Goal: Task Accomplishment & Management: Complete application form

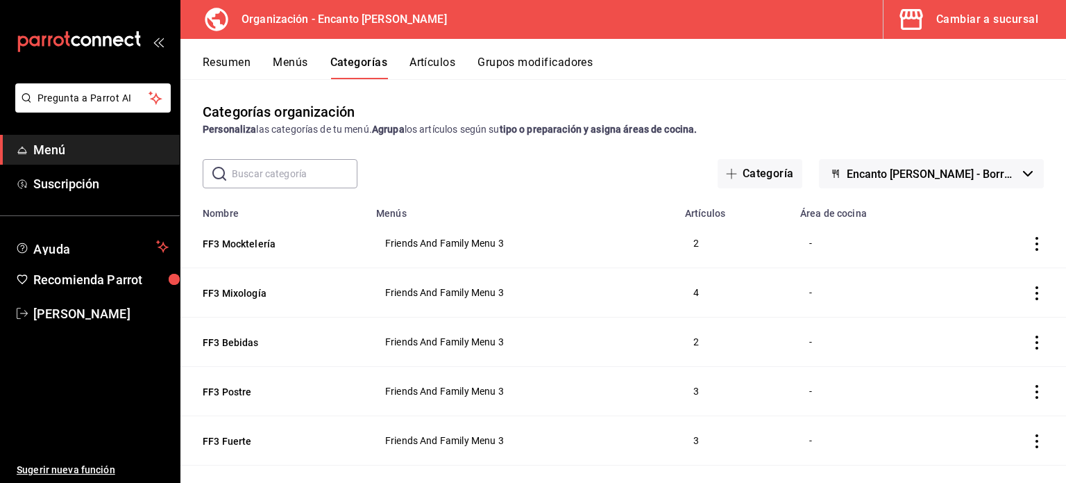
click at [982, 29] on button "Cambiar a sucursal" at bounding box center [969, 19] width 171 height 39
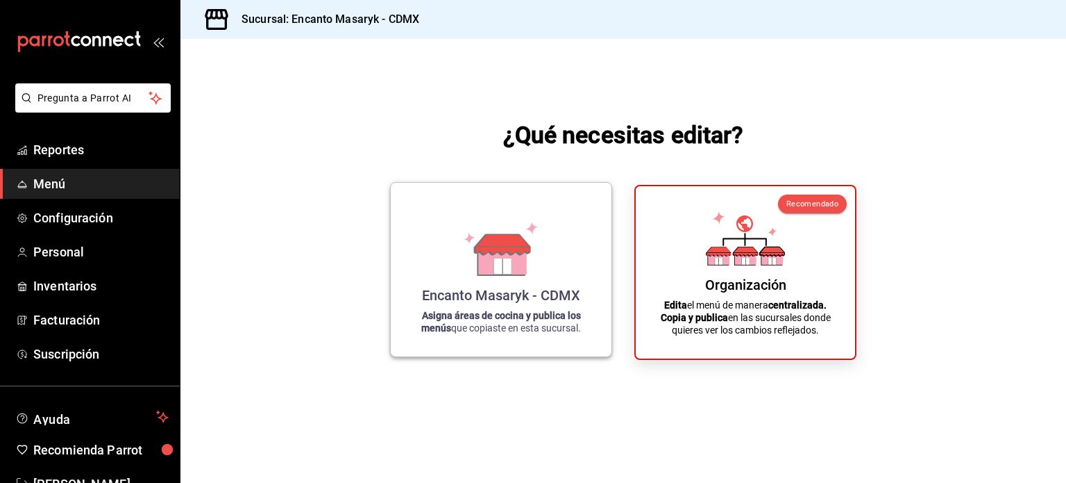
click at [517, 290] on div "Encanto Masaryk - CDMX" at bounding box center [501, 295] width 158 height 17
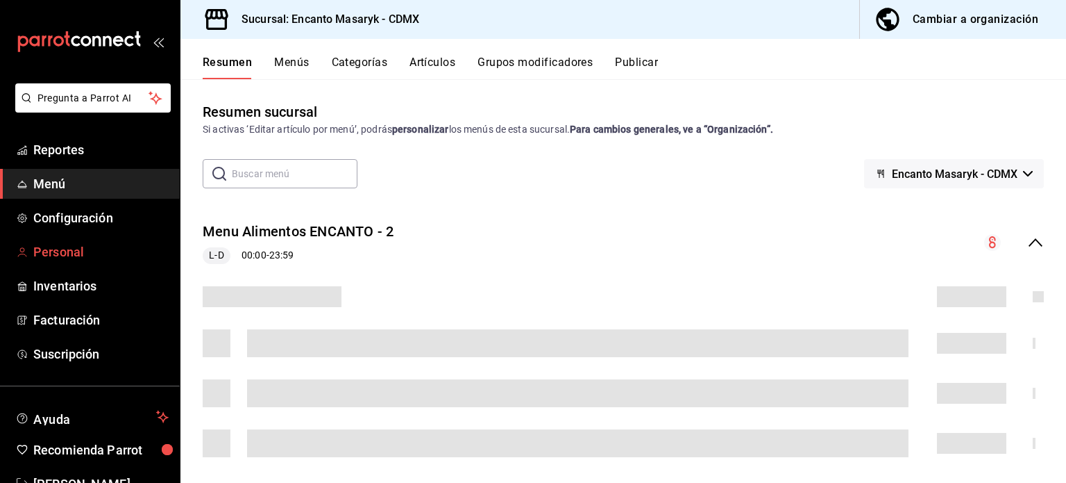
click at [67, 255] on span "Personal" at bounding box center [100, 251] width 135 height 19
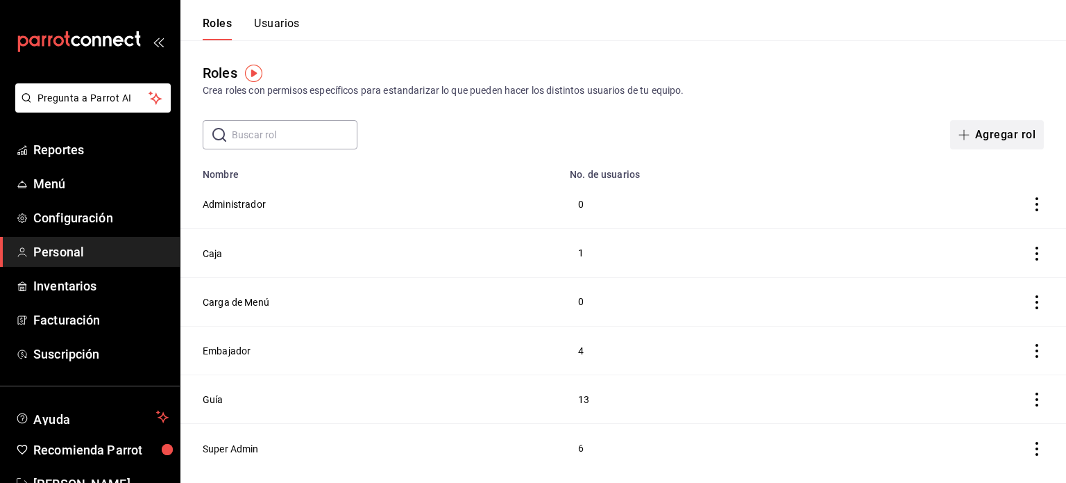
click at [987, 143] on button "Agregar rol" at bounding box center [998, 134] width 94 height 29
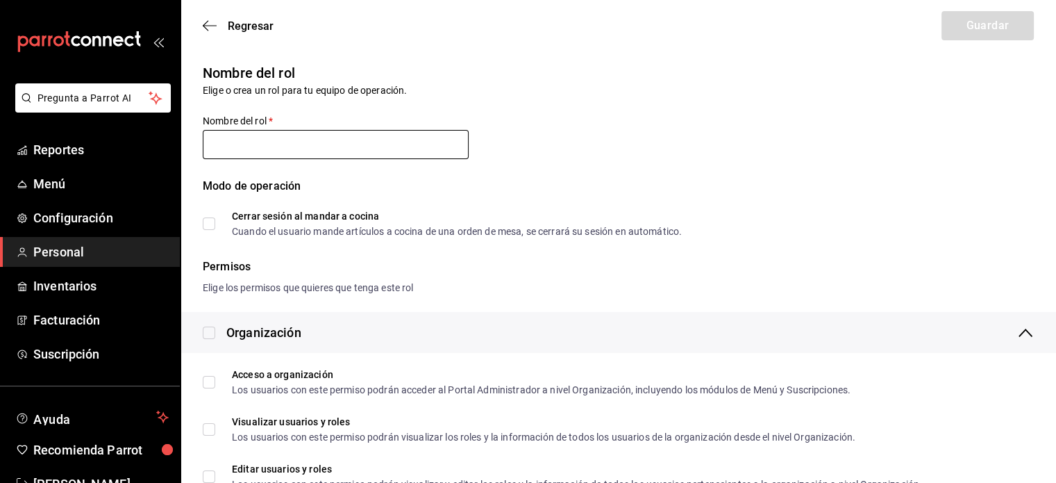
click at [244, 149] on input "text" at bounding box center [336, 144] width 266 height 29
type input "[PERSON_NAME]"
click at [206, 22] on icon "button" at bounding box center [210, 25] width 14 height 12
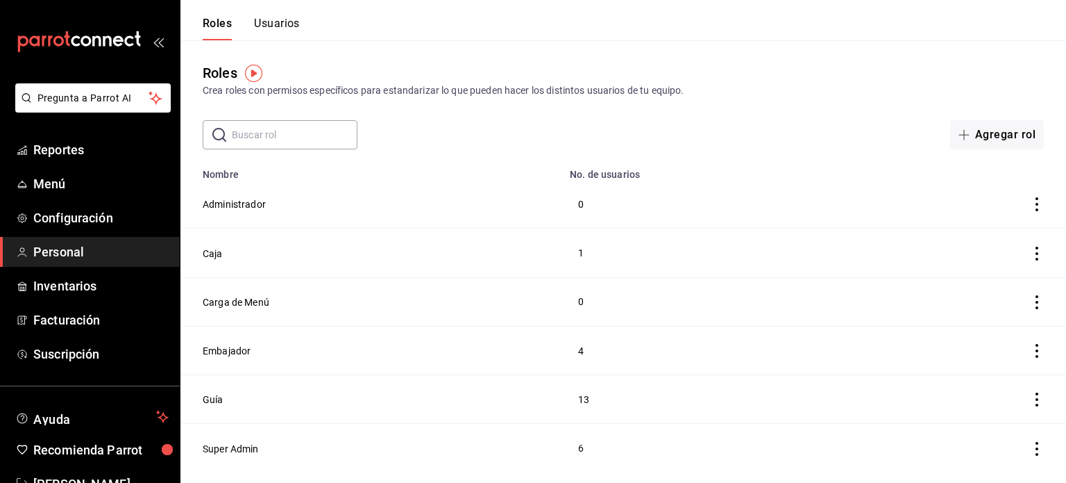
click at [269, 24] on button "Usuarios" at bounding box center [277, 29] width 46 height 24
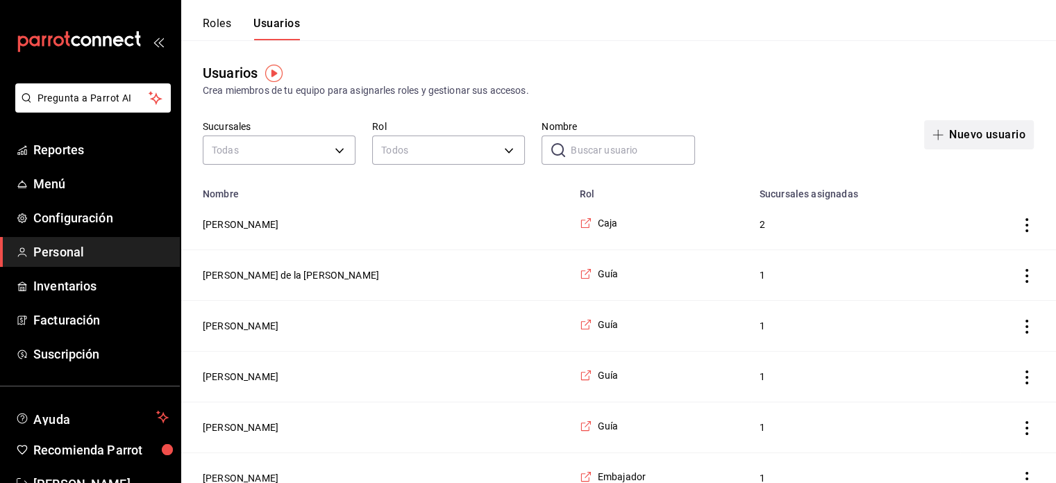
click at [934, 130] on icon "button" at bounding box center [937, 134] width 11 height 11
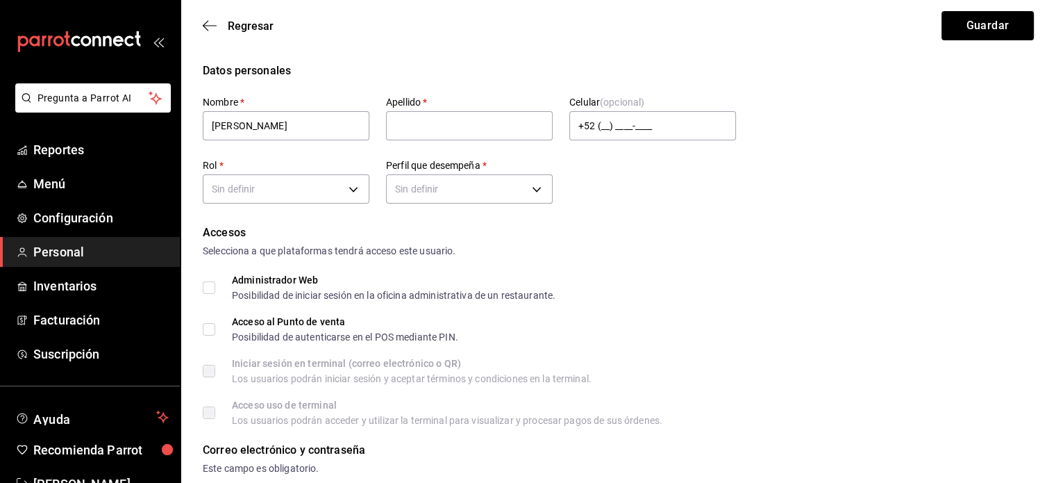
type input "[PERSON_NAME]"
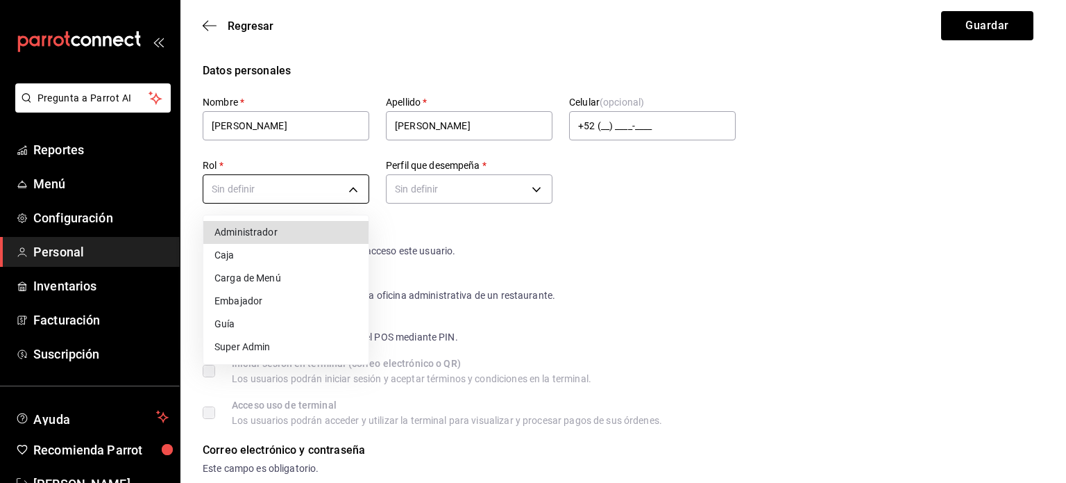
click at [240, 344] on li "Super Admin" at bounding box center [285, 346] width 165 height 23
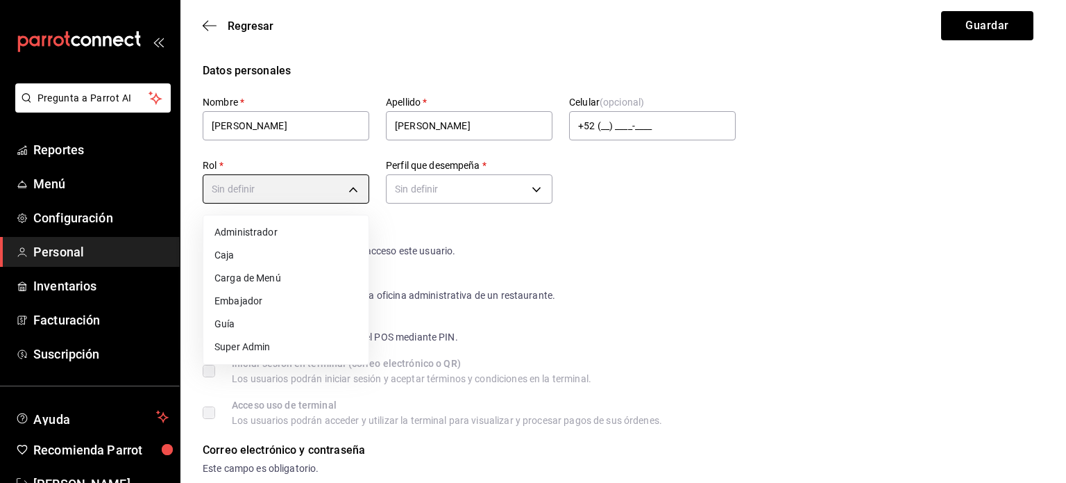
type input "6ca45a6b-65aa-4a1c-9378-f869a197e0e8"
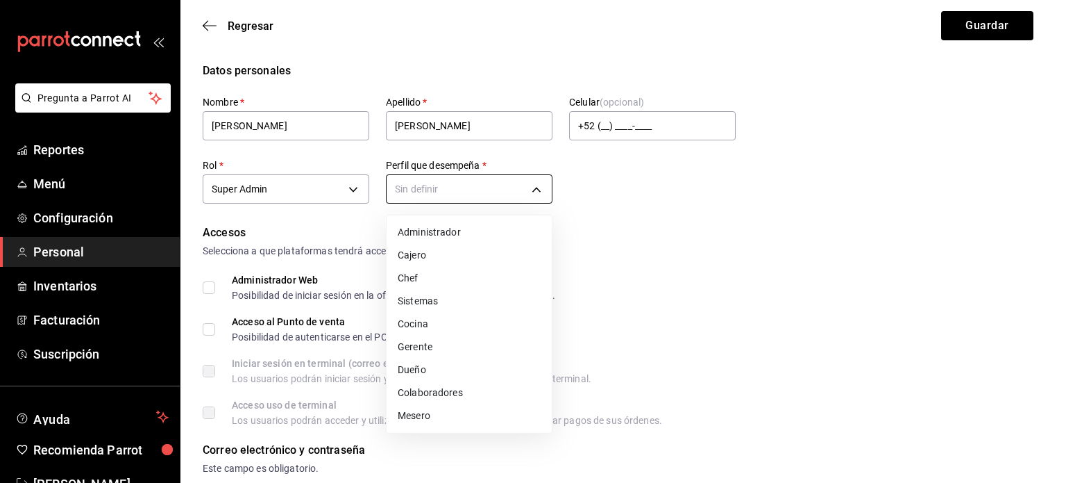
click at [417, 352] on li "Gerente" at bounding box center [469, 346] width 165 height 23
type input "MANAGER"
click at [439, 346] on li "Gerente" at bounding box center [469, 346] width 165 height 23
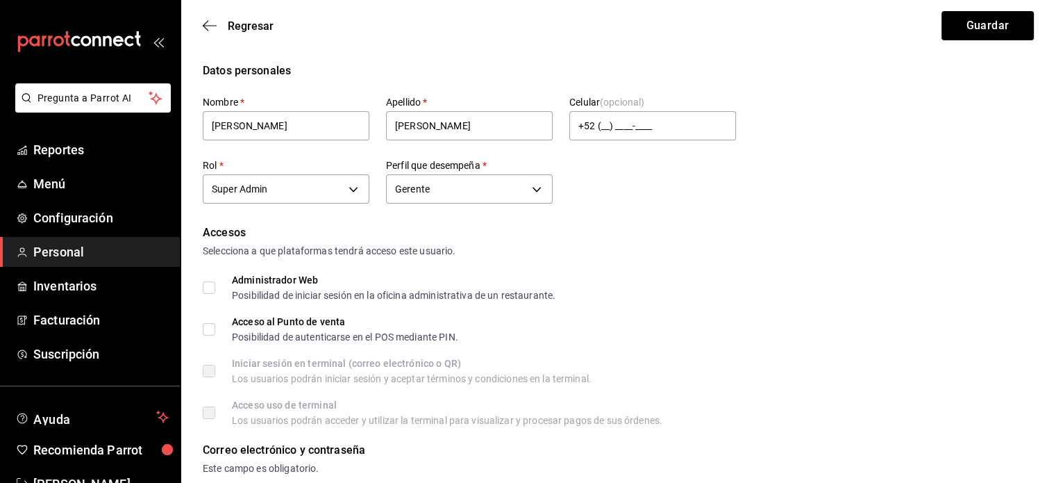
click at [209, 324] on input "Acceso al Punto de venta Posibilidad de autenticarse en el POS mediante PIN." at bounding box center [209, 329] width 12 height 12
checkbox input "true"
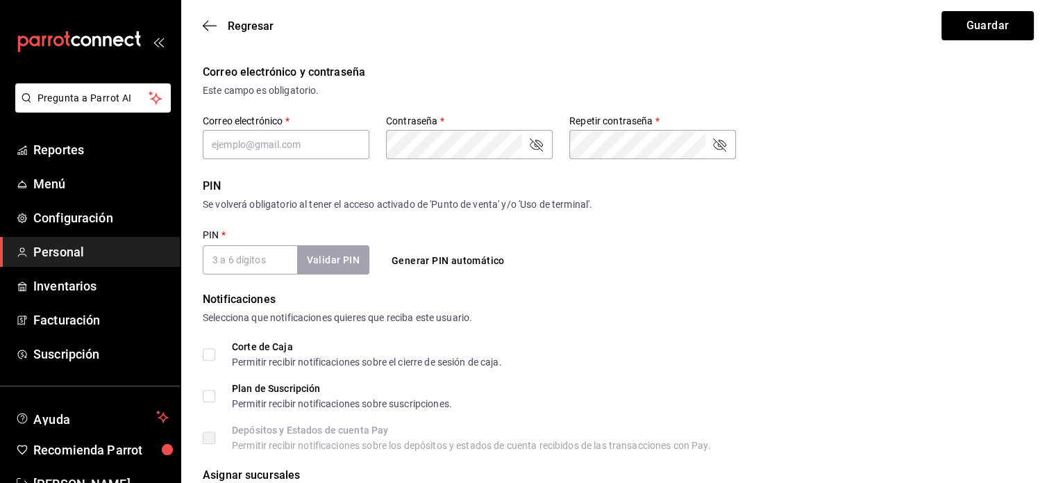
scroll to position [379, 0]
click at [285, 148] on input "text" at bounding box center [286, 142] width 167 height 29
type input "[PERSON_NAME][EMAIL_ADDRESS][PERSON_NAME][DOMAIN_NAME]"
click at [408, 255] on button "Generar PIN automático" at bounding box center [448, 259] width 124 height 26
type input "7534"
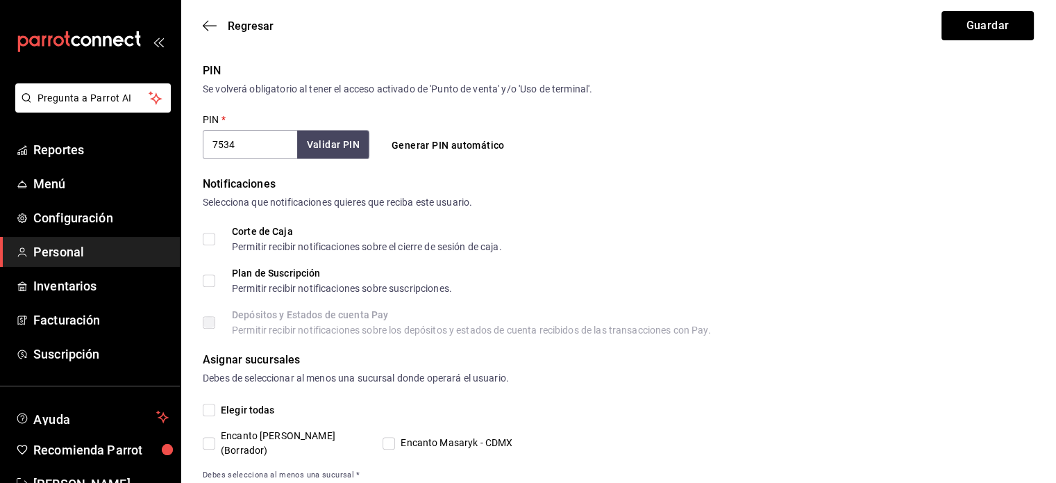
scroll to position [516, 0]
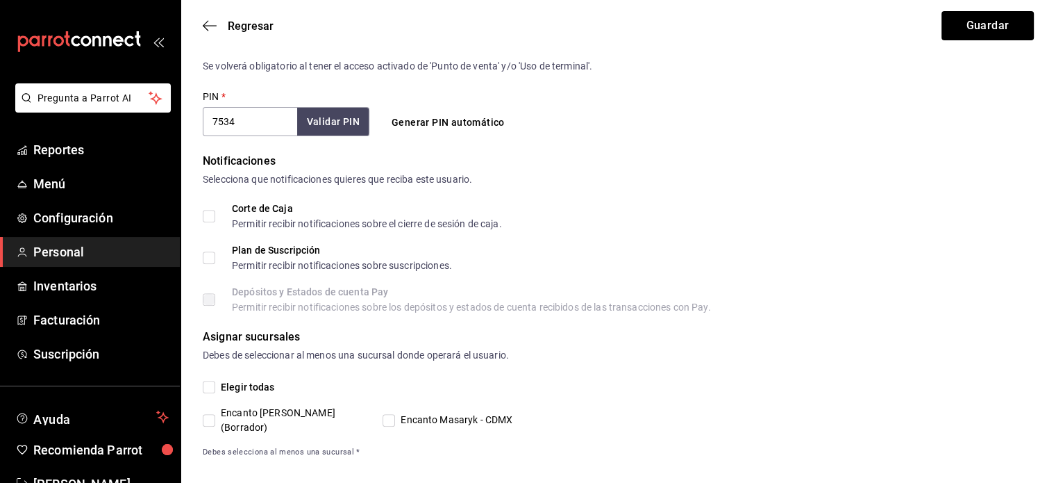
click at [214, 383] on input "Elegir todas" at bounding box center [209, 386] width 12 height 12
checkbox input "true"
click at [972, 32] on button "Guardar" at bounding box center [987, 25] width 92 height 29
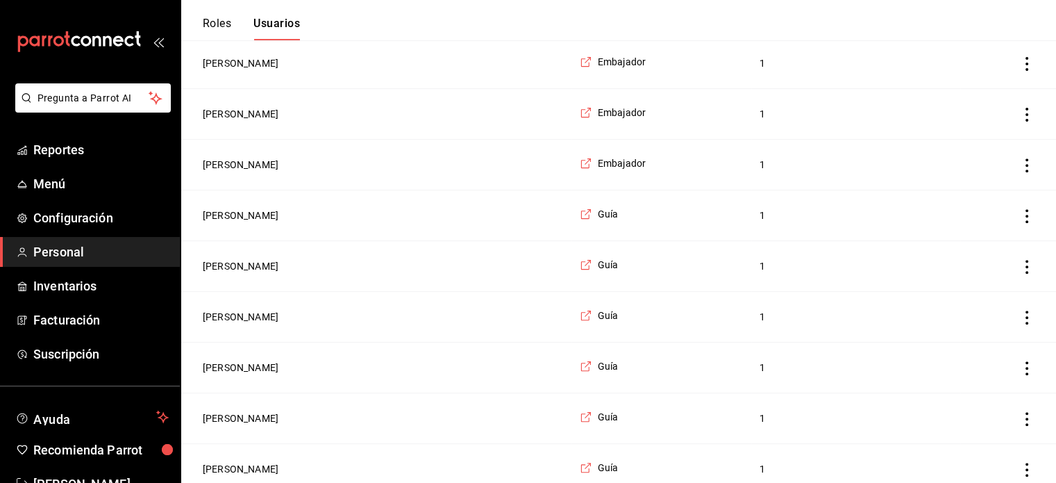
scroll to position [977, 0]
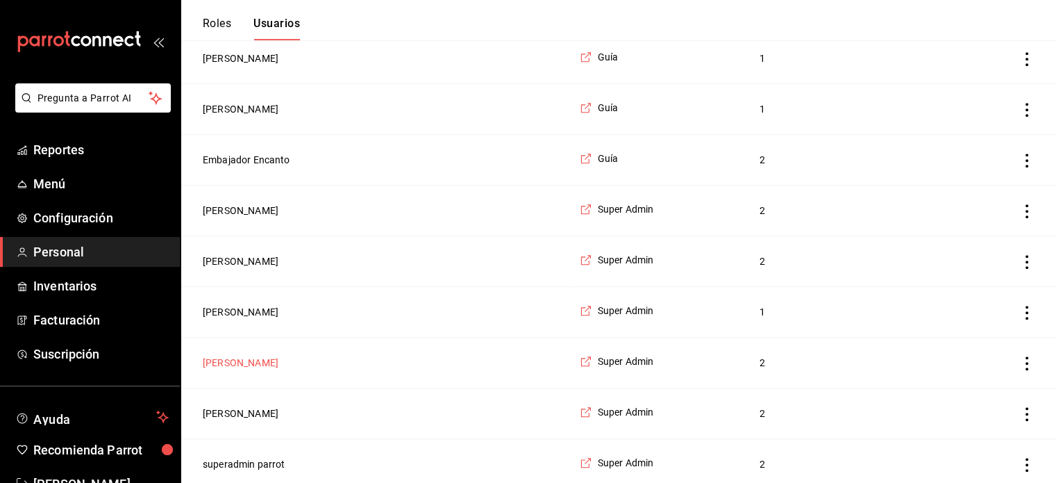
click at [239, 362] on button "[PERSON_NAME]" at bounding box center [241, 362] width 76 height 14
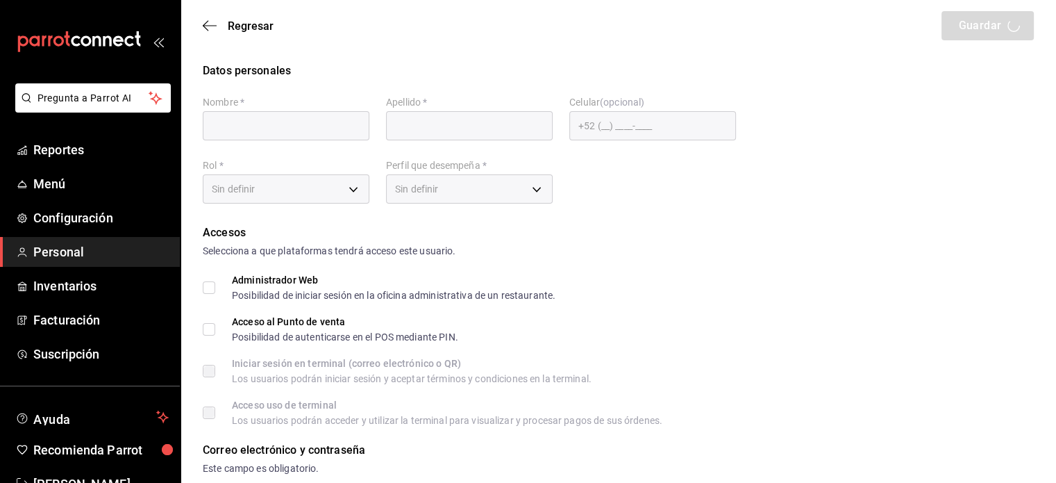
type input "[PERSON_NAME]"
checkbox input "true"
type input "[EMAIL_ADDRESS][DOMAIN_NAME]"
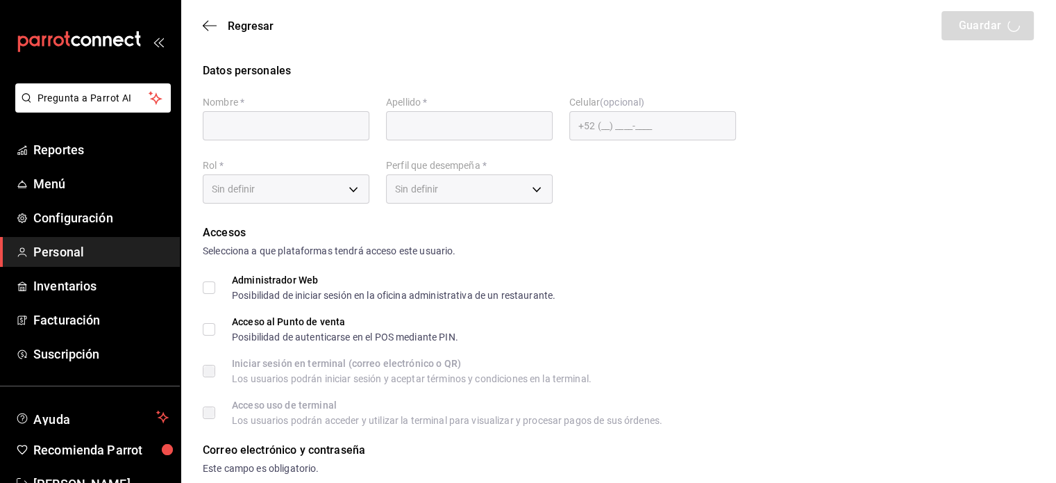
type input "1596"
checkbox input "true"
type input "[PHONE_NUMBER]"
type input "6ca45a6b-65aa-4a1c-9378-f869a197e0e8"
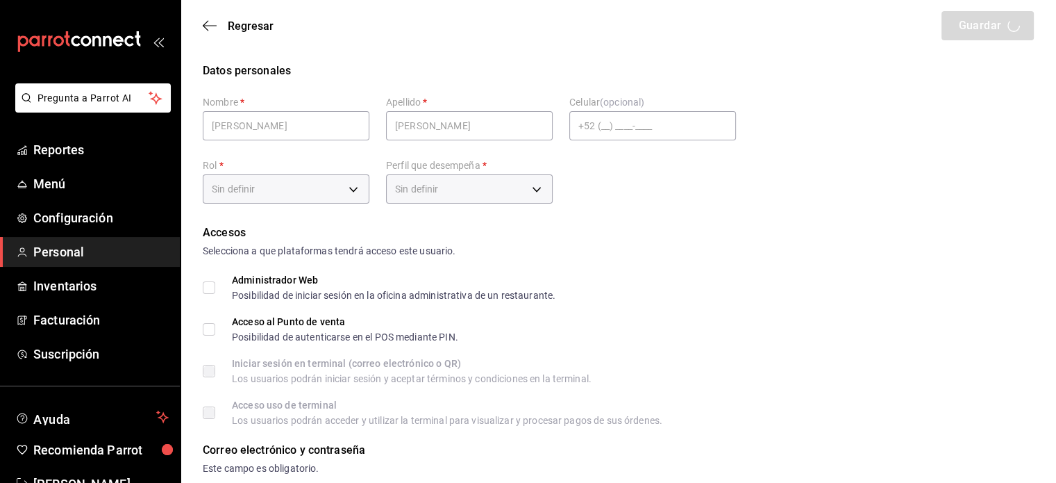
type input "ADMIN"
checkbox input "true"
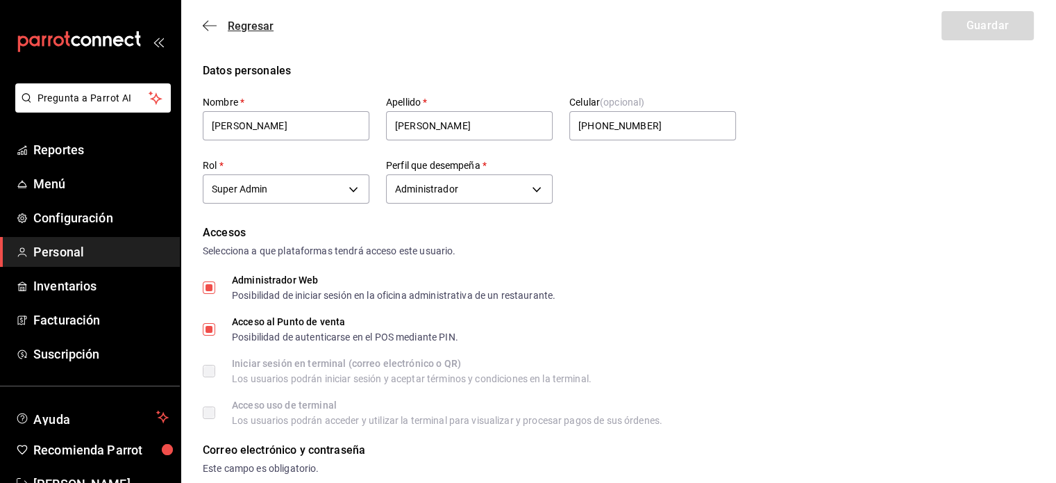
click at [203, 24] on icon "button" at bounding box center [206, 26] width 6 height 10
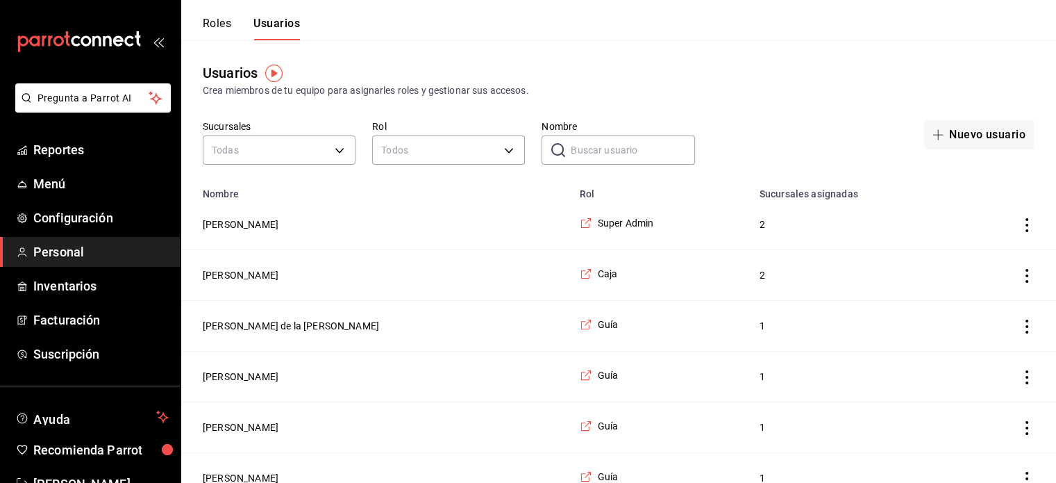
click at [1029, 276] on icon "actions" at bounding box center [1027, 276] width 14 height 14
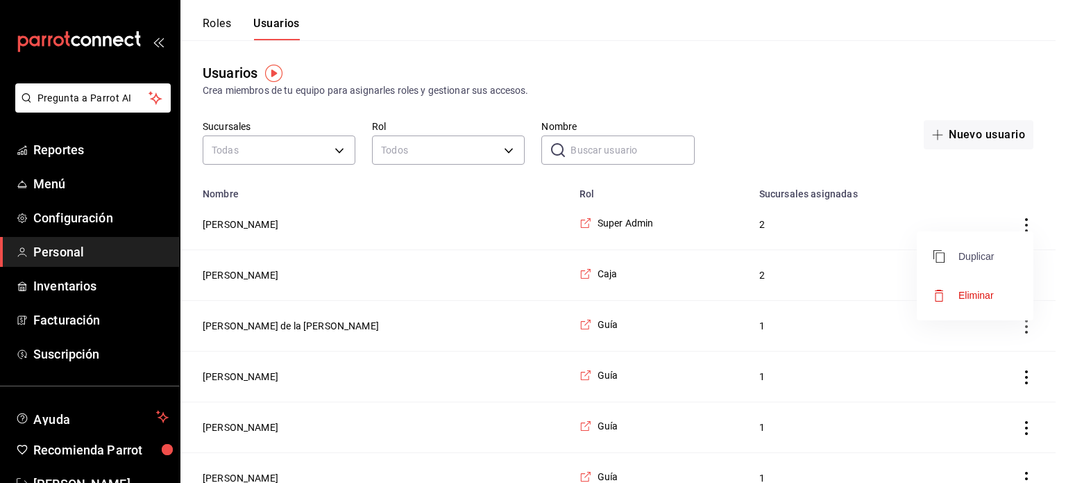
click at [961, 249] on span "Duplicar" at bounding box center [964, 256] width 60 height 17
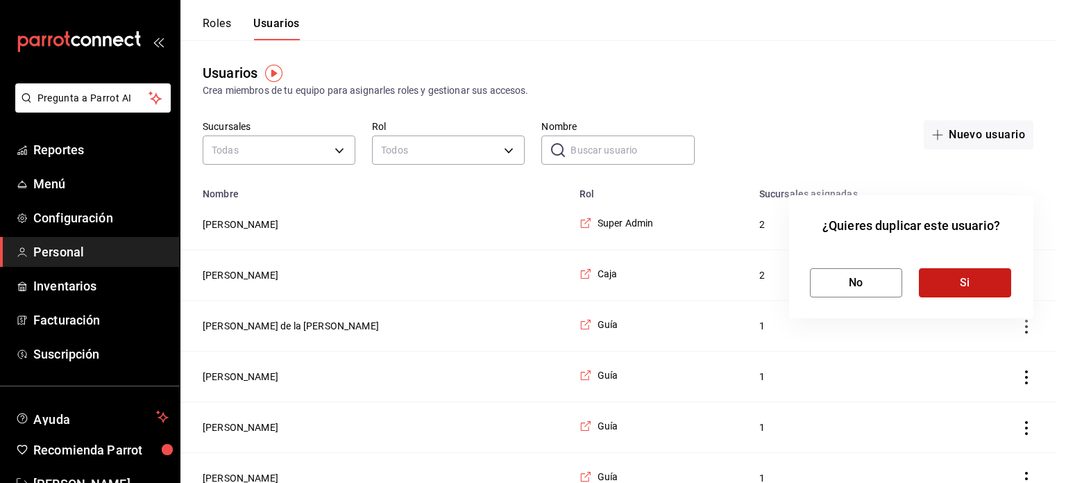
click at [964, 294] on button "Si" at bounding box center [965, 282] width 92 height 29
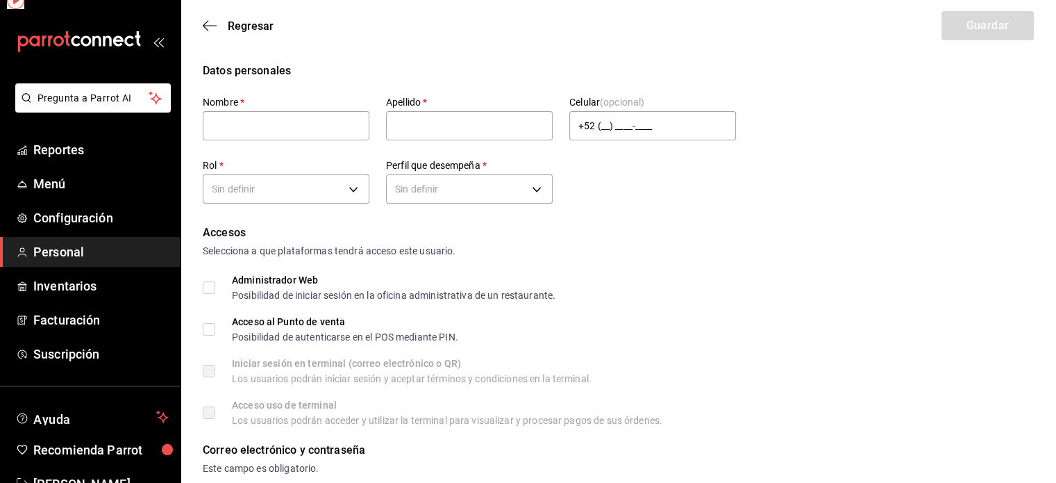
type input "[PERSON_NAME]"
checkbox input "true"
type input "b8bcd2ec-71ff-4e4f-a2ad-ff32e866a3b3"
type input "CASHIER"
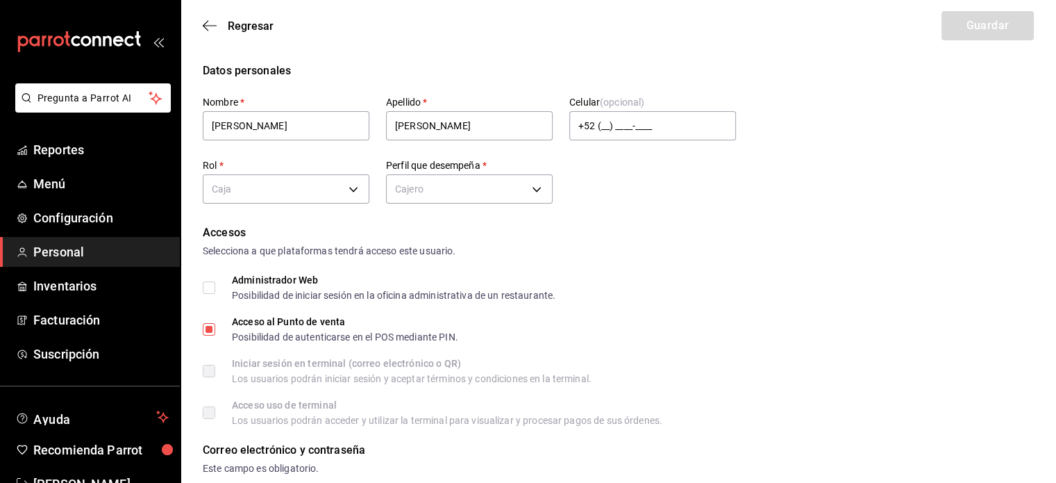
checkbox input "true"
drag, startPoint x: 289, startPoint y: 116, endPoint x: 167, endPoint y: 131, distance: 123.1
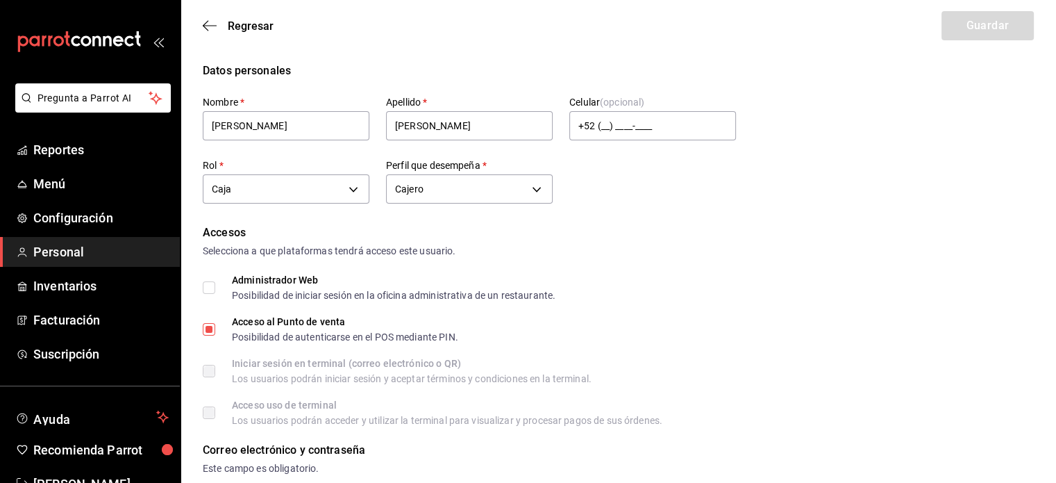
type input "[PERSON_NAME]"
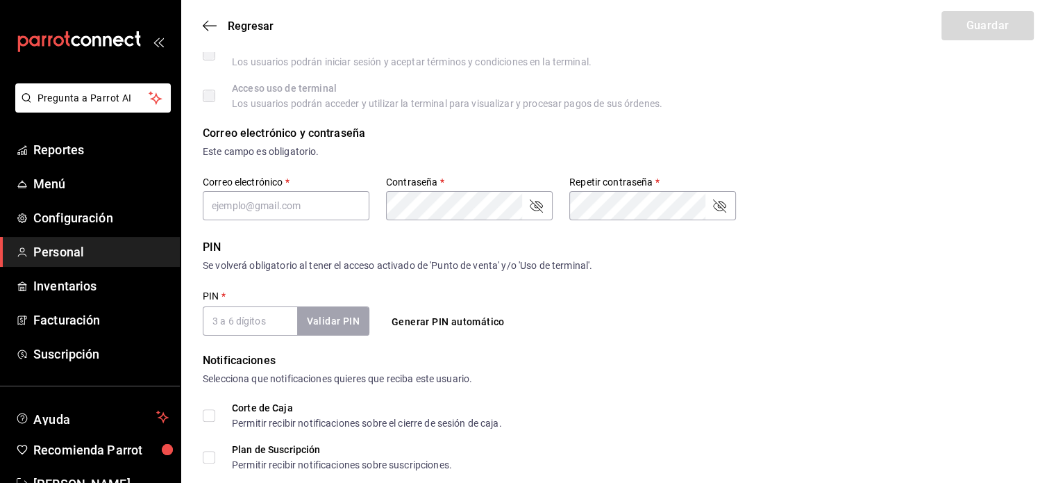
scroll to position [318, 0]
type input "[PERSON_NAME]"
click at [249, 204] on input "text" at bounding box center [286, 204] width 167 height 29
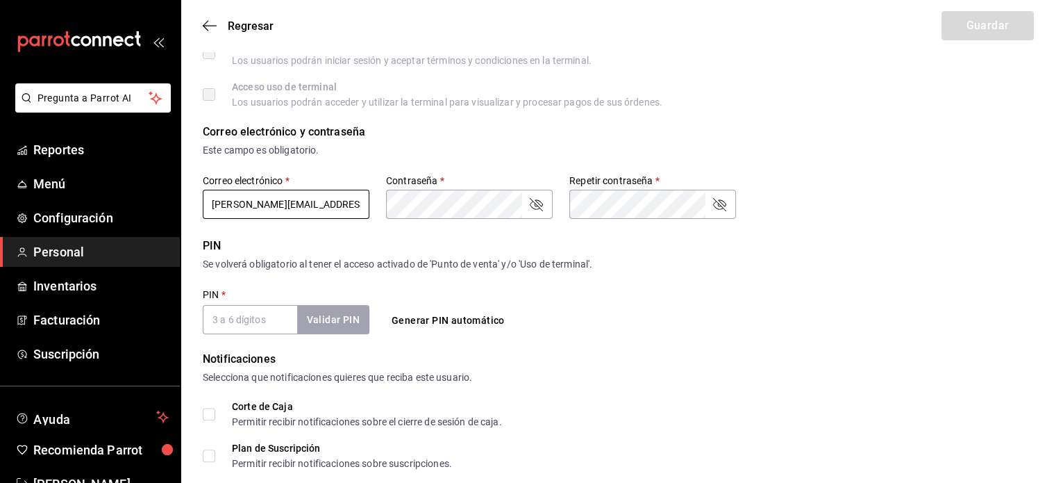
type input "[PERSON_NAME][EMAIL_ADDRESS][PERSON_NAME][DOMAIN_NAME]"
click at [412, 318] on button "Generar PIN automático" at bounding box center [448, 321] width 124 height 26
type input "4710"
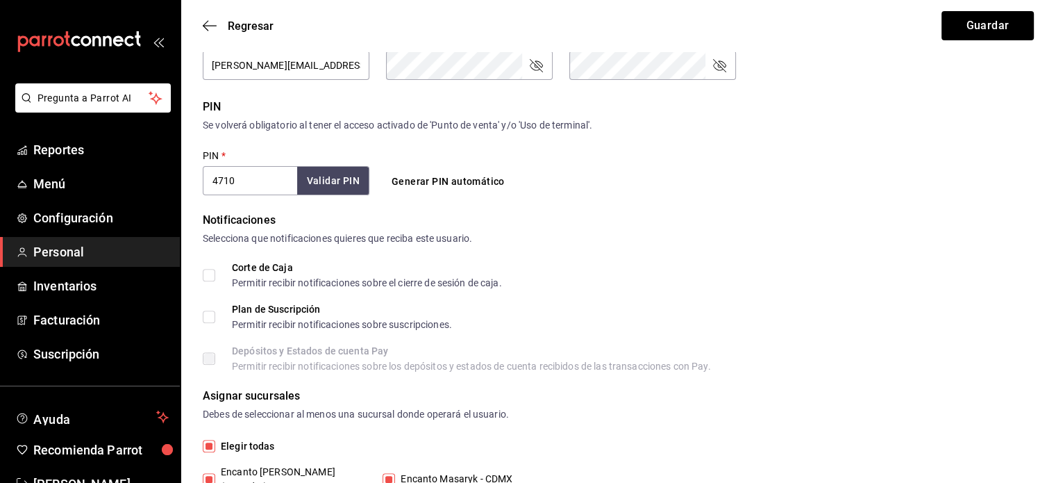
scroll to position [460, 0]
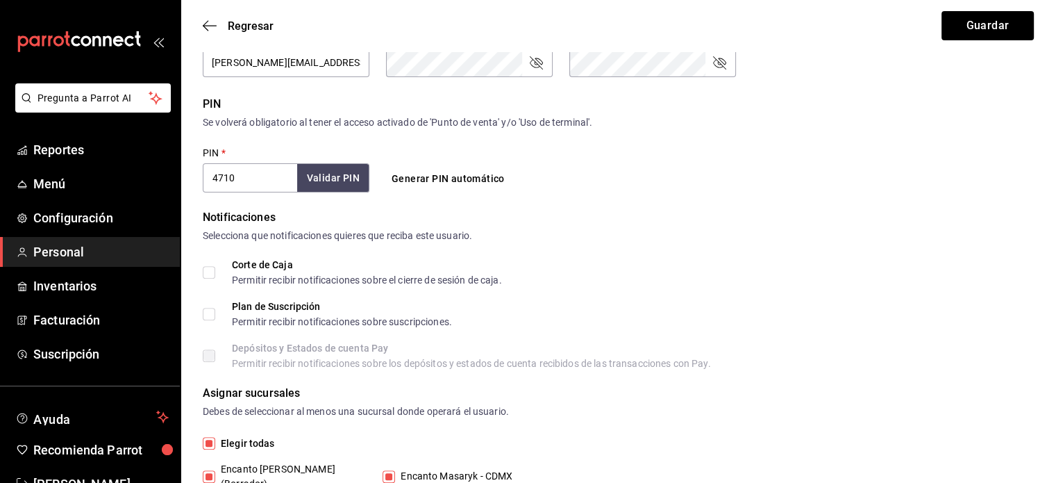
click at [211, 270] on input "Corte de Caja Permitir recibir notificaciones sobre el cierre de sesión de caja." at bounding box center [209, 272] width 12 height 12
checkbox input "true"
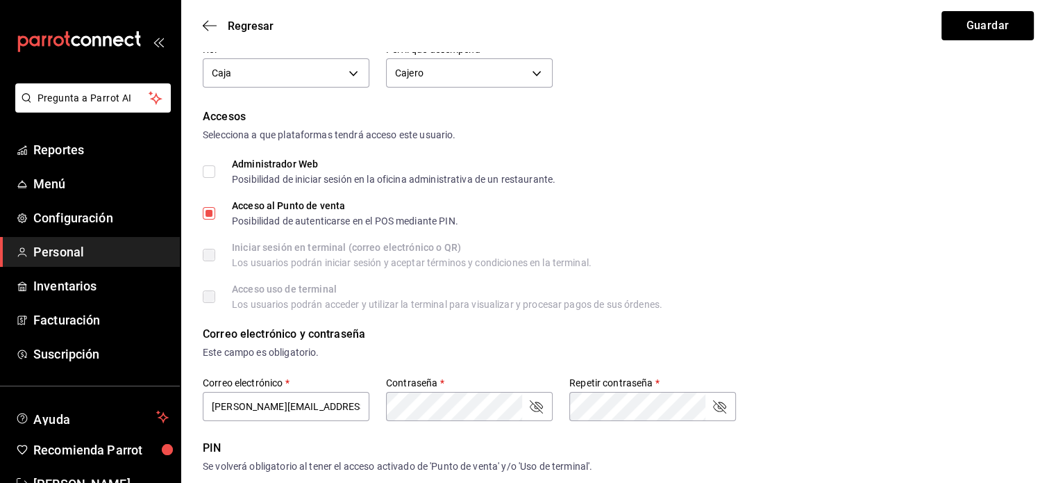
scroll to position [114, 0]
click at [210, 174] on input "Administrador Web Posibilidad de iniciar sesión en la oficina administrativa de…" at bounding box center [209, 173] width 12 height 12
checkbox input "true"
click at [988, 26] on button "Guardar" at bounding box center [987, 25] width 92 height 29
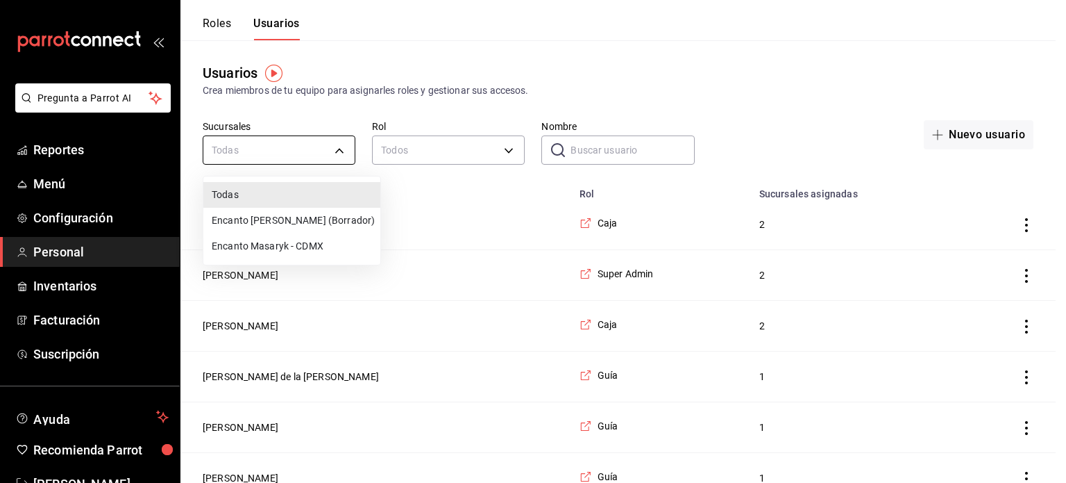
click at [317, 99] on div at bounding box center [533, 241] width 1066 height 483
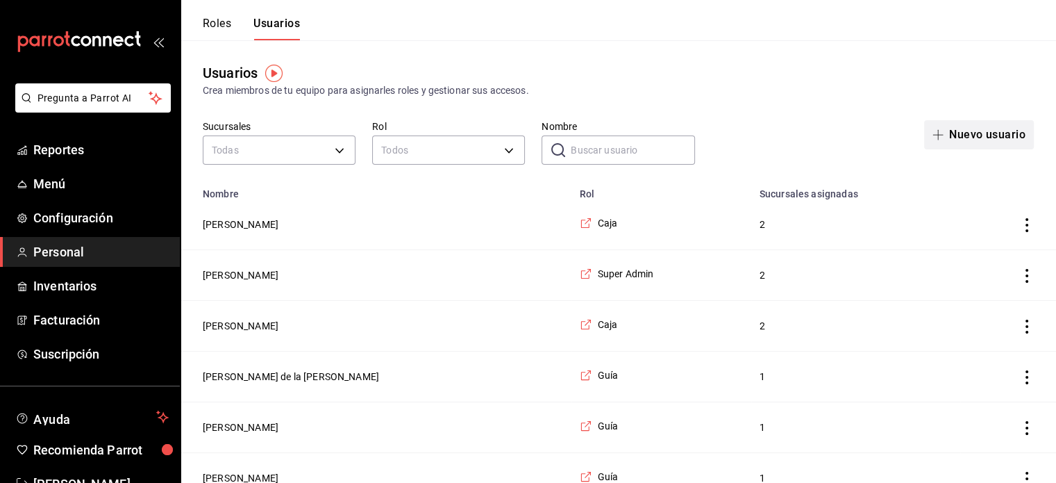
click at [957, 138] on button "Nuevo usuario" at bounding box center [979, 134] width 110 height 29
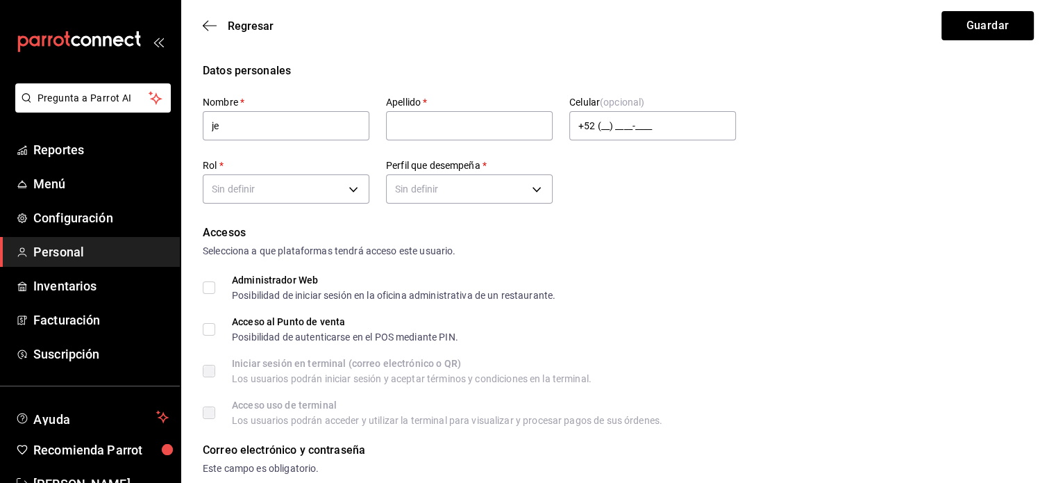
type input "j"
type input "[DEMOGRAPHIC_DATA][PERSON_NAME]"
type input "[PERSON_NAME]"
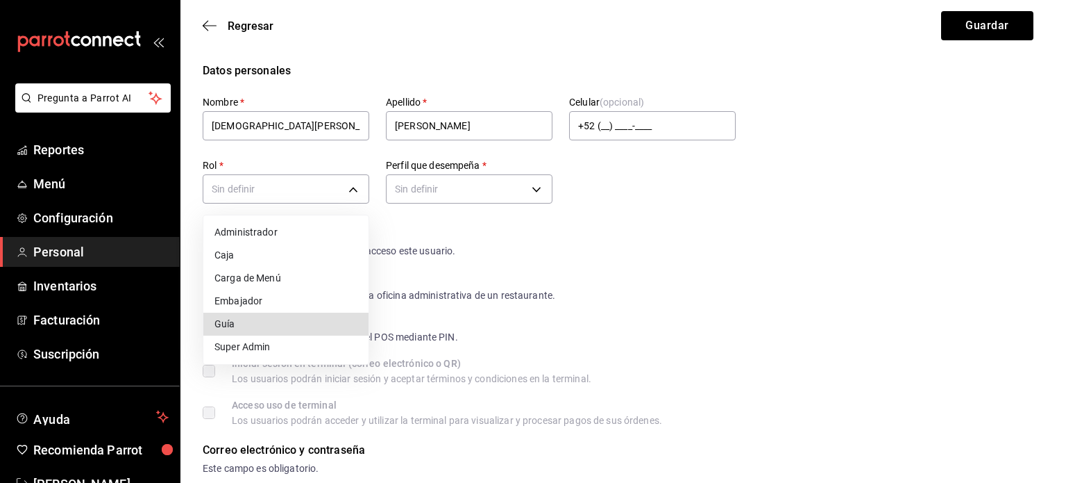
click at [268, 328] on li "Guía" at bounding box center [285, 323] width 165 height 23
type input "334253f2-e135-4e1a-bf27-2f5db97a74c4"
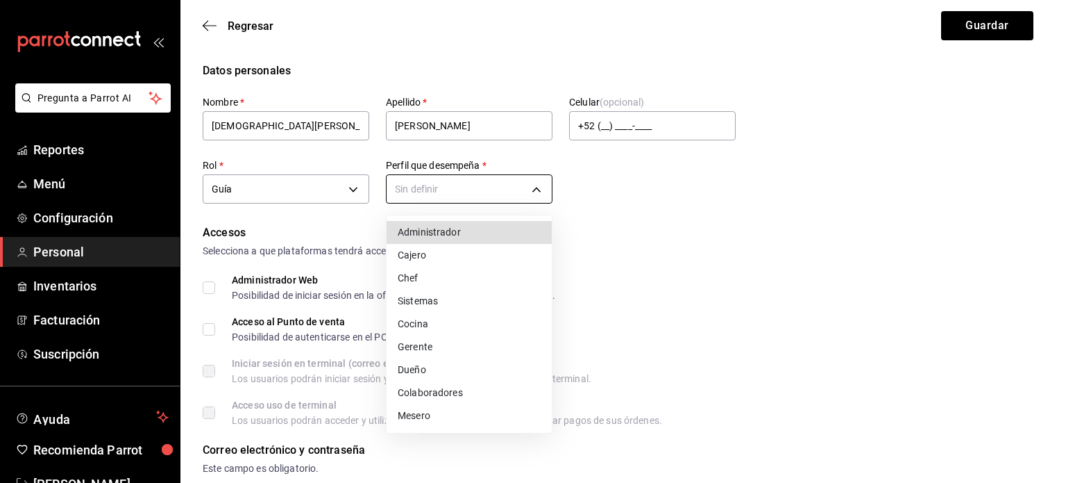
click at [428, 413] on li "Mesero" at bounding box center [469, 415] width 165 height 23
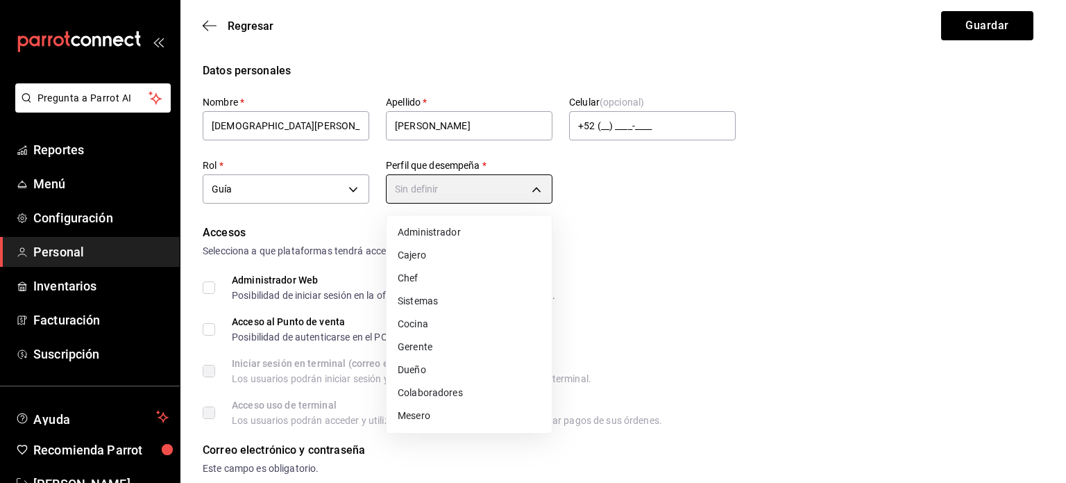
type input "WAITER"
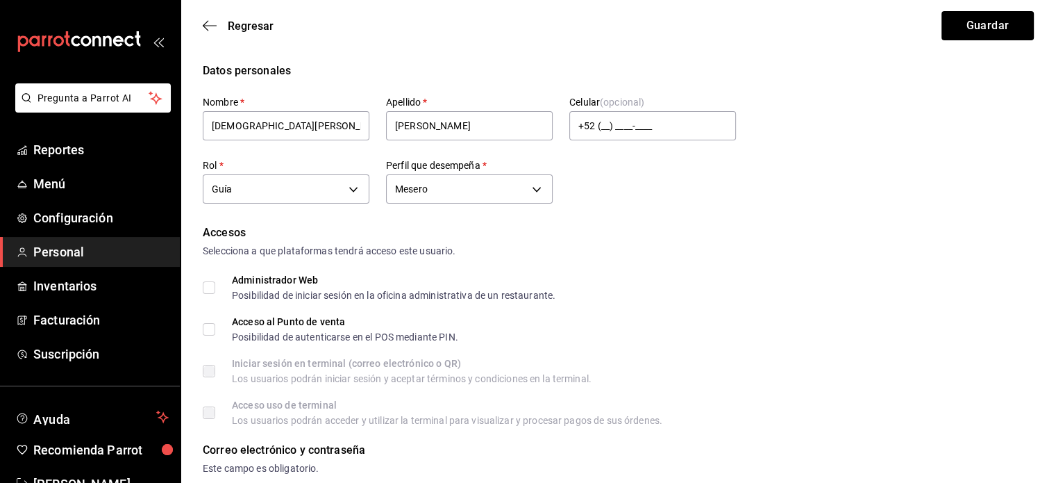
click at [205, 327] on input "Acceso al Punto de venta Posibilidad de autenticarse en el POS mediante PIN." at bounding box center [209, 329] width 12 height 12
checkbox input "true"
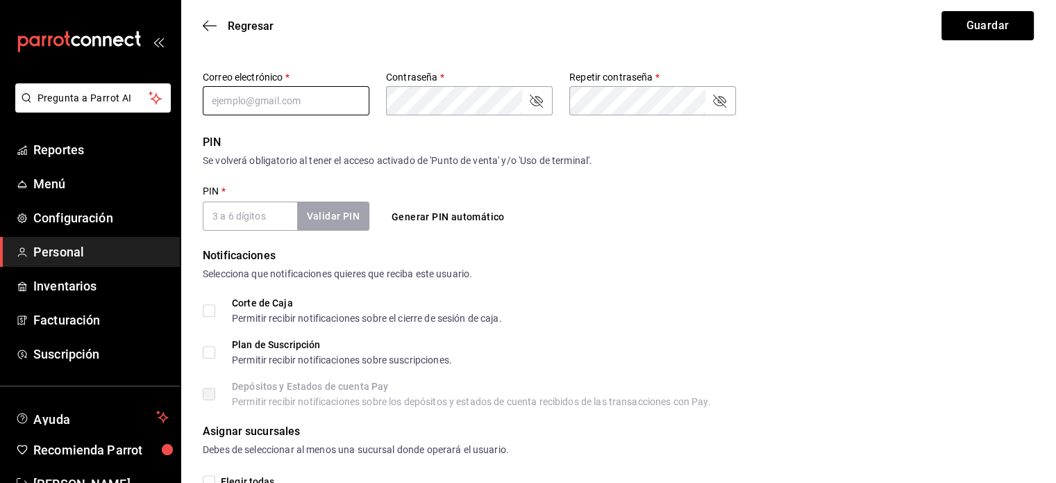
scroll to position [403, 0]
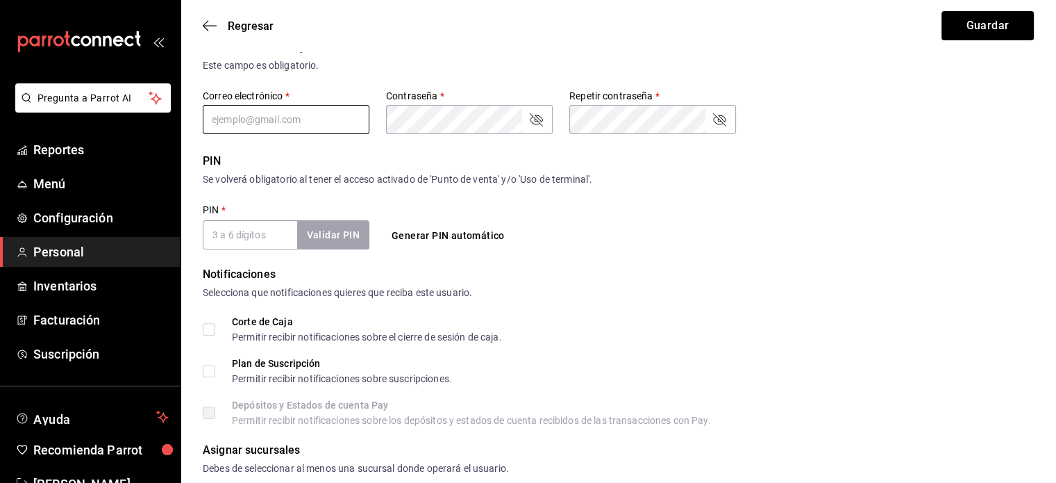
click at [245, 123] on input "text" at bounding box center [286, 119] width 167 height 29
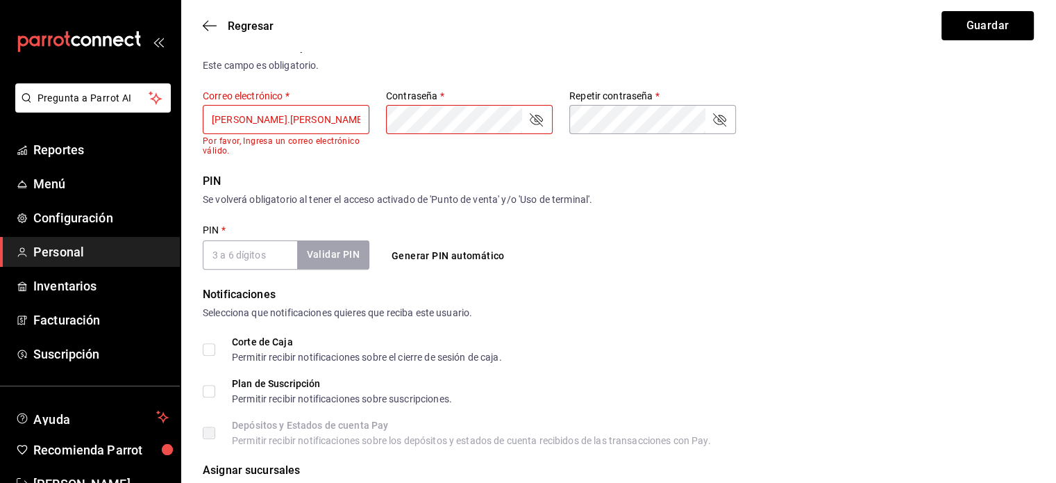
click at [342, 125] on input "[PERSON_NAME].[PERSON_NAME]" at bounding box center [286, 119] width 167 height 29
type input "[PERSON_NAME][EMAIL_ADDRESS][PERSON_NAME][DOMAIN_NAME]"
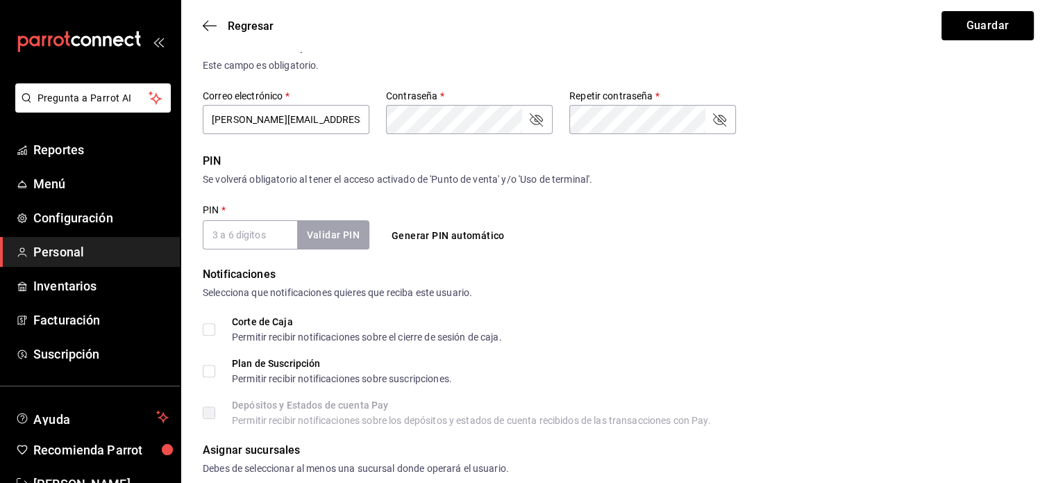
click at [397, 233] on button "Generar PIN automático" at bounding box center [448, 236] width 124 height 26
type input "3178"
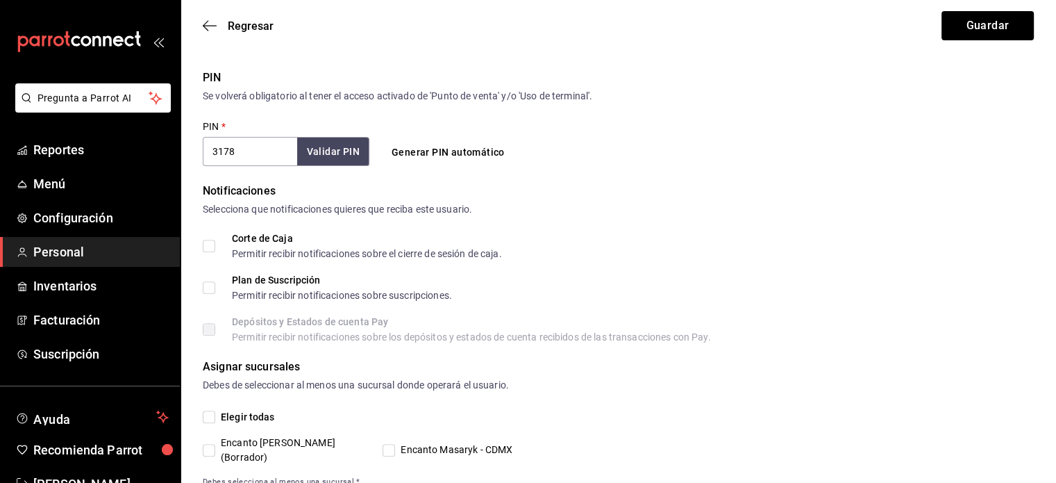
scroll to position [516, 0]
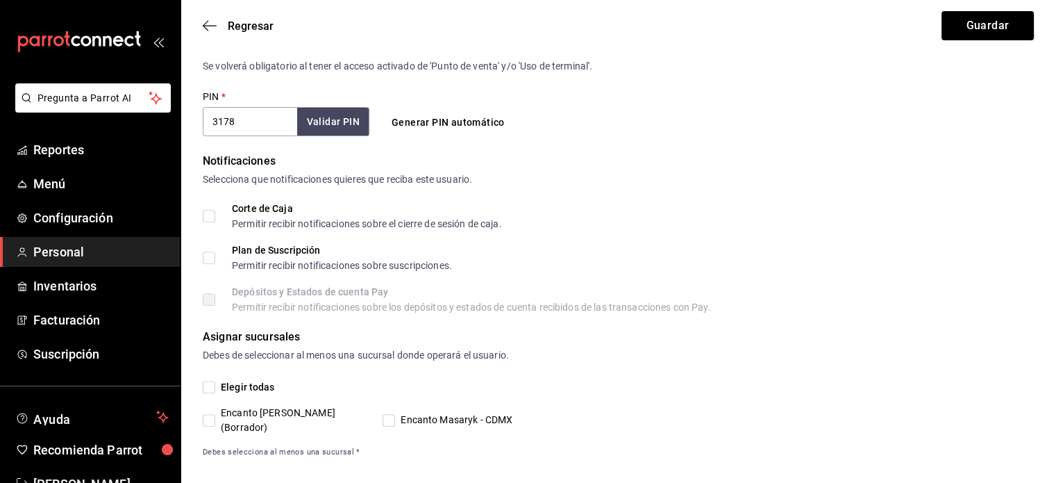
click at [210, 388] on input "Elegir todas" at bounding box center [209, 386] width 12 height 12
checkbox input "true"
click at [977, 25] on button "Guardar" at bounding box center [987, 25] width 92 height 29
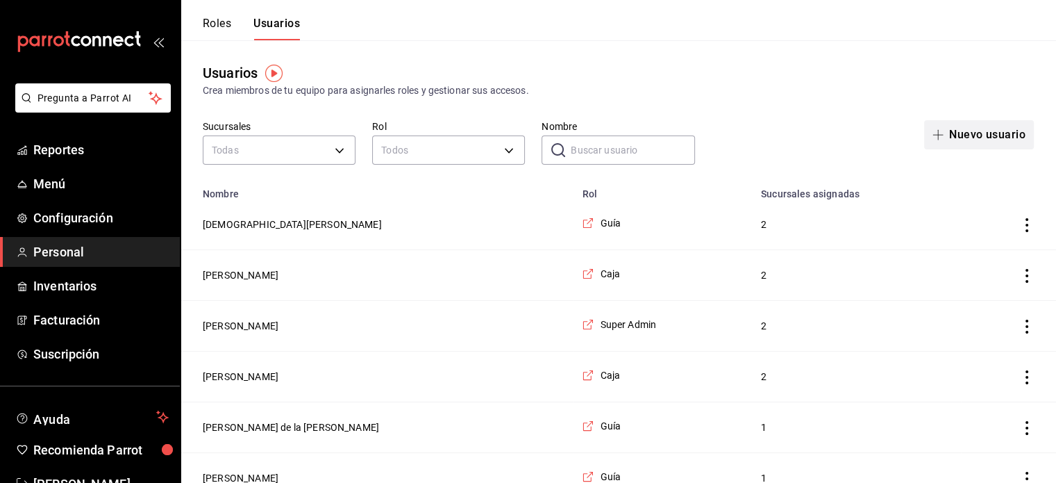
click at [971, 138] on button "Nuevo usuario" at bounding box center [979, 134] width 110 height 29
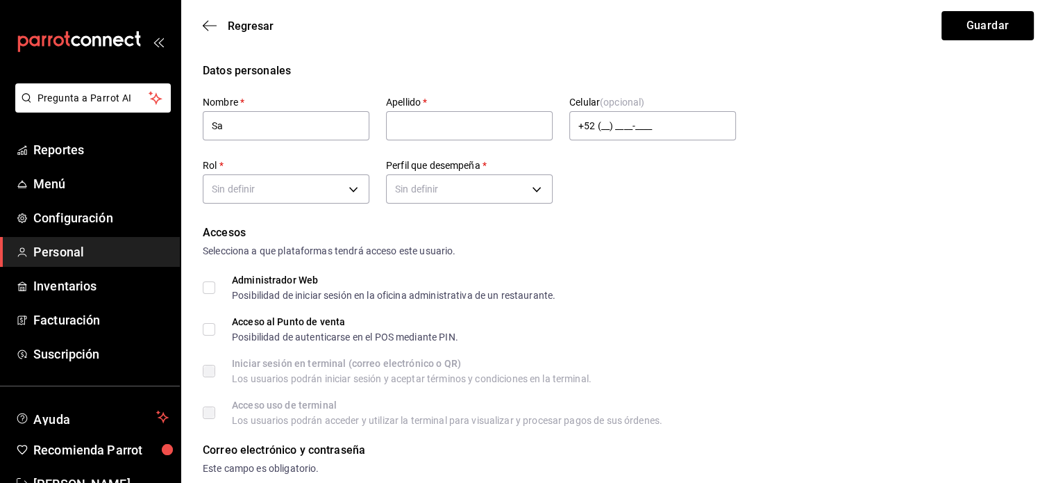
type input "S"
type input "[PERSON_NAME]"
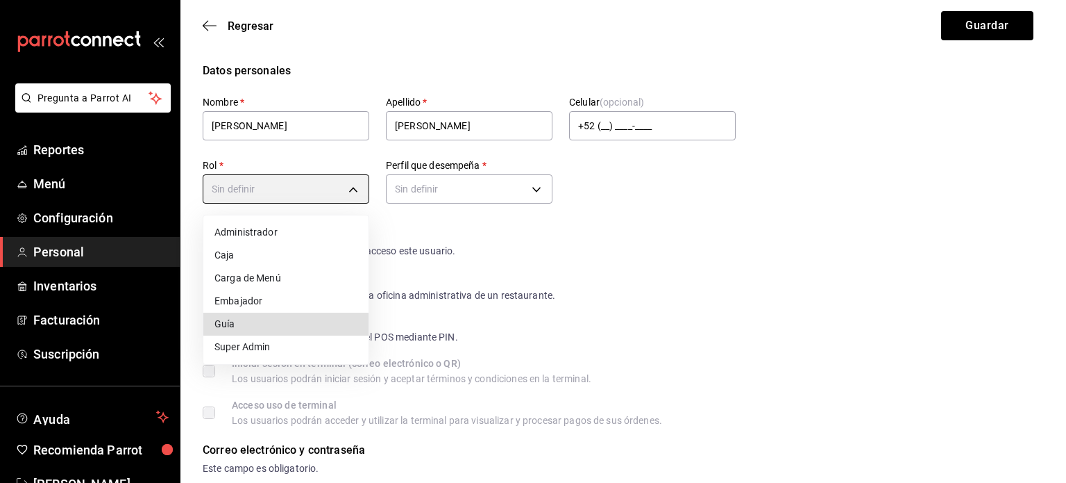
type input "334253f2-e135-4e1a-bf27-2f5db97a74c4"
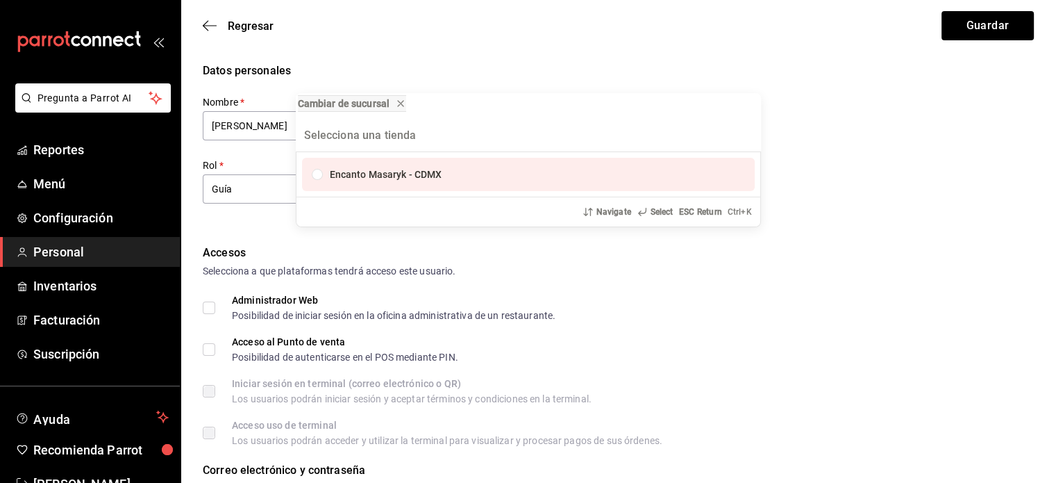
click at [914, 166] on div "Cambiar de sucursal Encanto Masaryk - CDMX Navigate Select ESC Return Ctrl+ K" at bounding box center [528, 241] width 1056 height 483
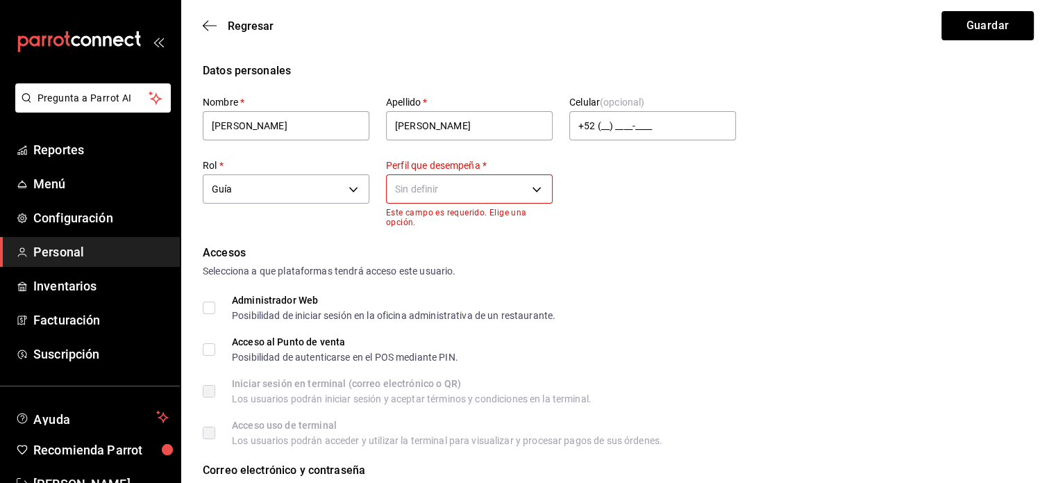
click at [527, 205] on div "Sin definir" at bounding box center [469, 187] width 167 height 37
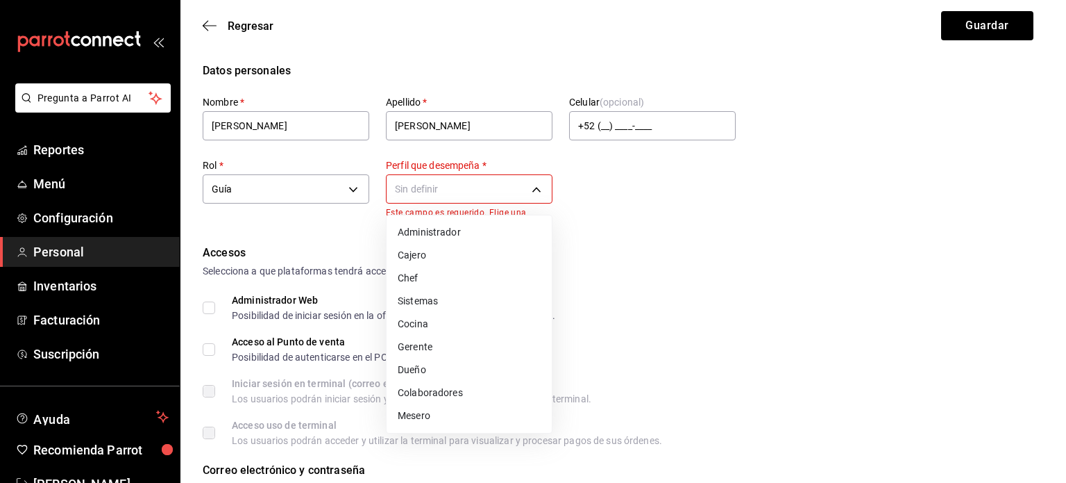
click at [412, 413] on li "Mesero" at bounding box center [469, 415] width 165 height 23
type input "WAITER"
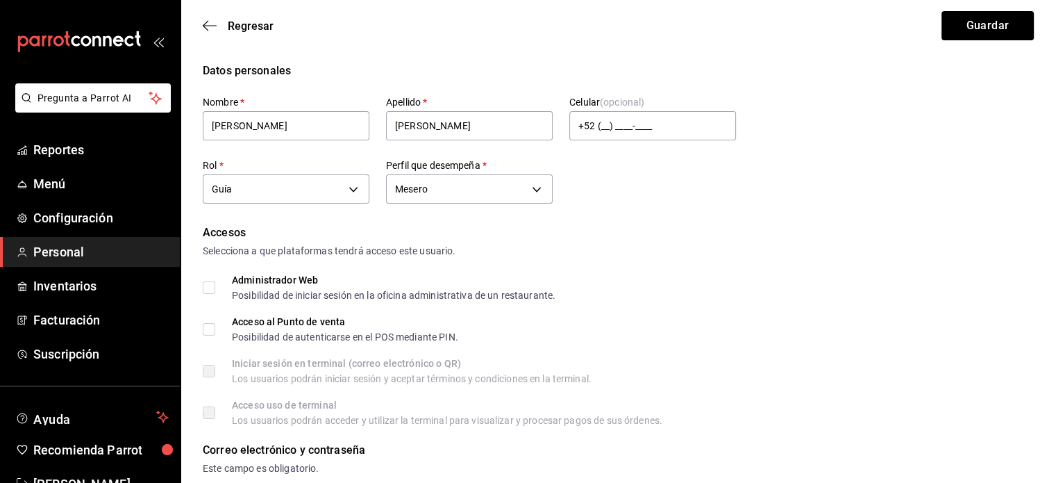
click at [719, 330] on div "Accesos Selecciona a que plataformas tendrá acceso este usuario. Administrador …" at bounding box center [618, 324] width 831 height 201
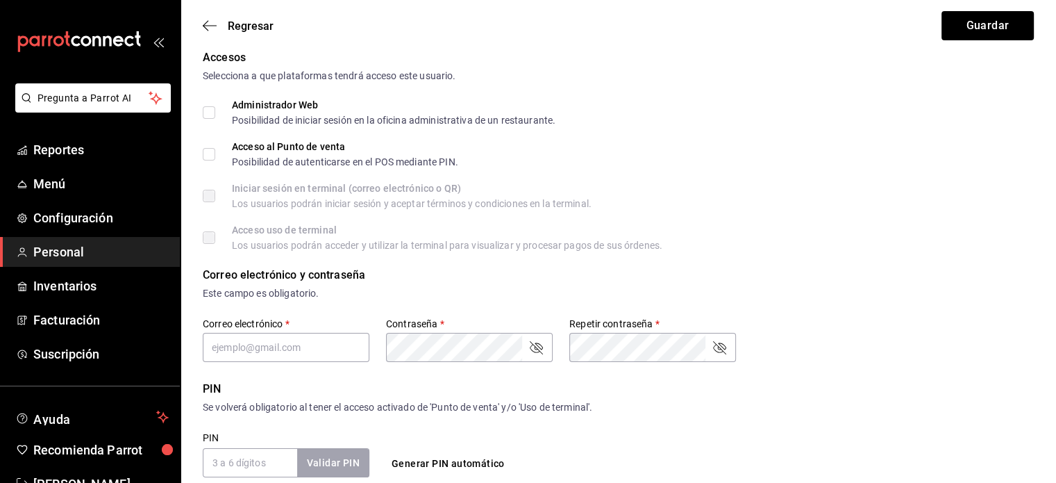
click at [204, 150] on input "Acceso al Punto de venta Posibilidad de autenticarse en el POS mediante PIN." at bounding box center [209, 154] width 12 height 12
checkbox input "true"
click at [265, 341] on input "text" at bounding box center [286, 347] width 167 height 29
type input "[PERSON_NAME][EMAIL_ADDRESS][PERSON_NAME][DOMAIN_NAME]"
click at [417, 459] on button "Generar PIN automático" at bounding box center [448, 464] width 124 height 26
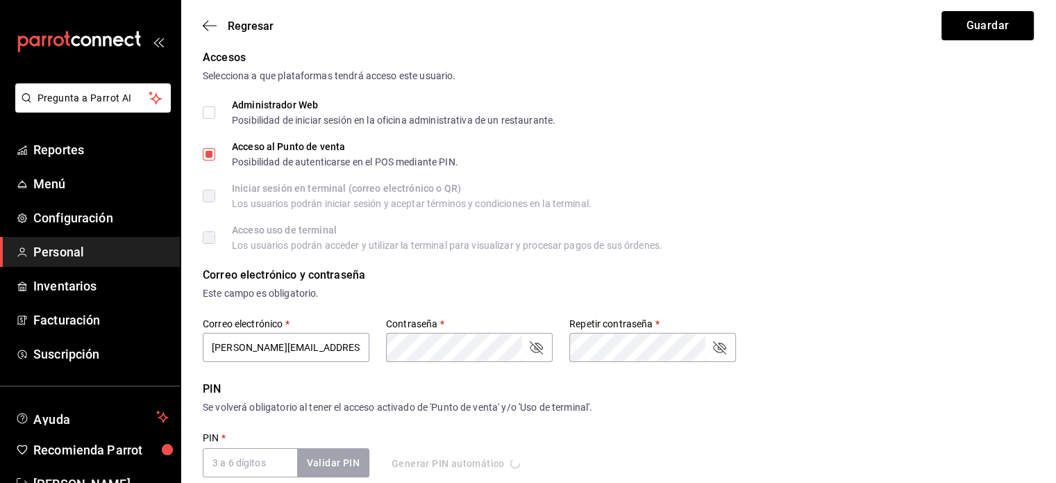
type input "5857"
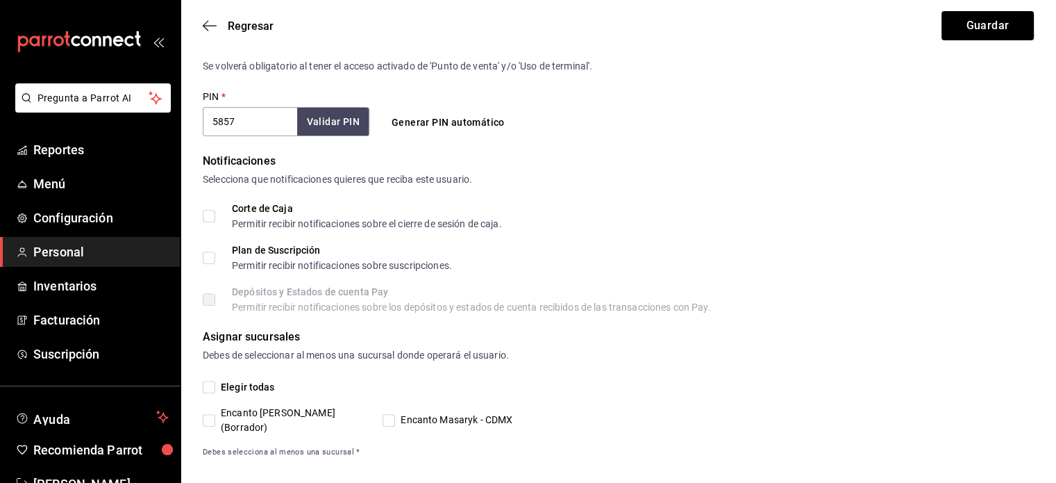
click at [209, 391] on input "Elegir todas" at bounding box center [209, 386] width 12 height 12
checkbox input "true"
click at [664, 366] on div "Asignar sucursales Debes de seleccionar al menos una sucursal donde operará el …" at bounding box center [618, 393] width 831 height 130
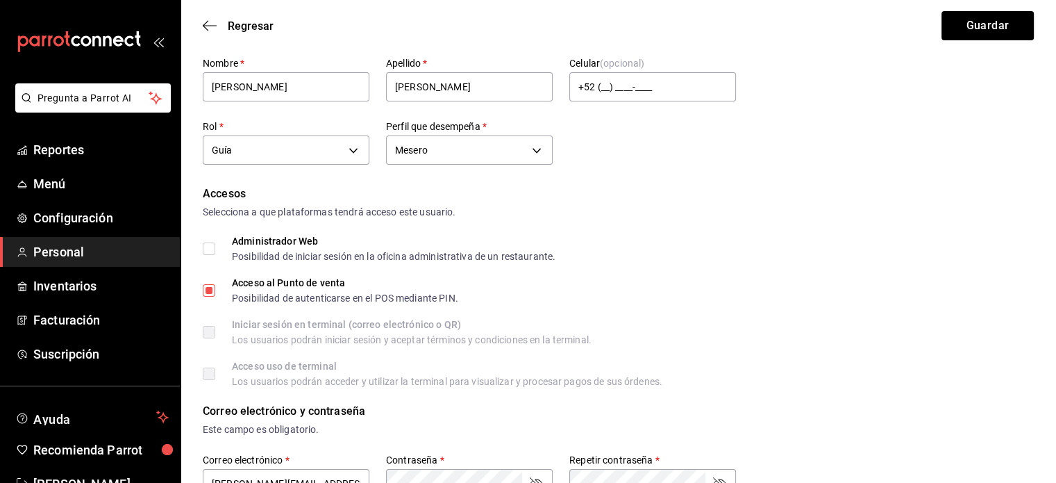
scroll to position [0, 0]
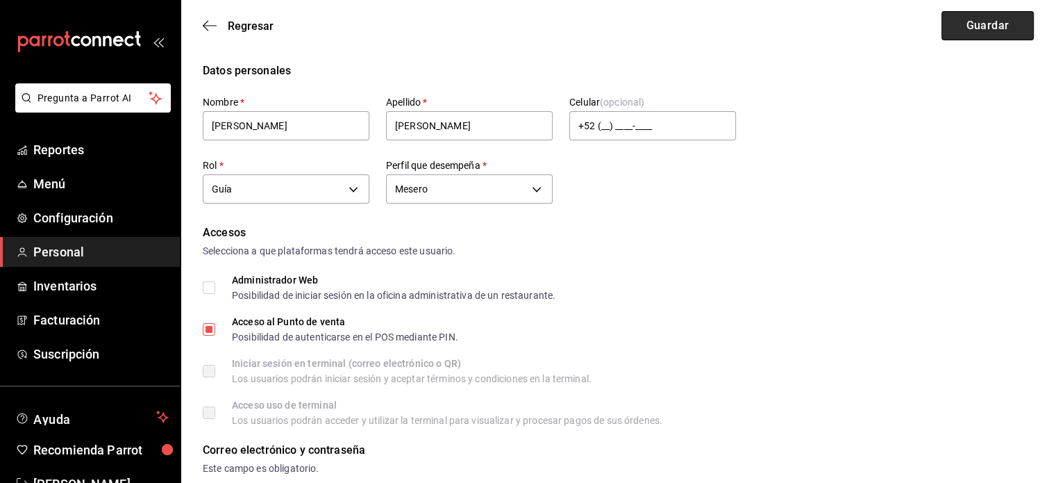
click at [958, 30] on button "Guardar" at bounding box center [987, 25] width 92 height 29
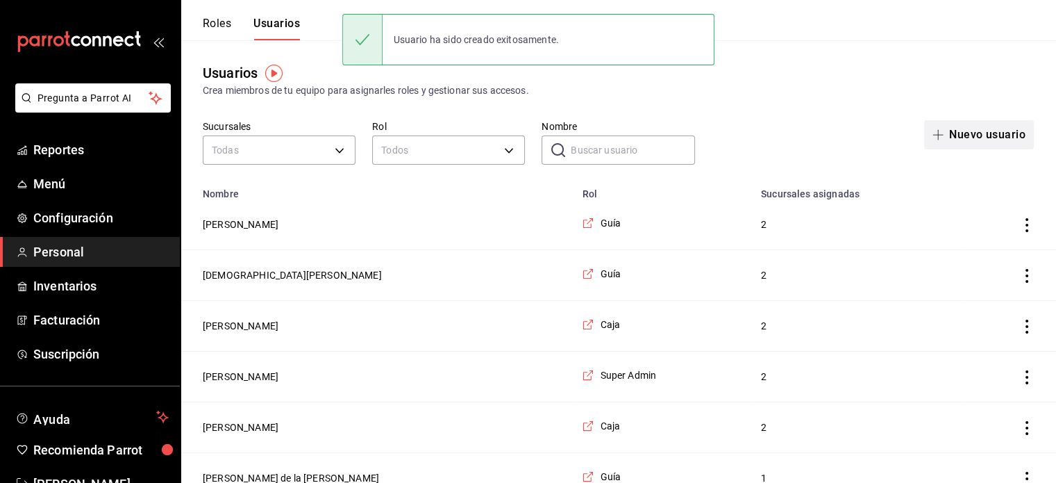
click at [962, 144] on button "Nuevo usuario" at bounding box center [979, 134] width 110 height 29
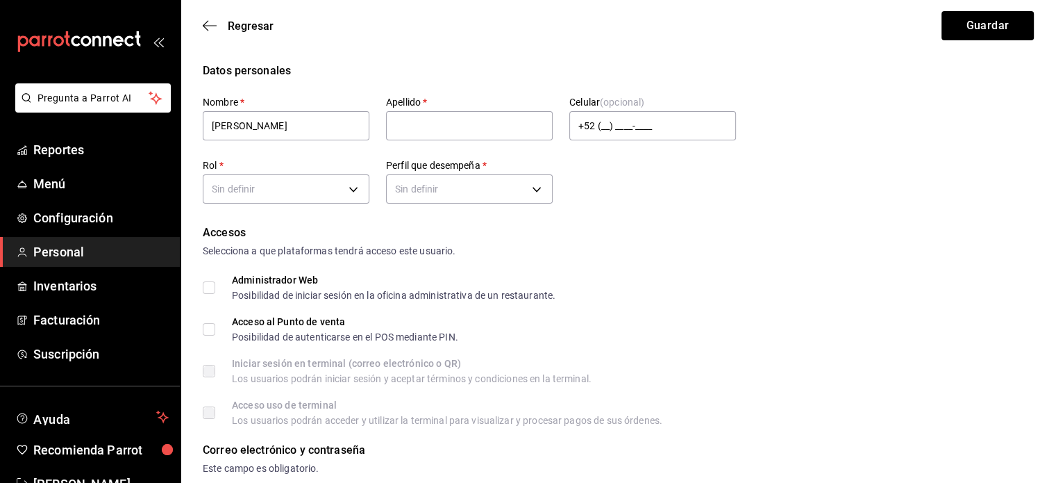
type input "[PERSON_NAME]"
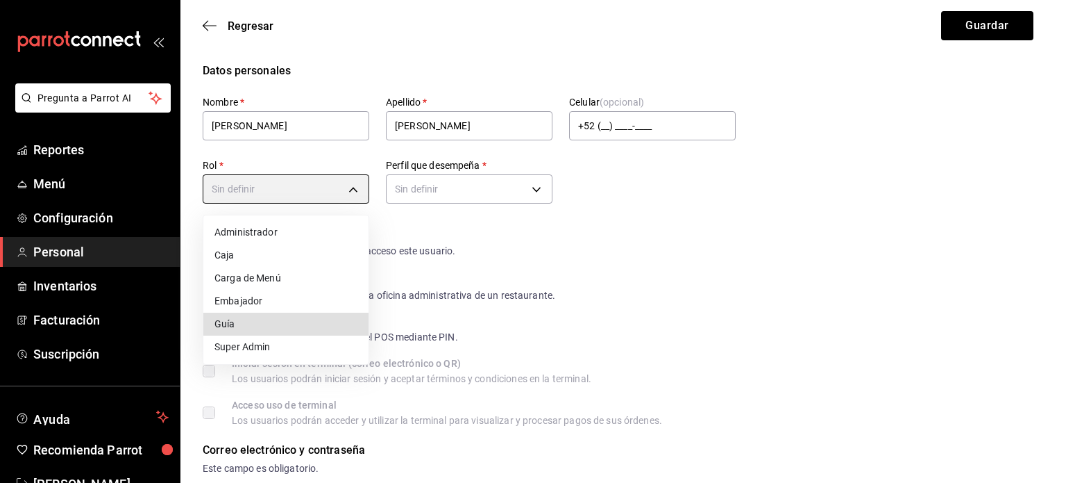
type input "334253f2-e135-4e1a-bf27-2f5db97a74c4"
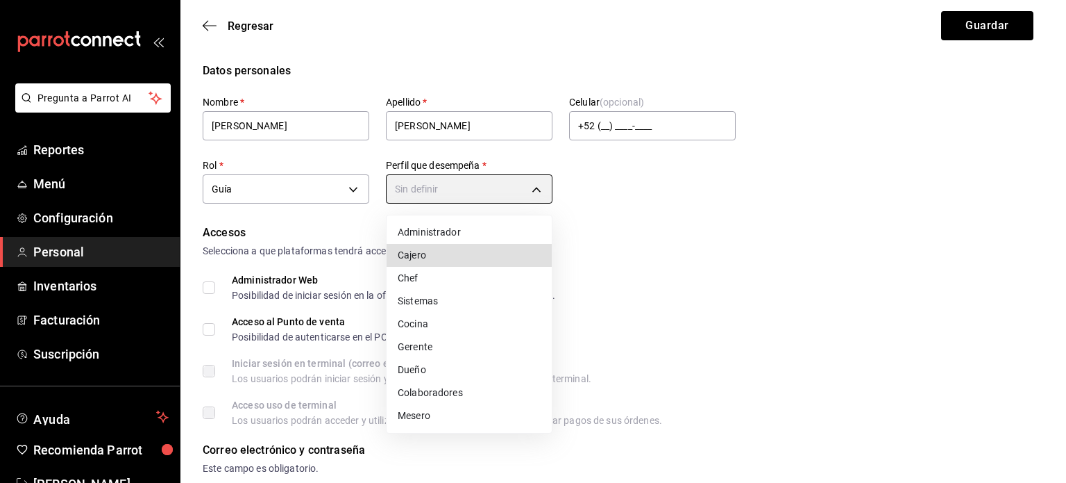
type input "CASHIER"
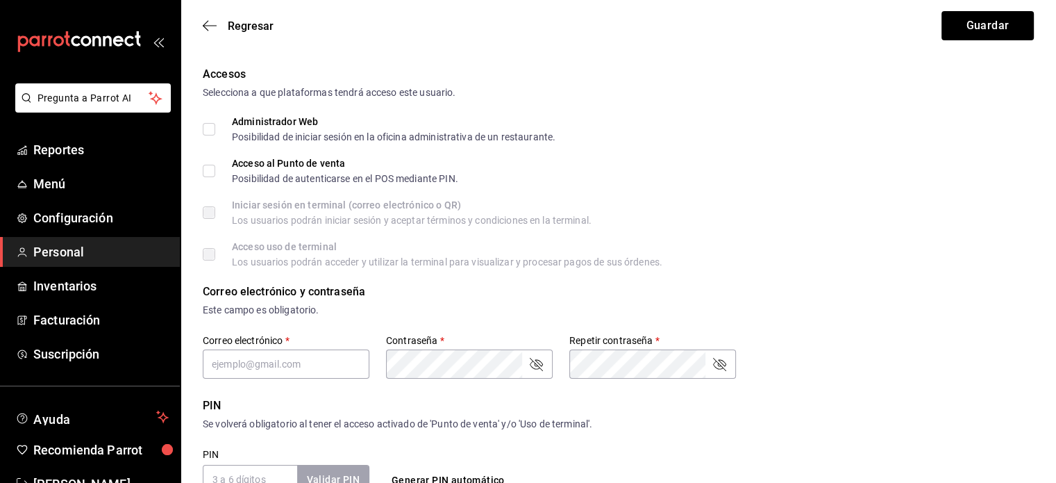
scroll to position [160, 0]
click at [209, 169] on input "Acceso al Punto de venta Posibilidad de autenticarse en el POS mediante PIN." at bounding box center [209, 169] width 12 height 12
checkbox input "true"
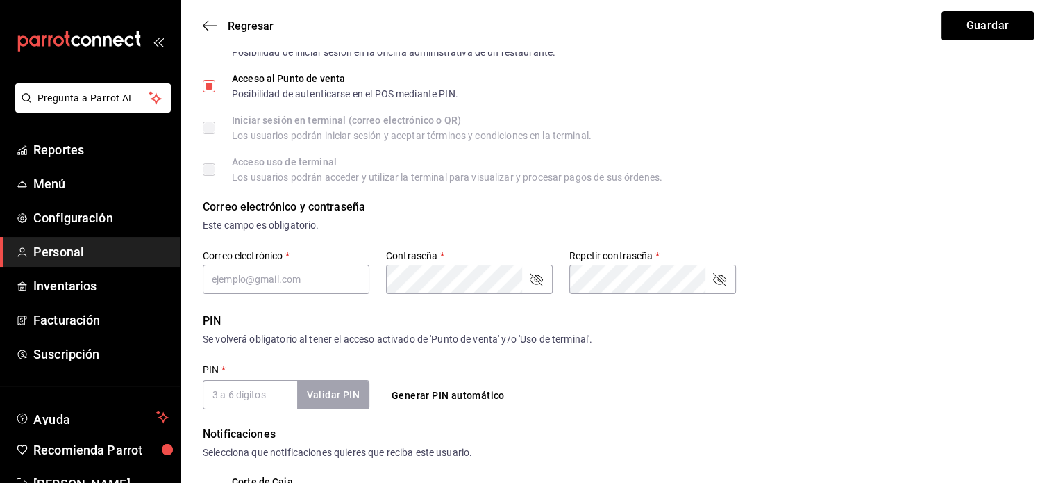
scroll to position [264, 0]
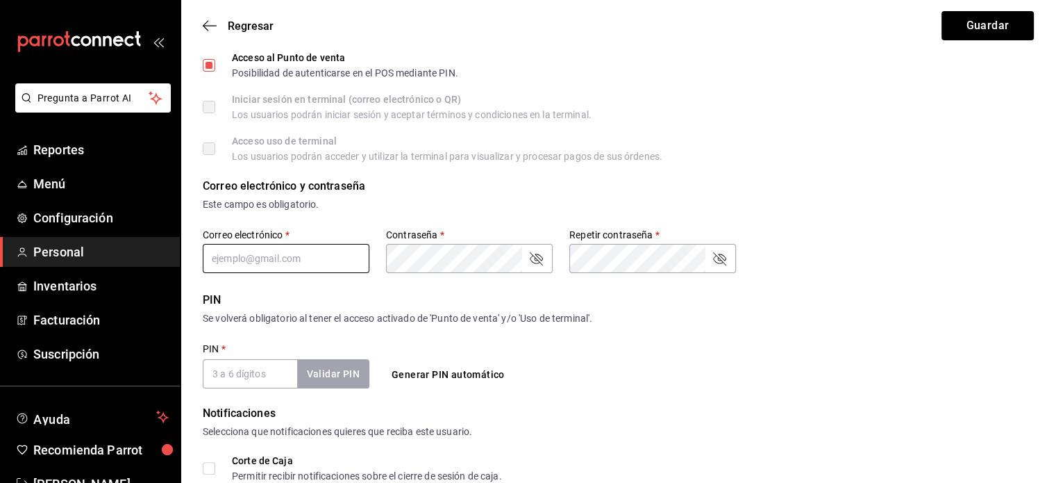
click at [240, 265] on input "text" at bounding box center [286, 258] width 167 height 29
type input "[PERSON_NAME][EMAIL_ADDRESS][PERSON_NAME][DOMAIN_NAME]"
click at [427, 373] on button "Generar PIN automático" at bounding box center [448, 375] width 124 height 26
type input "1634"
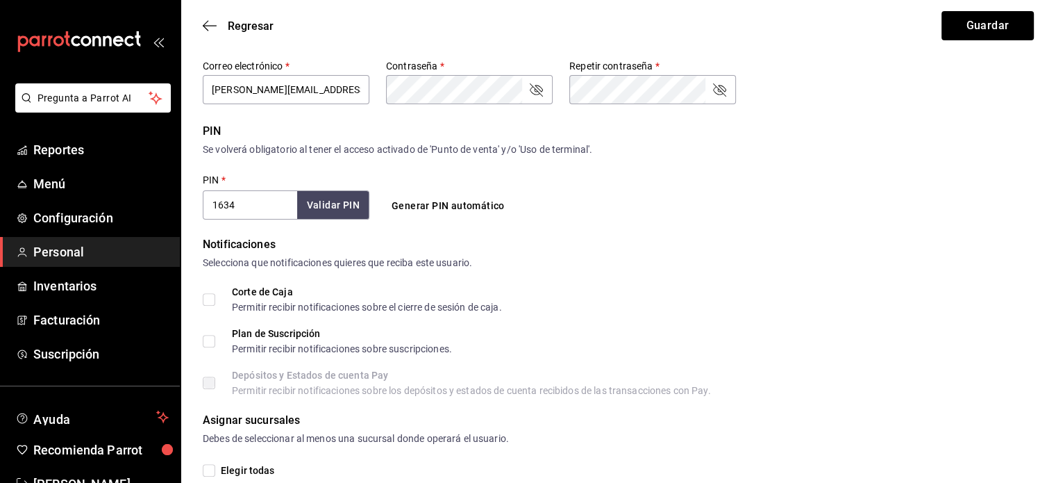
scroll to position [433, 0]
click at [206, 303] on input "Corte de Caja Permitir recibir notificaciones sobre el cierre de sesión de caja." at bounding box center [209, 298] width 12 height 12
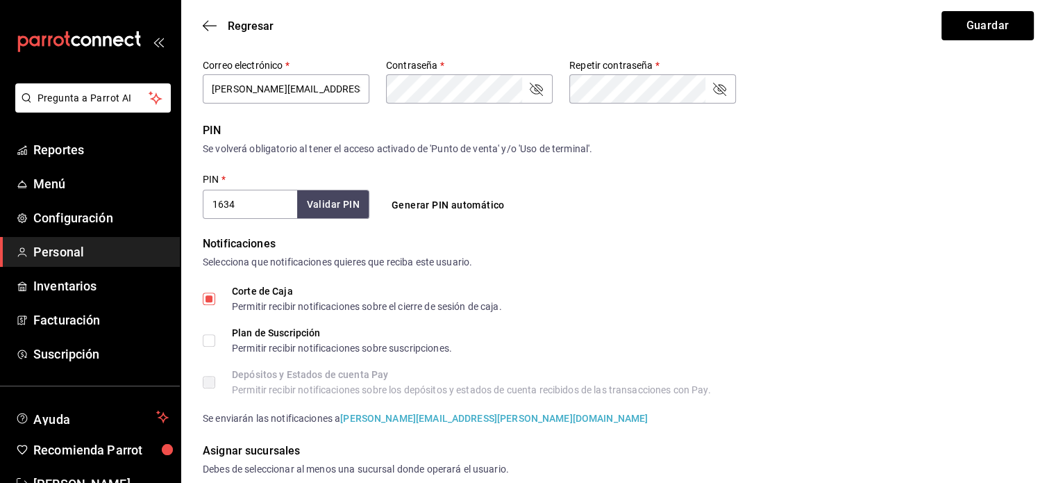
click at [206, 303] on input "Corte de Caja Permitir recibir notificaciones sobre el cierre de sesión de caja." at bounding box center [209, 298] width 12 height 12
checkbox input "false"
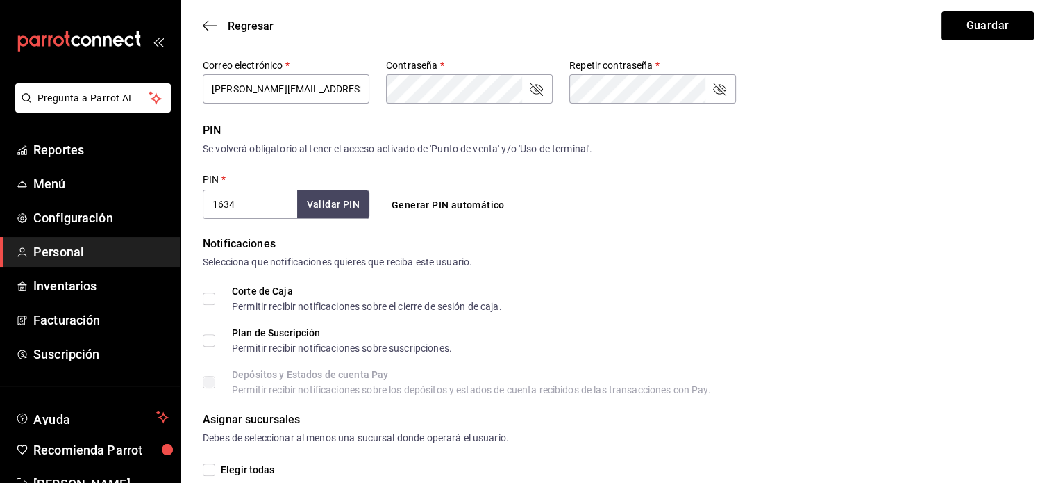
scroll to position [516, 0]
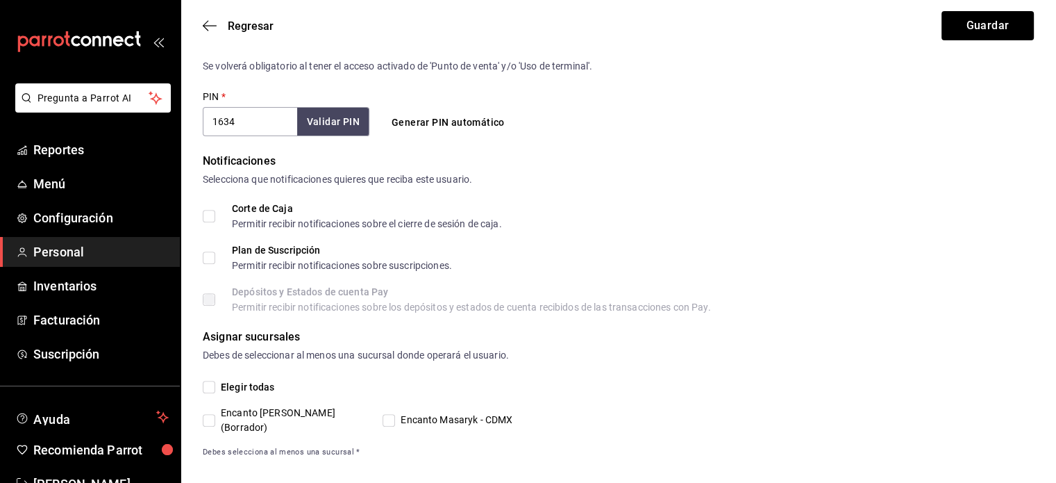
click at [211, 383] on input "Elegir todas" at bounding box center [209, 386] width 12 height 12
checkbox input "true"
click at [972, 33] on button "Guardar" at bounding box center [987, 25] width 92 height 29
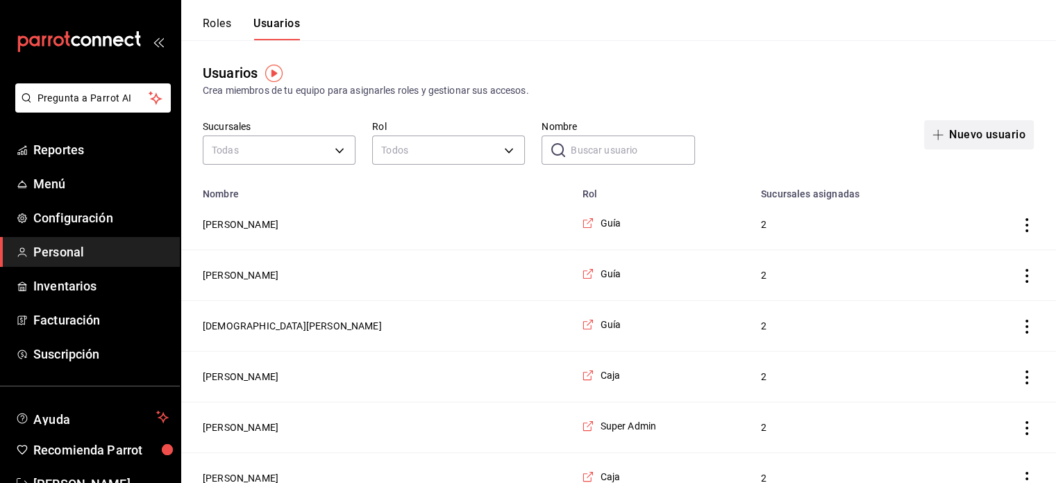
click at [977, 139] on button "Nuevo usuario" at bounding box center [979, 134] width 110 height 29
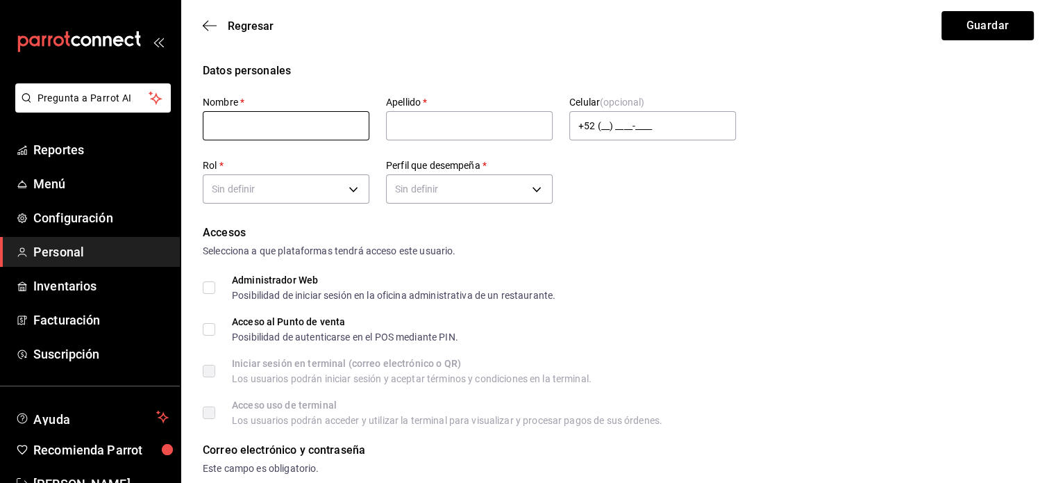
click at [258, 124] on input "text" at bounding box center [286, 125] width 167 height 29
type input "[PERSON_NAME]"
type input "R"
type input "[PERSON_NAME]"
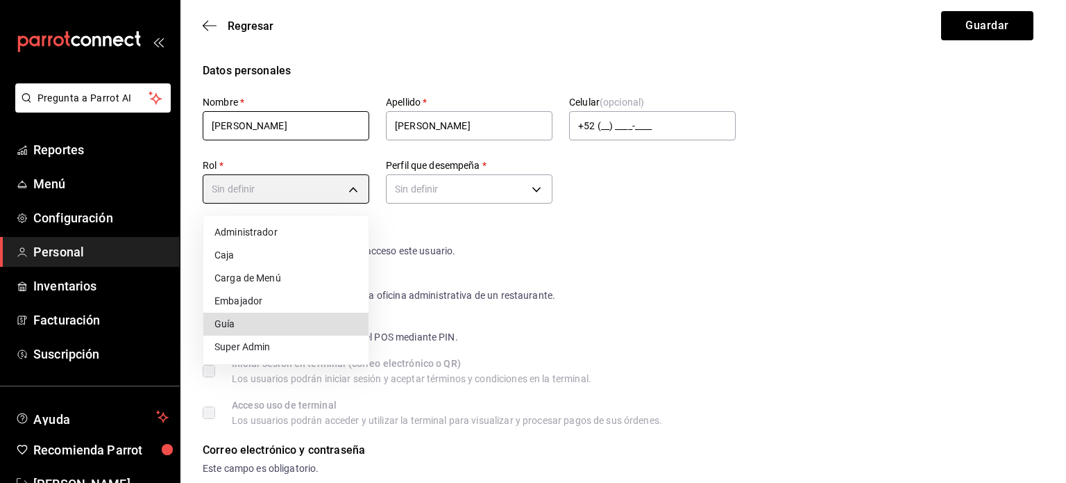
type input "334253f2-e135-4e1a-bf27-2f5db97a74c4"
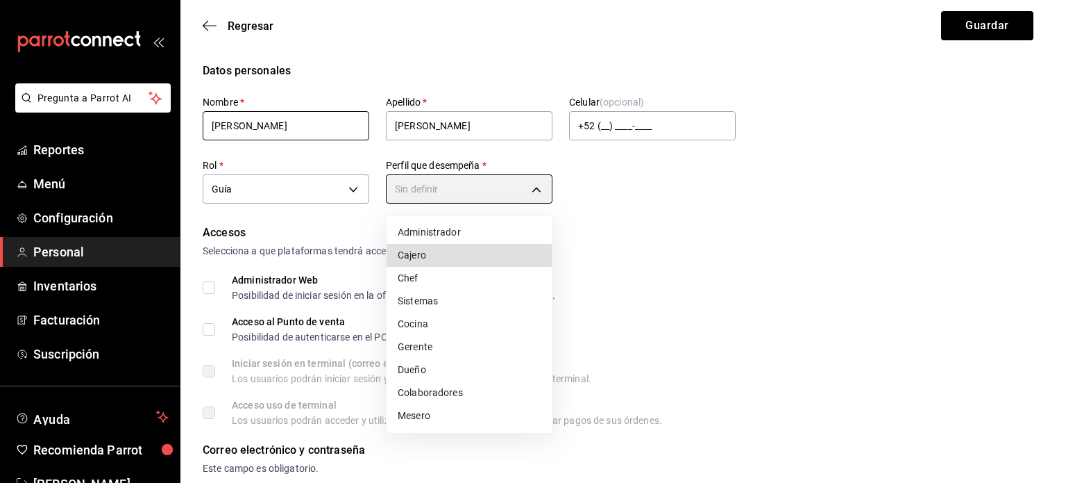
type input "CASHIER"
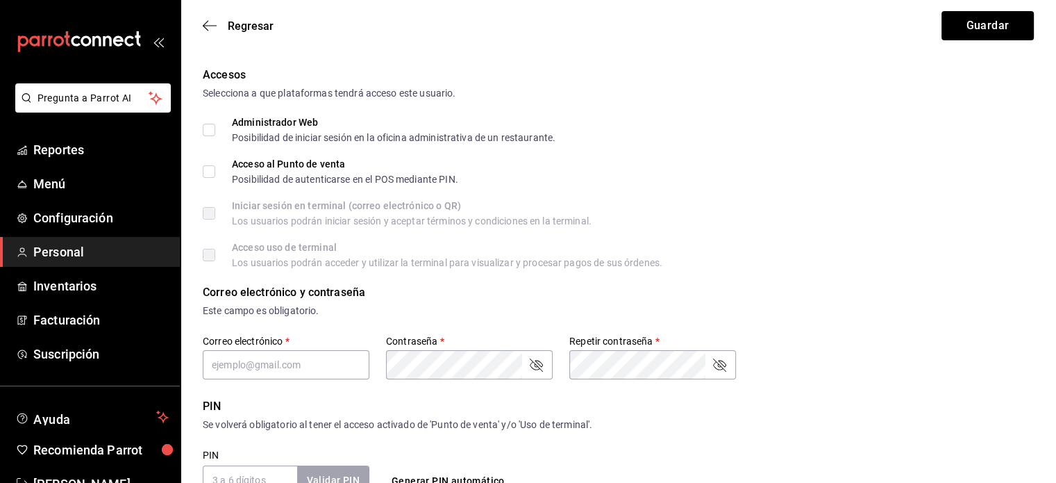
scroll to position [158, 0]
click at [209, 167] on input "Acceso al Punto de venta Posibilidad de autenticarse en el POS mediante PIN." at bounding box center [209, 171] width 12 height 12
checkbox input "true"
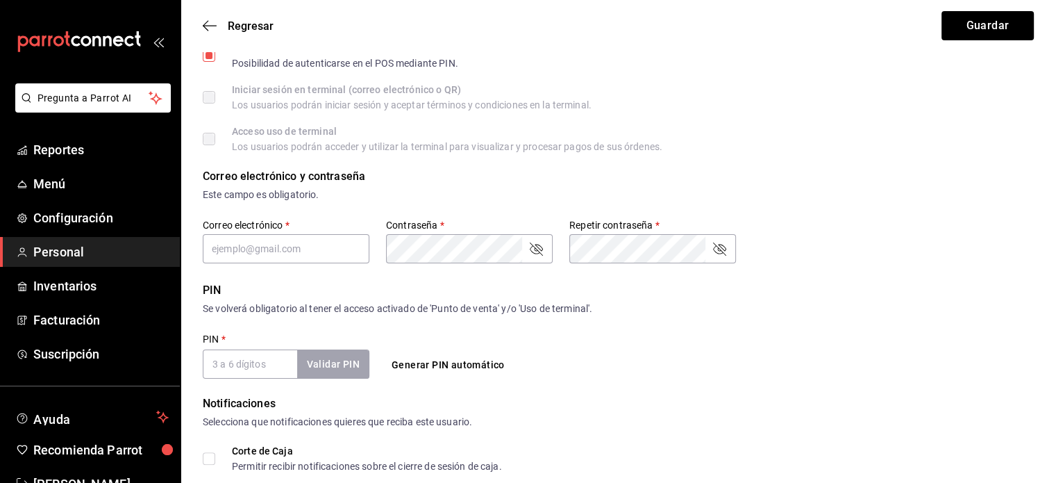
scroll to position [292, 0]
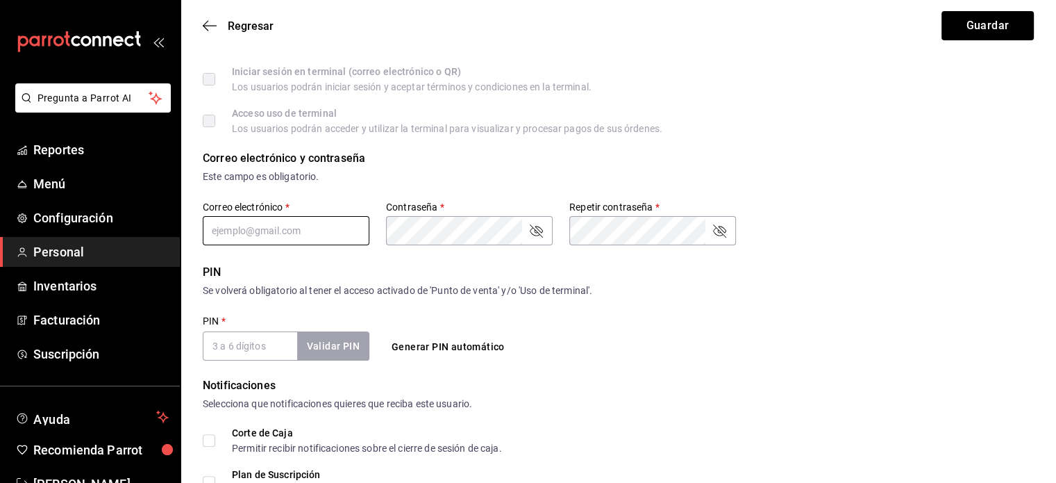
click at [284, 242] on input "text" at bounding box center [286, 230] width 167 height 29
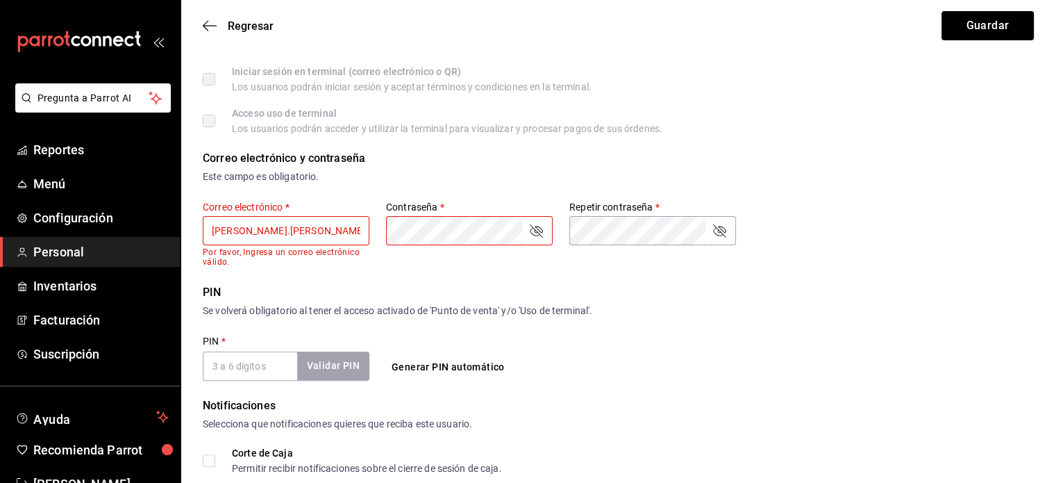
click at [283, 237] on input "[PERSON_NAME].[PERSON_NAME]" at bounding box center [286, 230] width 167 height 29
type input "[PERSON_NAME][EMAIL_ADDRESS][PERSON_NAME][DOMAIN_NAME]"
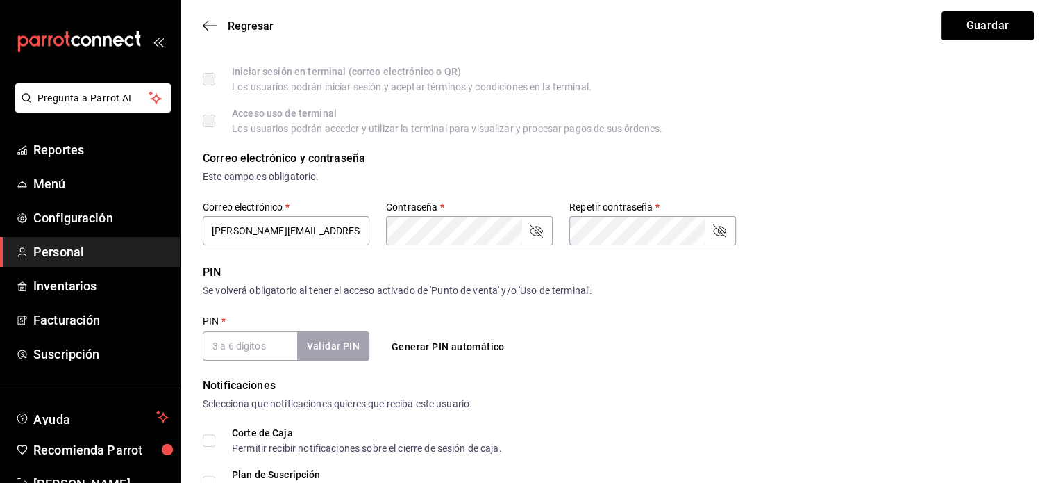
click at [437, 351] on button "Generar PIN automático" at bounding box center [448, 347] width 124 height 26
type input "2970"
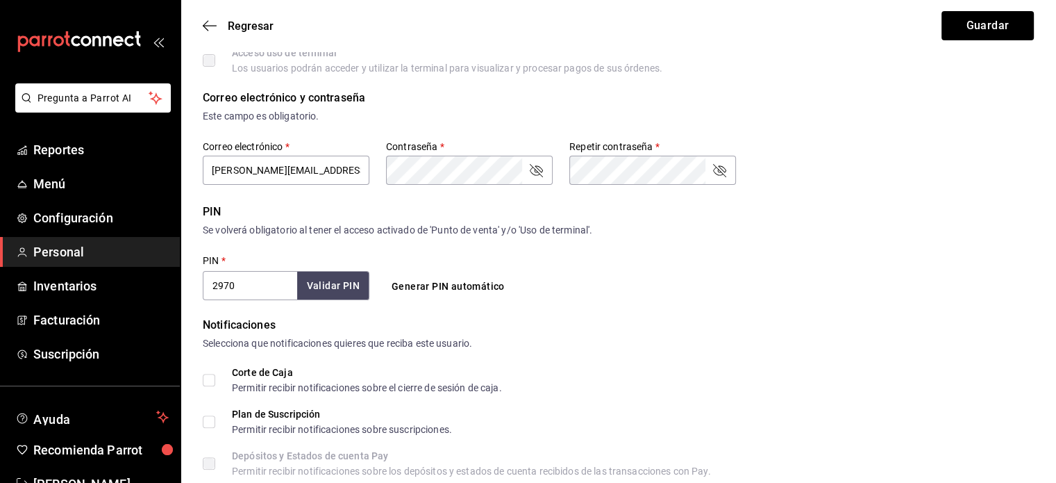
scroll to position [516, 0]
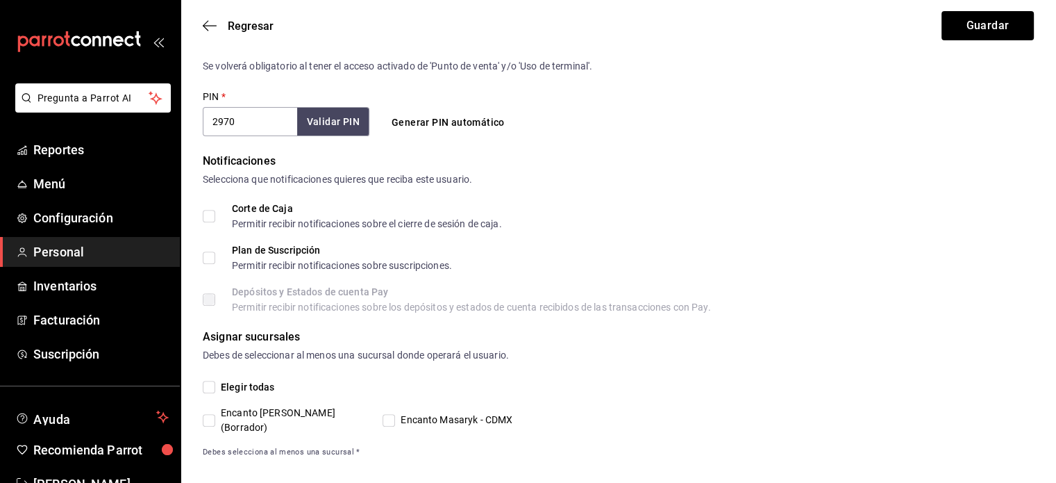
click at [203, 387] on input "Elegir todas" at bounding box center [209, 386] width 12 height 12
checkbox input "true"
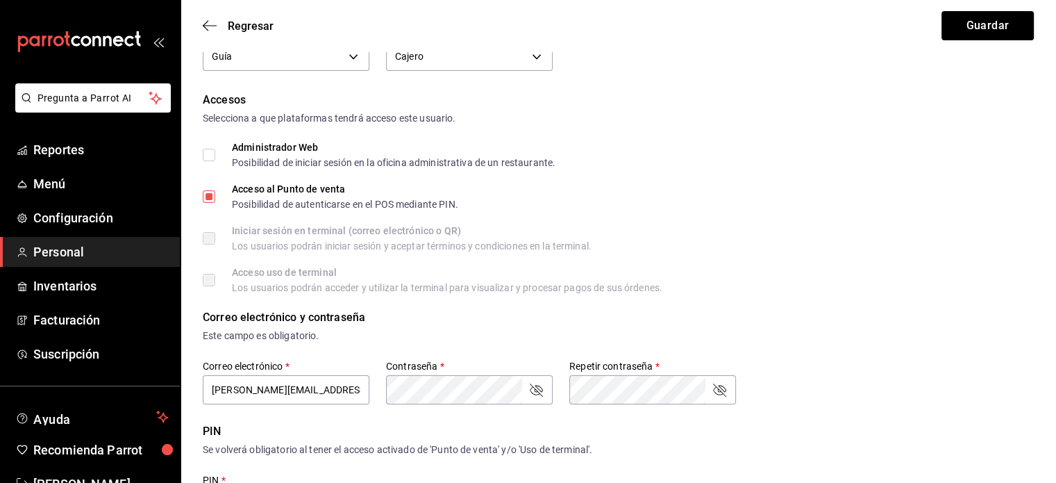
scroll to position [0, 0]
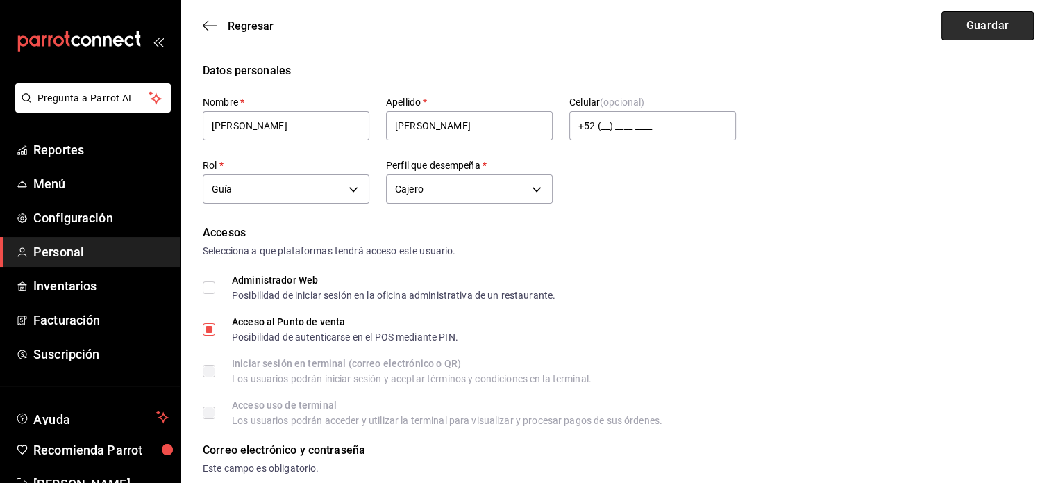
click at [983, 31] on button "Guardar" at bounding box center [987, 25] width 92 height 29
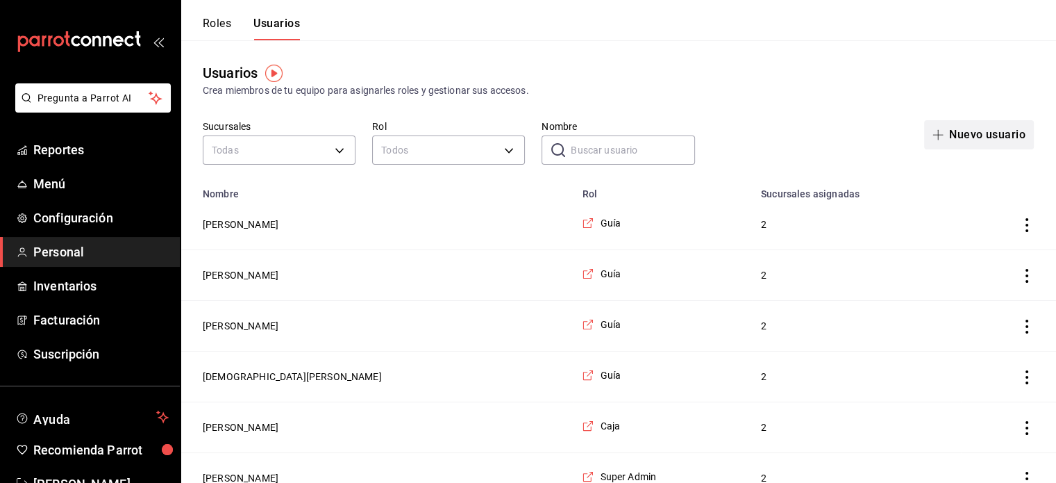
click at [961, 135] on button "Nuevo usuario" at bounding box center [979, 134] width 110 height 29
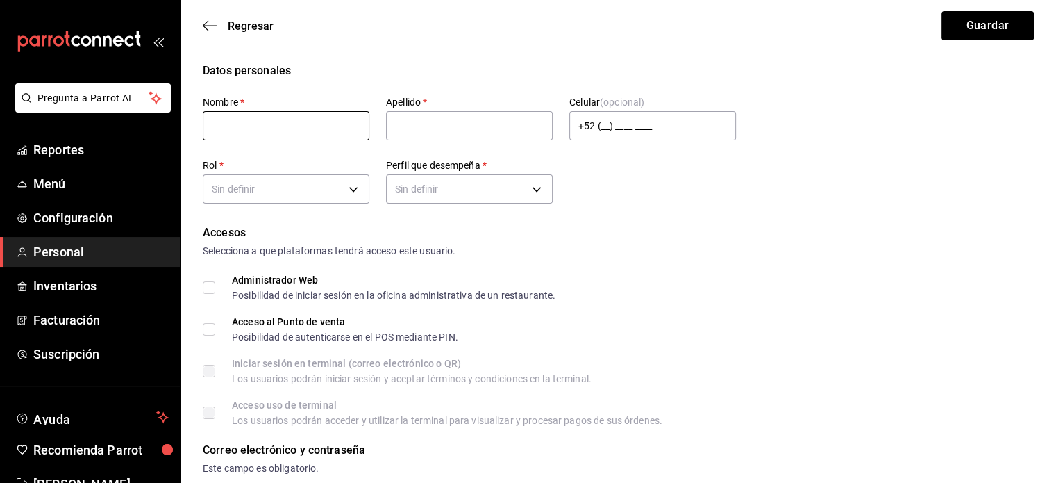
click at [257, 135] on input "text" at bounding box center [286, 125] width 167 height 29
type input "[PERSON_NAME]"
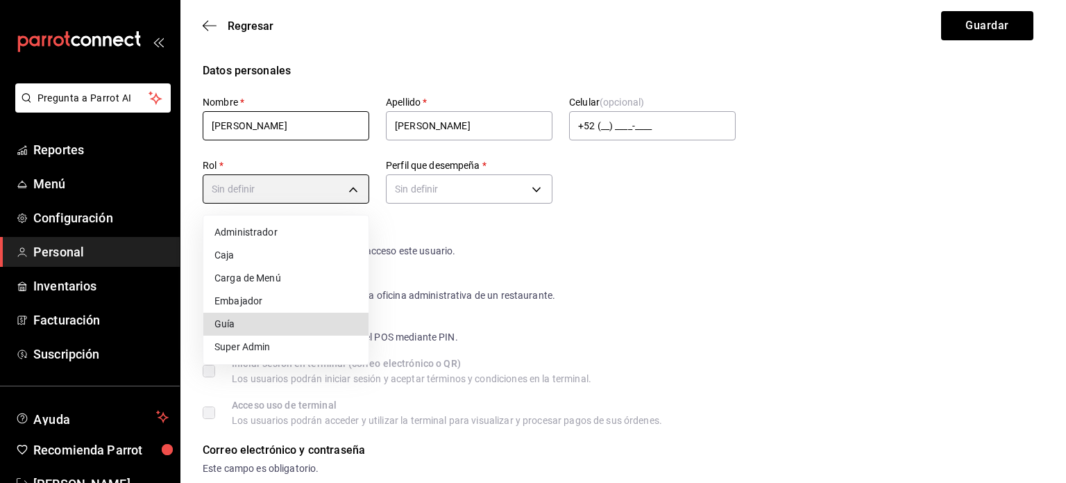
type input "334253f2-e135-4e1a-bf27-2f5db97a74c4"
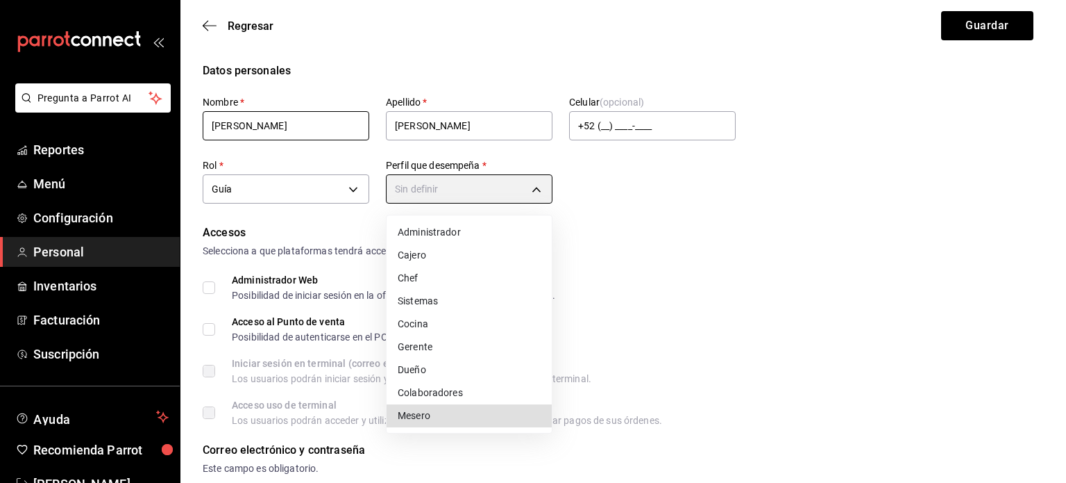
type input "WAITER"
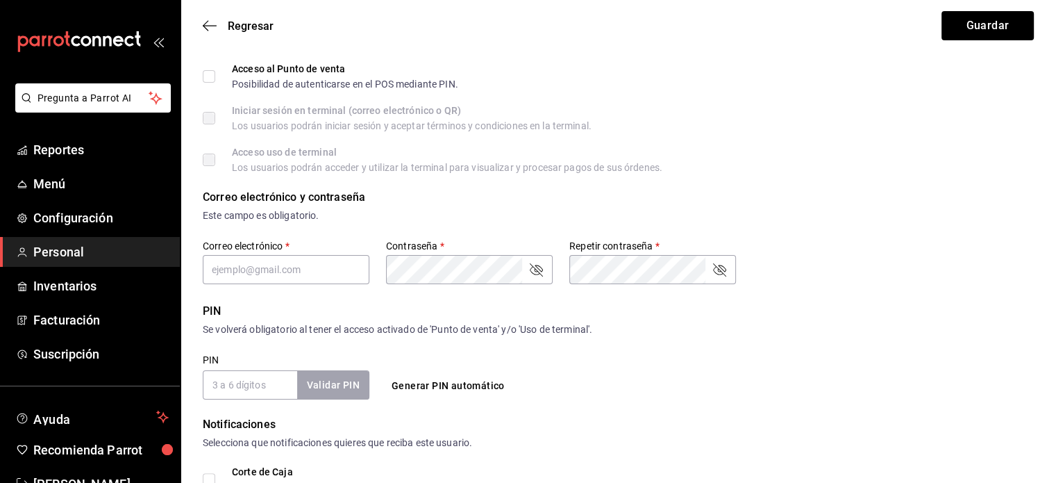
scroll to position [256, 0]
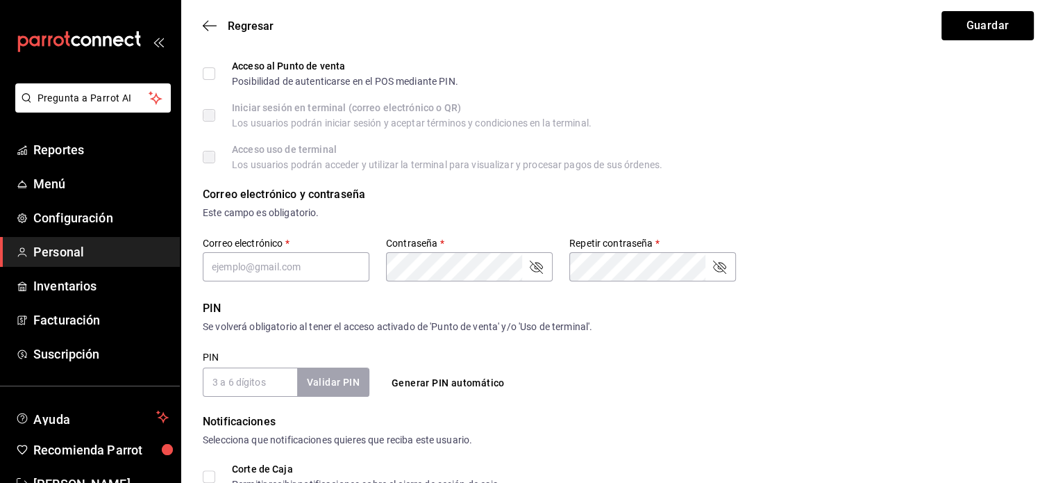
click at [296, 282] on div "Correo electrónico   *" at bounding box center [286, 260] width 167 height 47
click at [292, 274] on input "text" at bounding box center [286, 266] width 167 height 29
type input "[PERSON_NAME][EMAIL_ADDRESS][PERSON_NAME][DOMAIN_NAME]"
click at [434, 383] on button "Generar PIN automático" at bounding box center [448, 383] width 124 height 26
checkbox input "true"
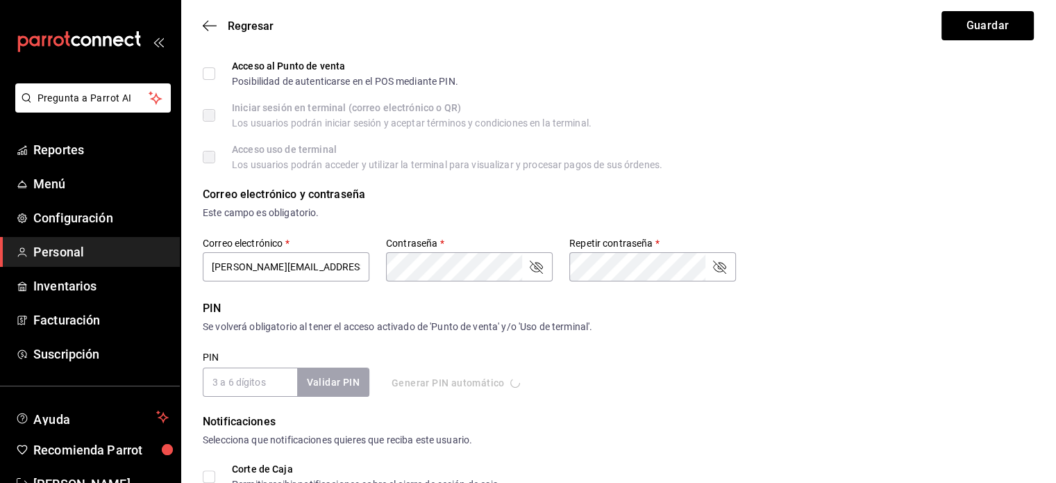
type input "5092"
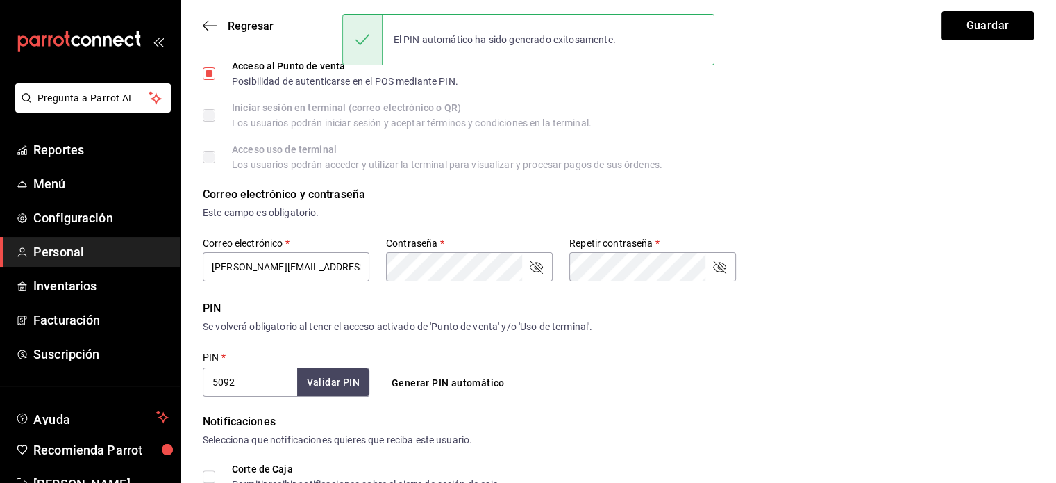
scroll to position [516, 0]
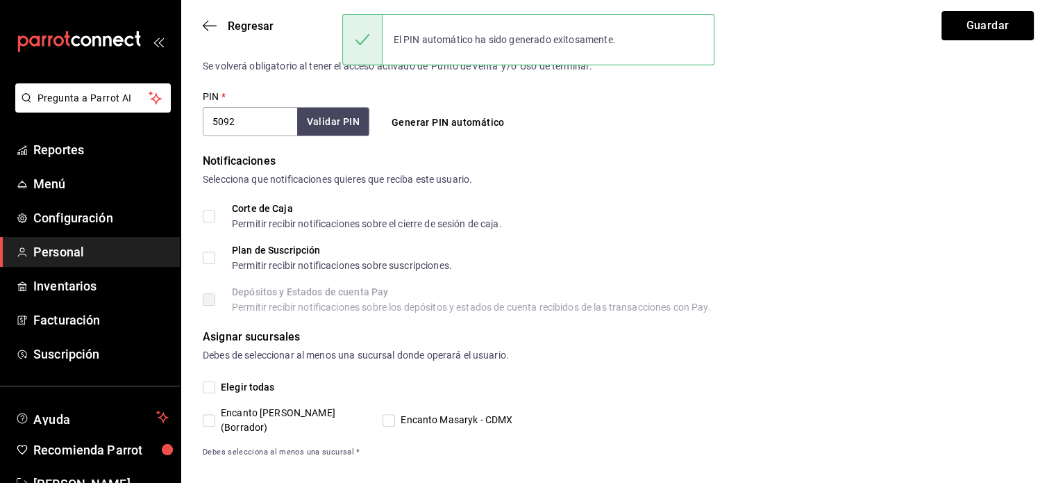
click at [217, 389] on span "Elegir todas" at bounding box center [245, 387] width 60 height 15
click at [215, 389] on input "Elegir todas" at bounding box center [209, 386] width 12 height 12
checkbox input "true"
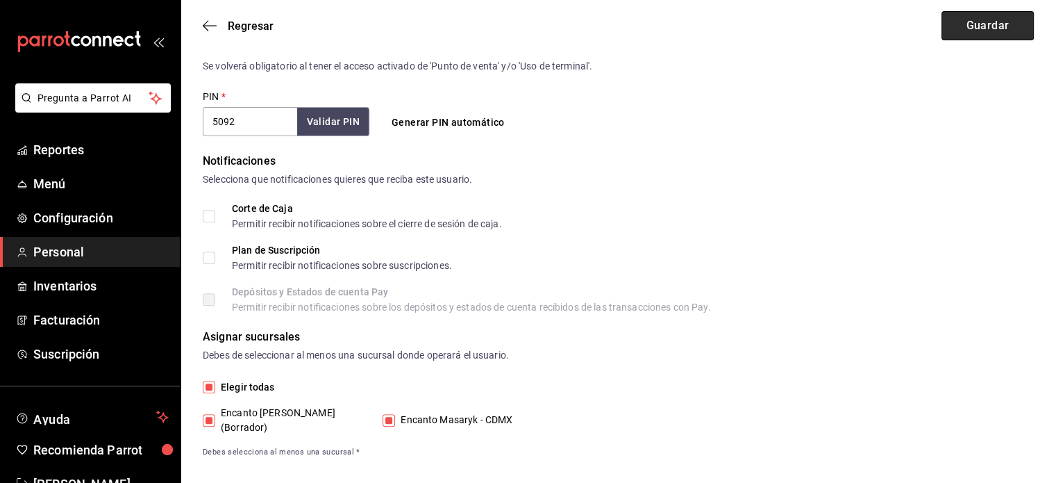
click at [959, 30] on button "Guardar" at bounding box center [987, 25] width 92 height 29
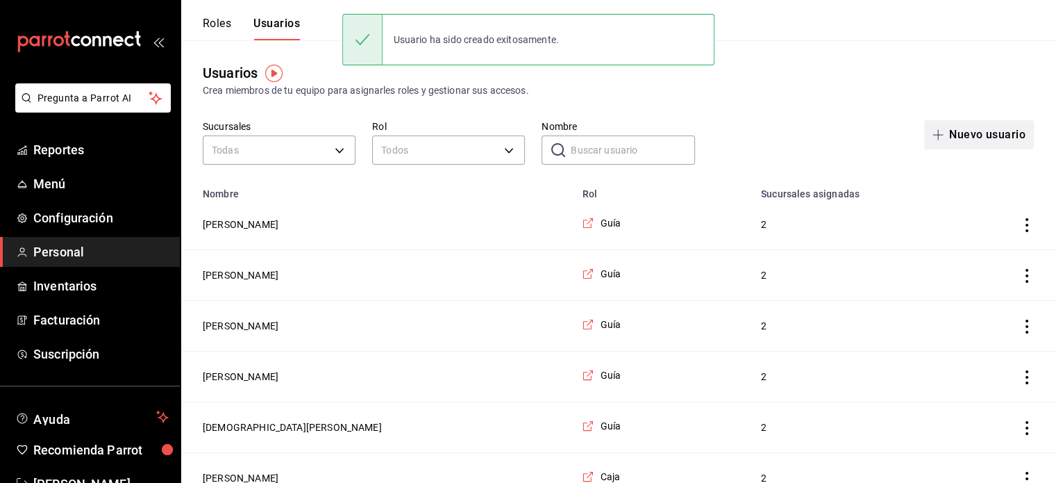
click at [953, 130] on button "Nuevo usuario" at bounding box center [979, 134] width 110 height 29
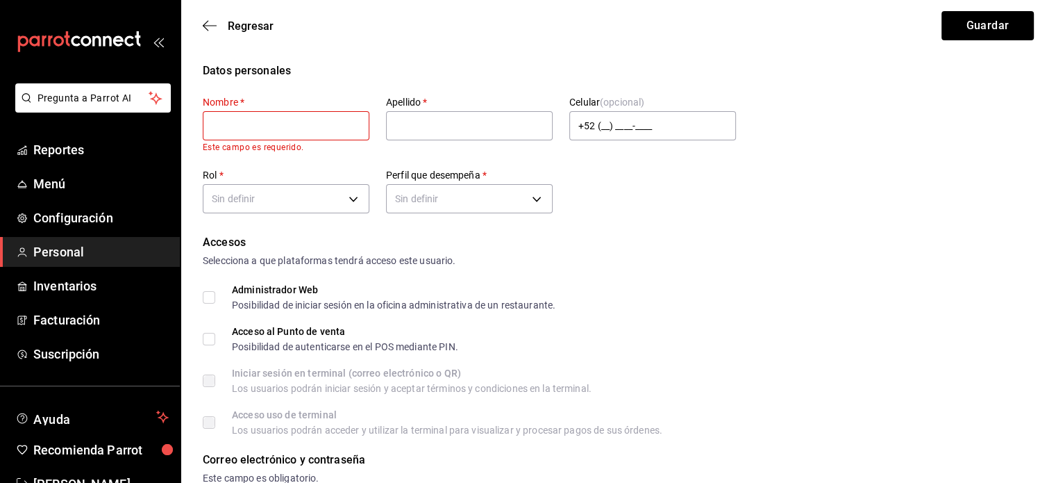
click at [253, 118] on input "text" at bounding box center [286, 125] width 167 height 29
type input "[PERSON_NAME]"
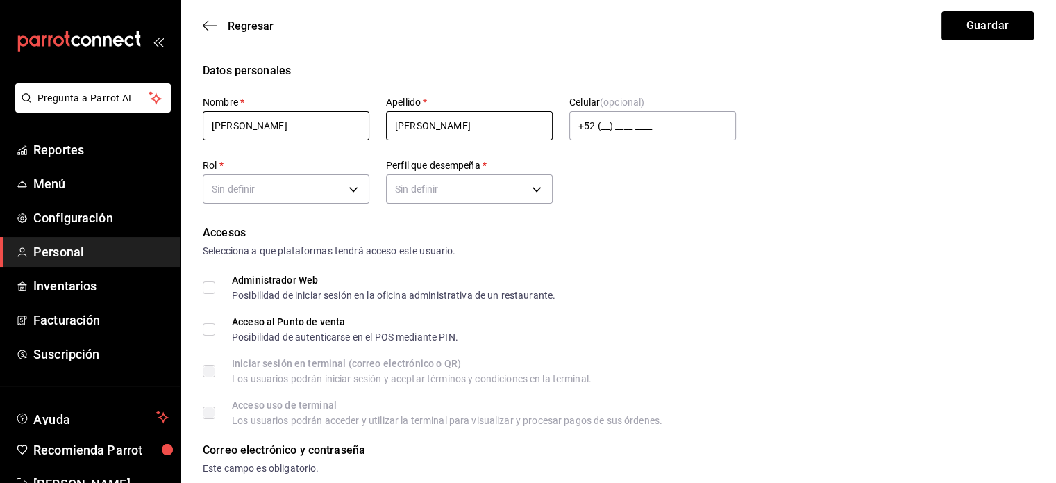
type input "[PERSON_NAME]"
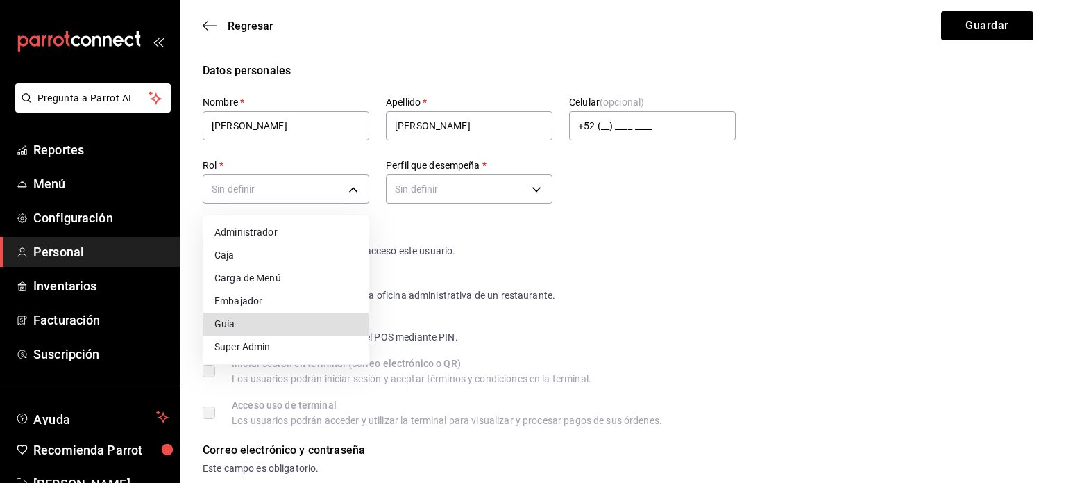
click at [232, 325] on li "Guía" at bounding box center [285, 323] width 165 height 23
type input "334253f2-e135-4e1a-bf27-2f5db97a74c4"
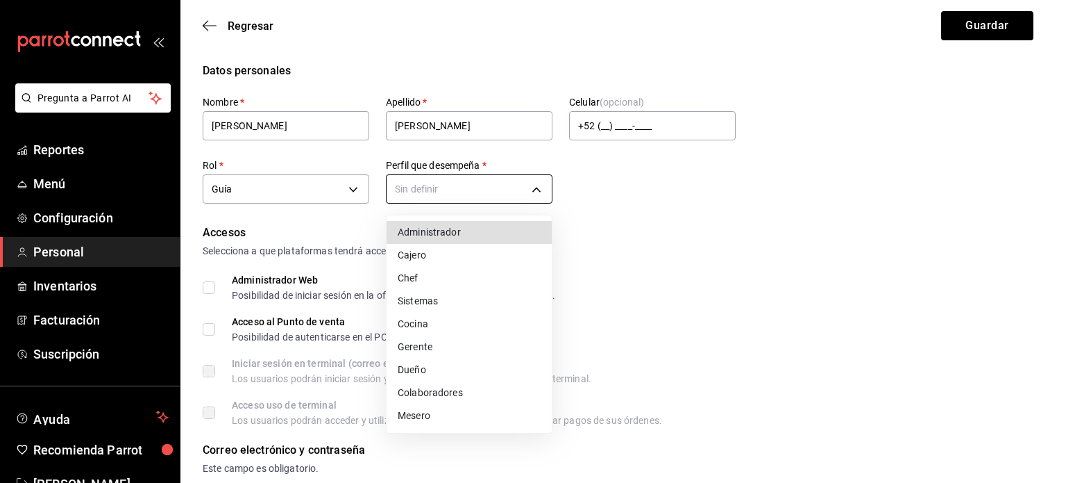
click at [421, 408] on li "Mesero" at bounding box center [469, 415] width 165 height 23
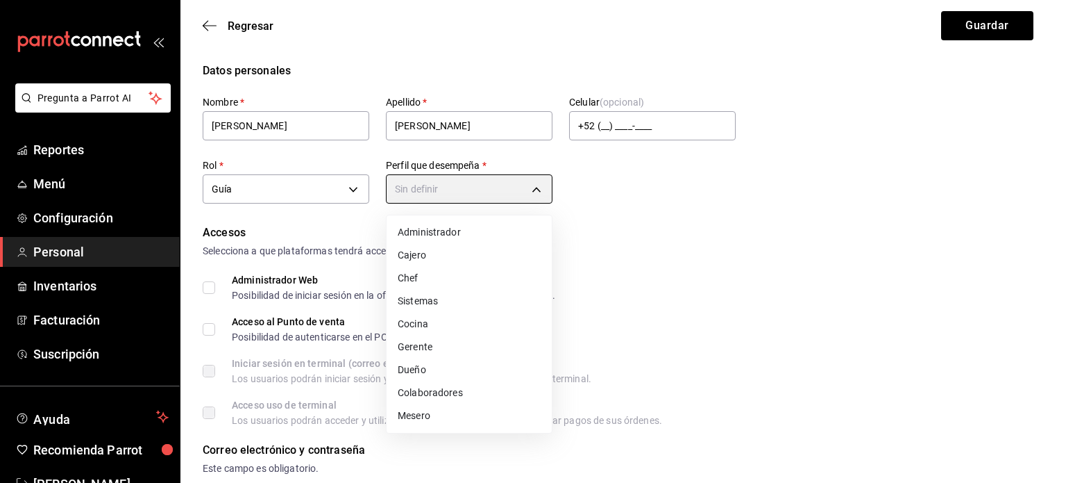
type input "WAITER"
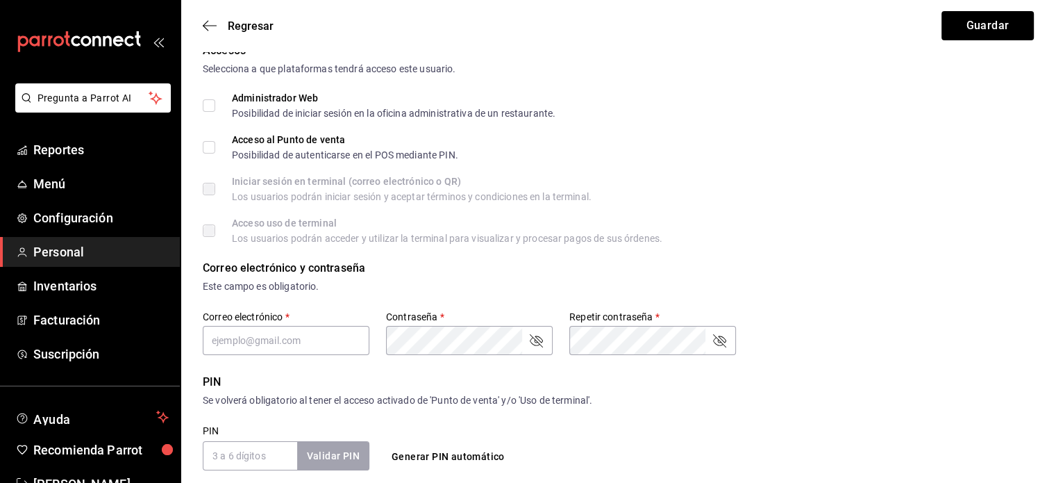
scroll to position [183, 0]
click at [213, 142] on input "Acceso al Punto de venta Posibilidad de autenticarse en el POS mediante PIN." at bounding box center [209, 146] width 12 height 12
checkbox input "true"
click at [251, 337] on input "text" at bounding box center [286, 338] width 167 height 29
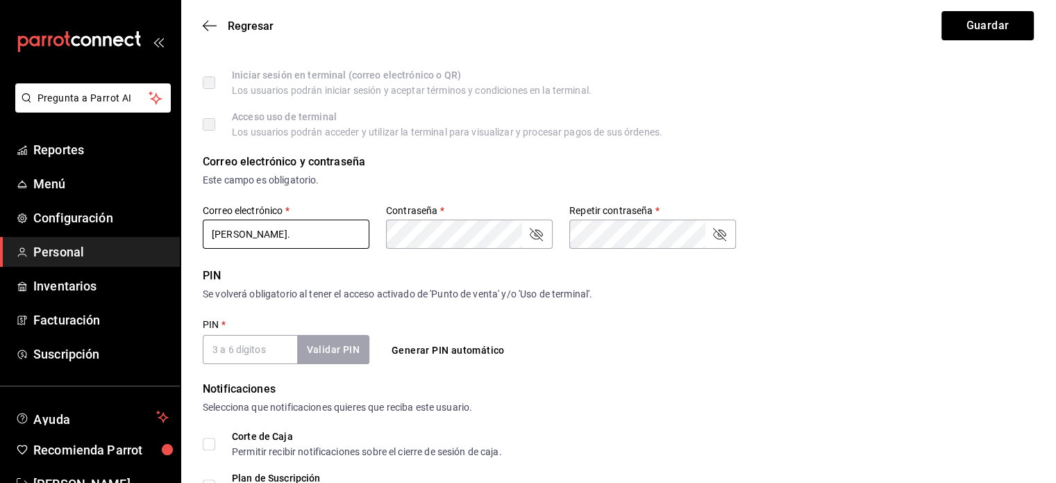
scroll to position [289, 0]
type input "[PERSON_NAME][EMAIL_ADDRESS][PERSON_NAME][DOMAIN_NAME]"
click at [464, 346] on button "Generar PIN automático" at bounding box center [448, 350] width 124 height 26
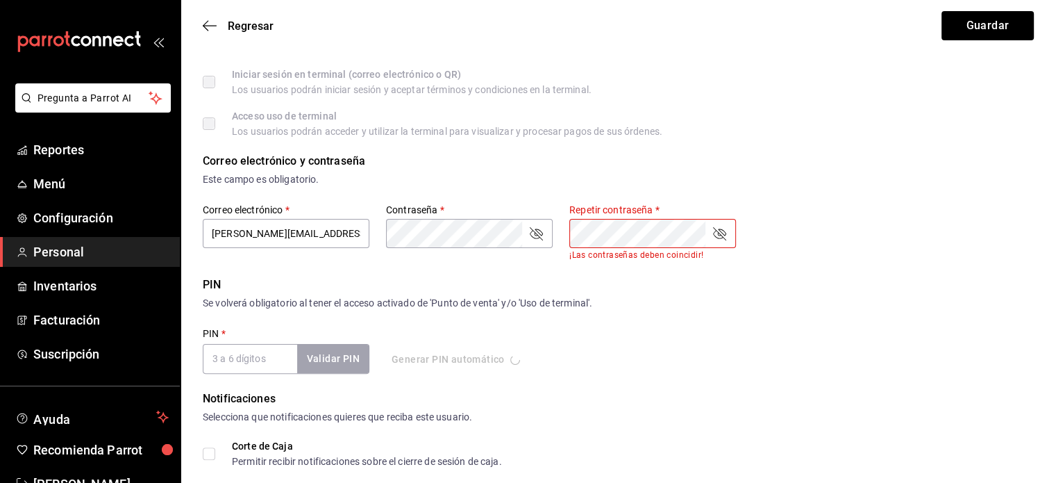
type input "9245"
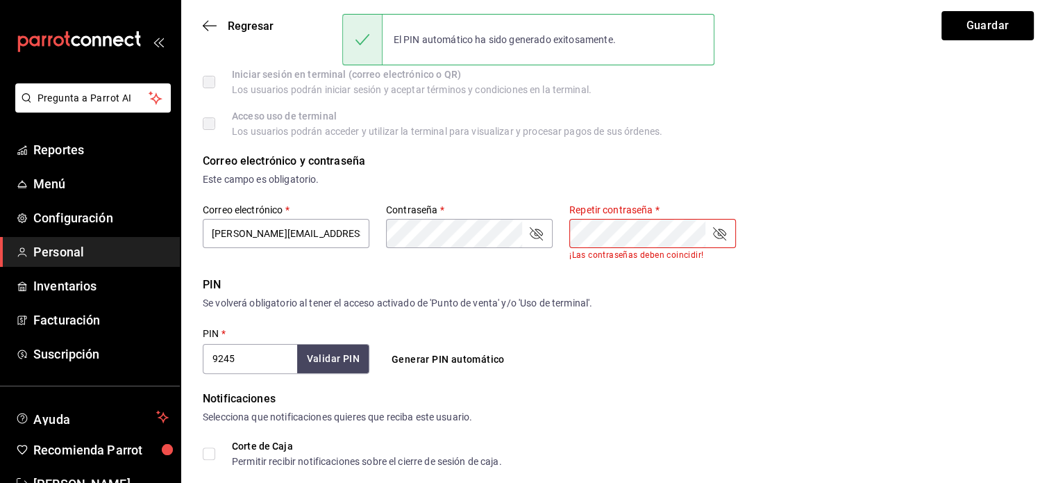
click at [528, 232] on icon "passwordField" at bounding box center [536, 233] width 17 height 17
click at [726, 233] on icon "passwordField" at bounding box center [719, 233] width 17 height 17
click at [568, 316] on div "PIN Se volverá obligatorio al tener el acceso activado de 'Punto de venta' y/o …" at bounding box center [618, 324] width 831 height 97
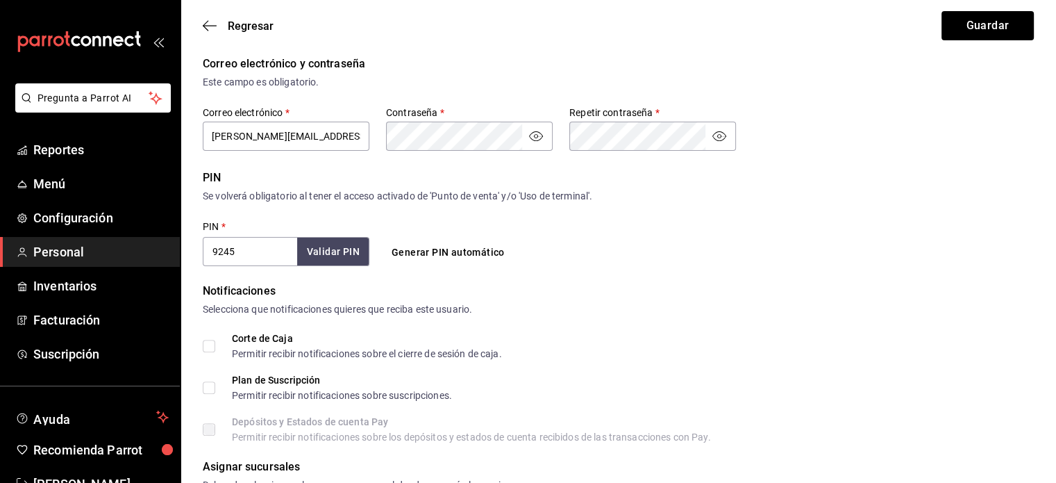
scroll to position [516, 0]
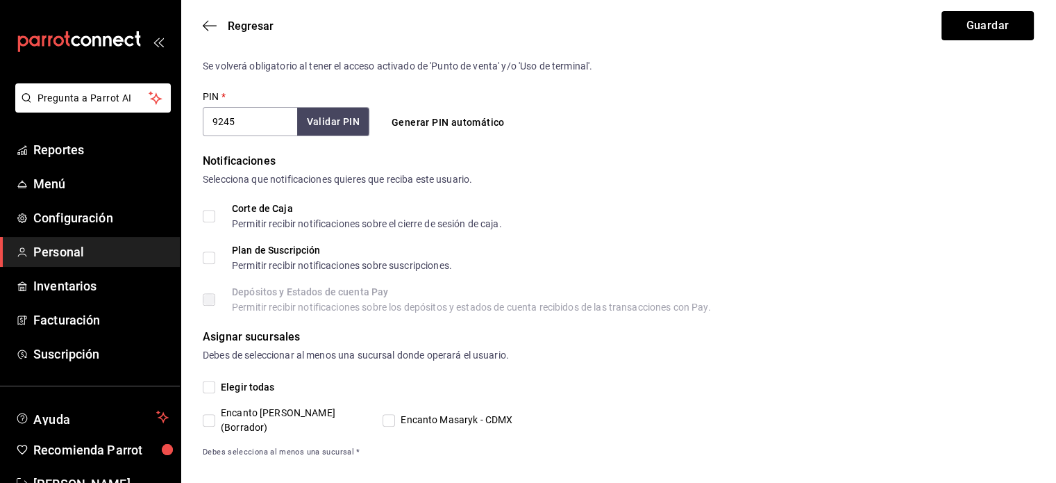
click at [205, 388] on input "Elegir todas" at bounding box center [209, 386] width 12 height 12
checkbox input "true"
click at [966, 15] on button "Guardar" at bounding box center [987, 25] width 92 height 29
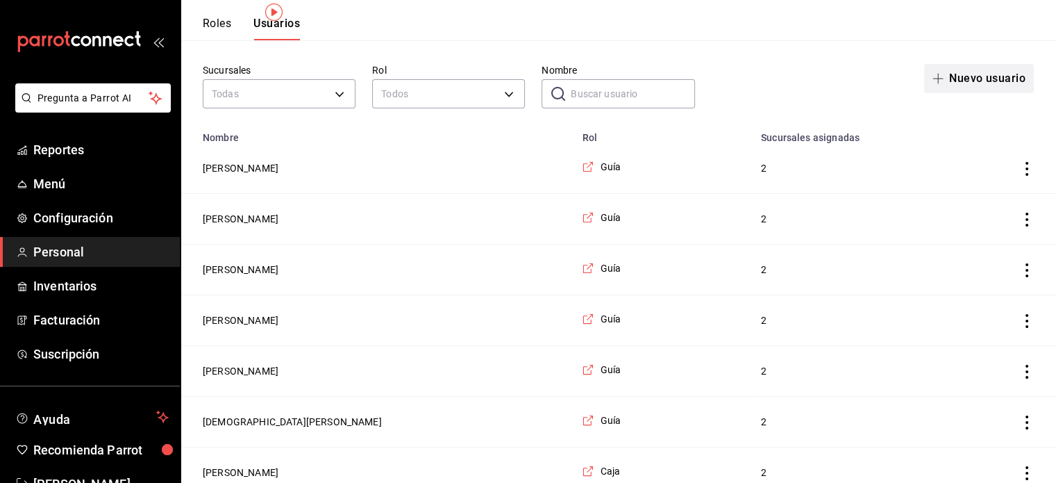
scroll to position [56, 0]
click at [958, 84] on button "Nuevo usuario" at bounding box center [979, 79] width 110 height 29
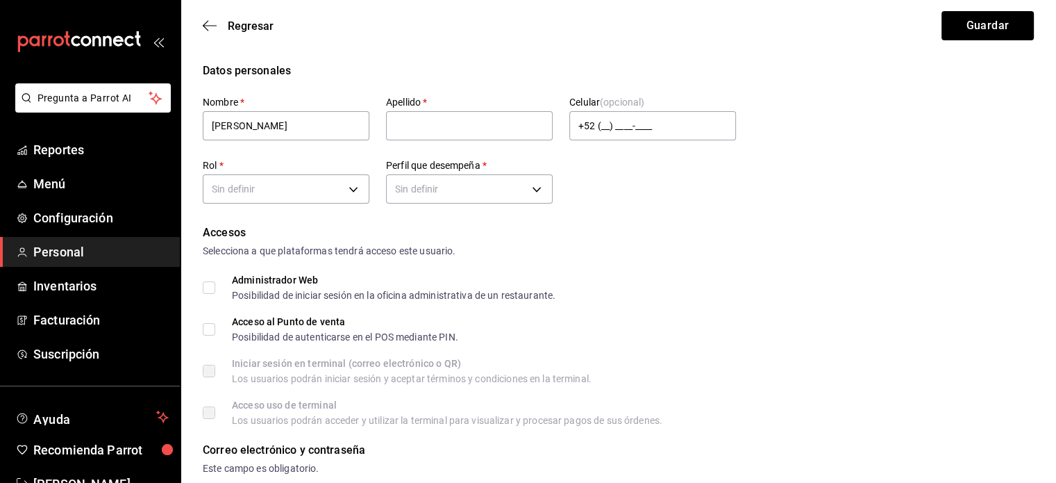
type input "[PERSON_NAME]"
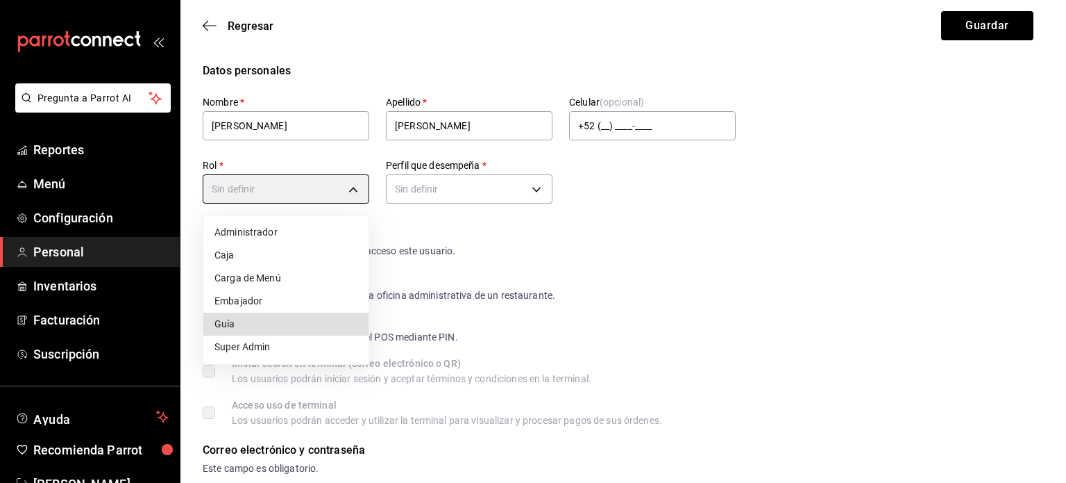
type input "334253f2-e135-4e1a-bf27-2f5db97a74c4"
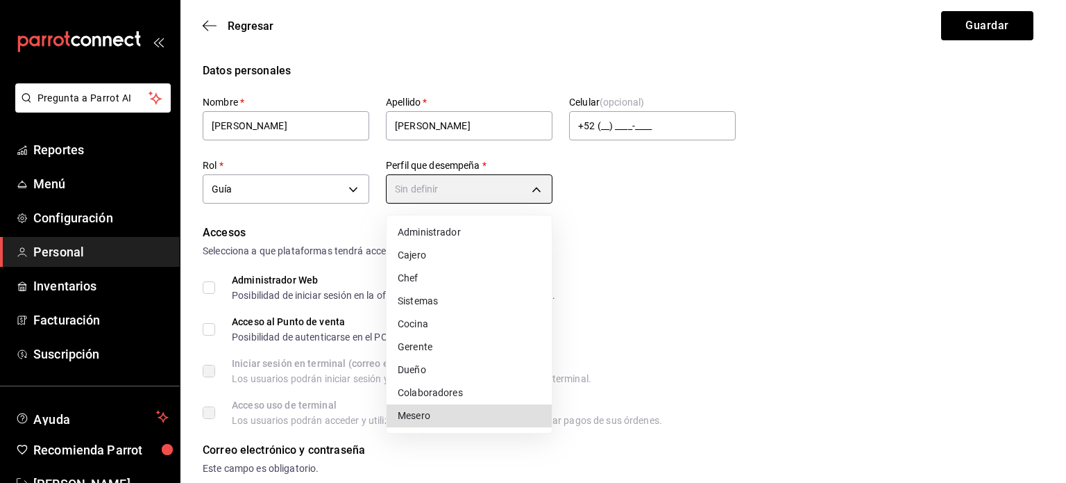
type input "WAITER"
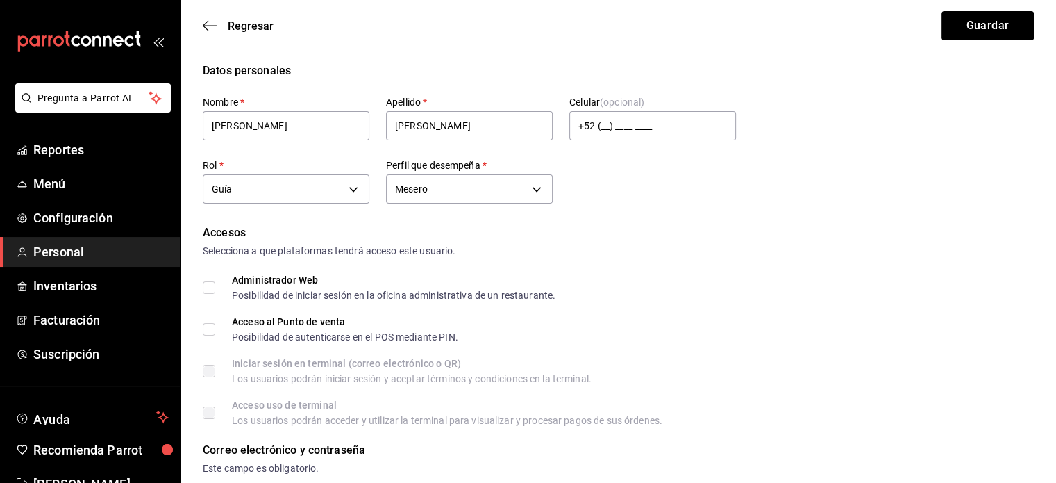
click at [207, 324] on input "Acceso al Punto de venta Posibilidad de autenticarse en el POS mediante PIN." at bounding box center [209, 329] width 12 height 12
checkbox input "true"
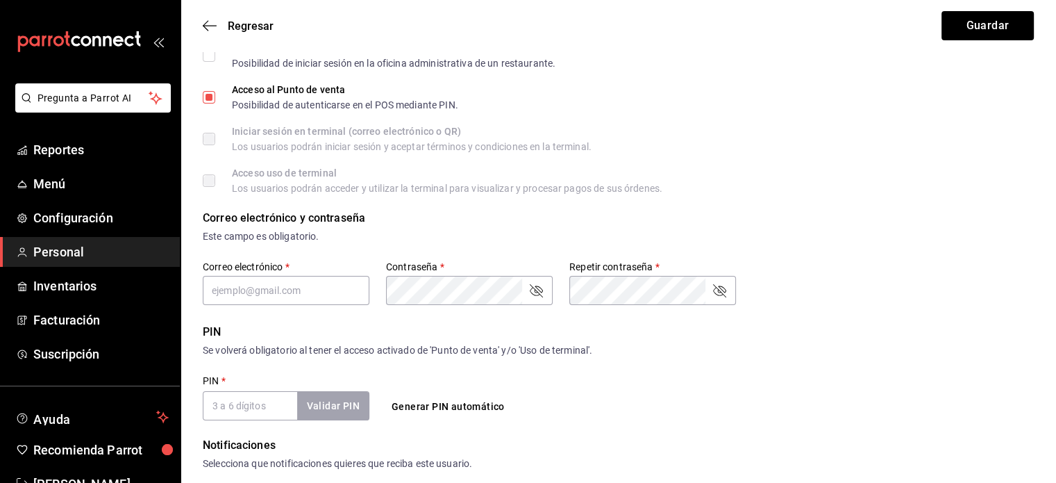
scroll to position [253, 0]
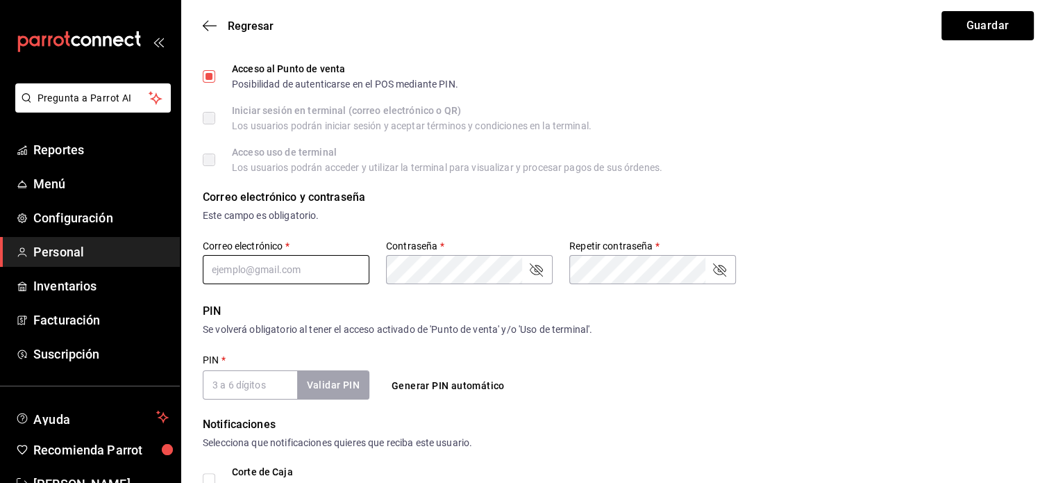
click at [334, 274] on input "text" at bounding box center [286, 269] width 167 height 29
type input "[PERSON_NAME][EMAIL_ADDRESS][PERSON_NAME][DOMAIN_NAME]"
click at [426, 389] on button "Generar PIN automático" at bounding box center [448, 386] width 124 height 26
type input "1080"
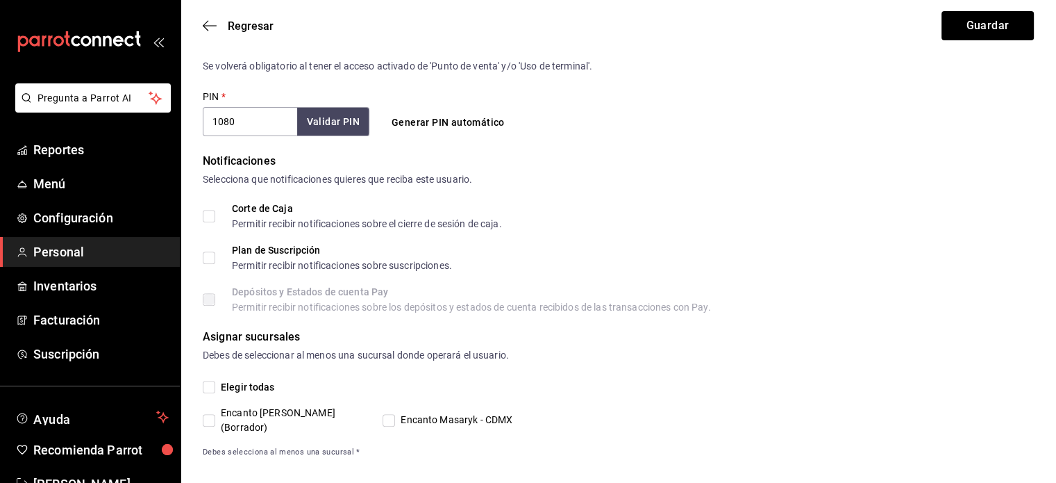
click at [211, 385] on input "Elegir todas" at bounding box center [209, 386] width 12 height 12
checkbox input "true"
click at [975, 25] on button "Guardar" at bounding box center [987, 25] width 92 height 29
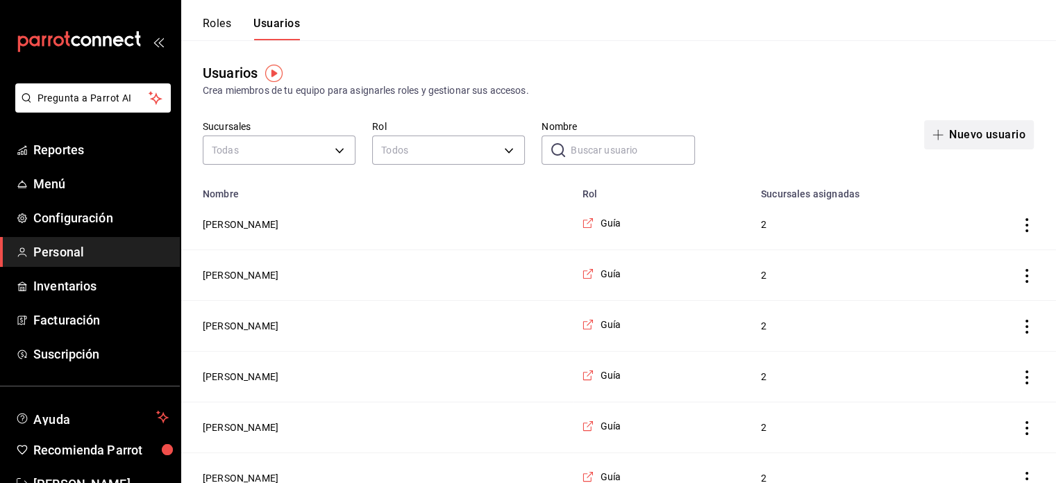
click at [958, 146] on button "Nuevo usuario" at bounding box center [979, 134] width 110 height 29
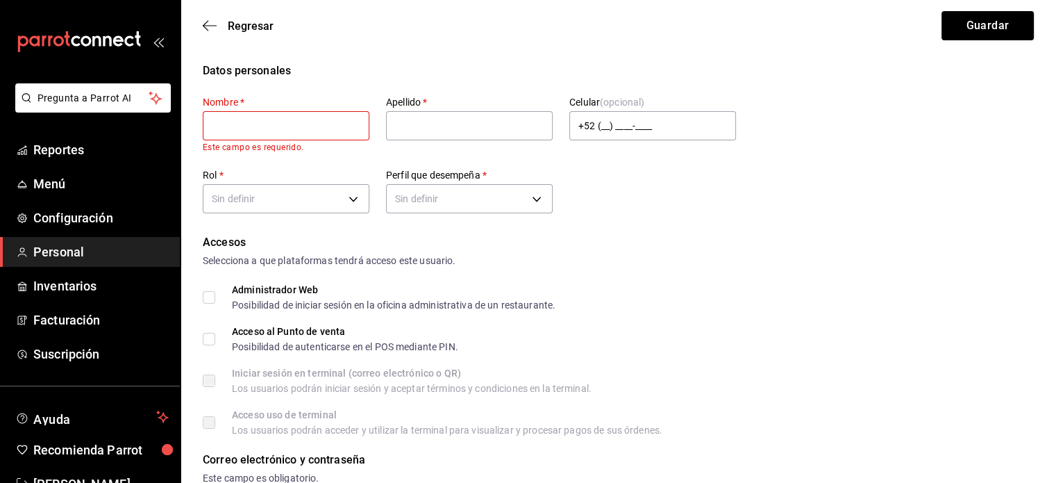
click at [240, 106] on span "*" at bounding box center [241, 102] width 6 height 11
click at [258, 126] on input "text" at bounding box center [286, 125] width 167 height 29
type input "[PERSON_NAME]"
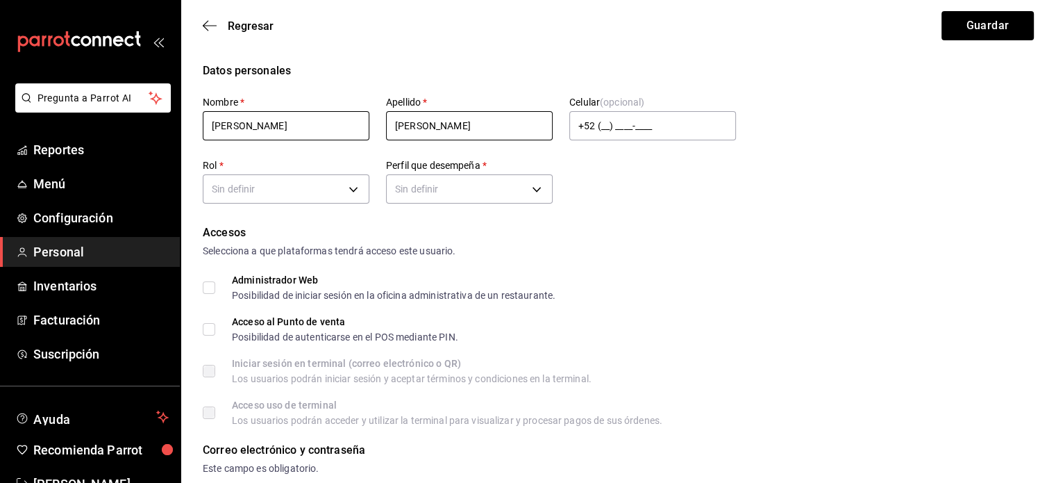
type input "[PERSON_NAME]"
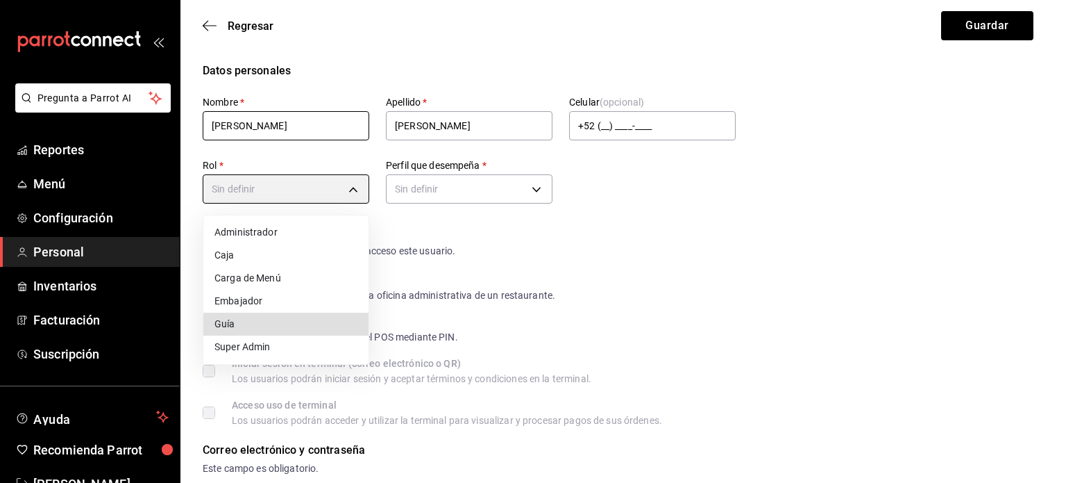
type input "334253f2-e135-4e1a-bf27-2f5db97a74c4"
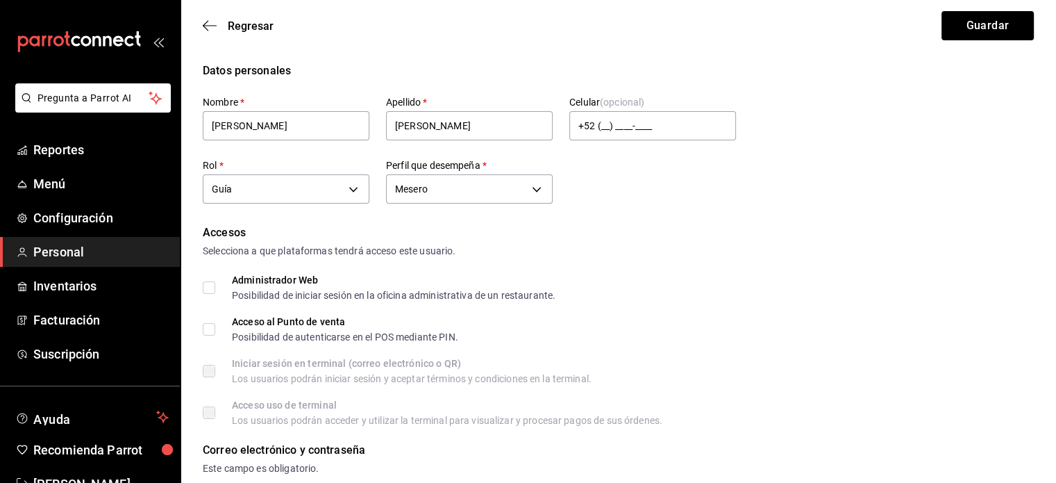
click at [211, 324] on input "Acceso al Punto de venta Posibilidad de autenticarse en el POS mediante PIN." at bounding box center [209, 329] width 12 height 12
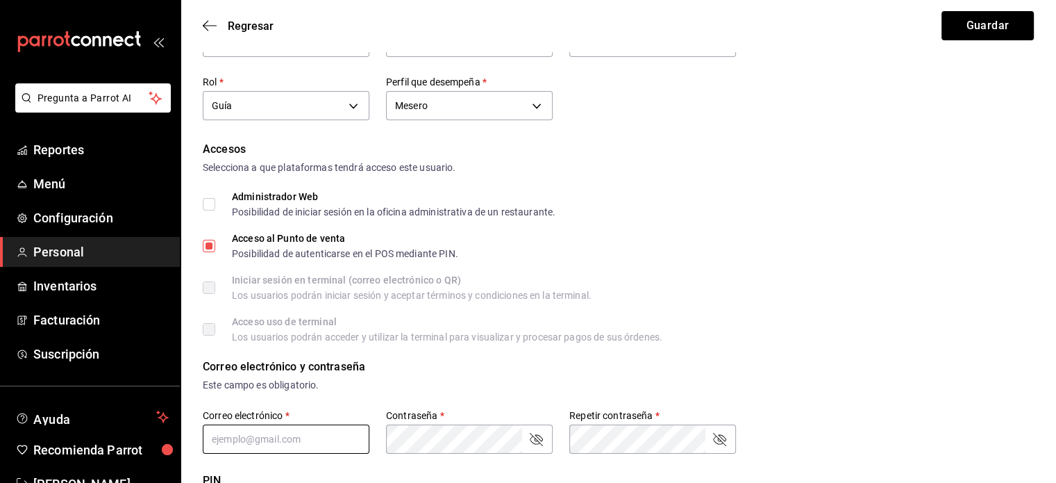
scroll to position [233, 0]
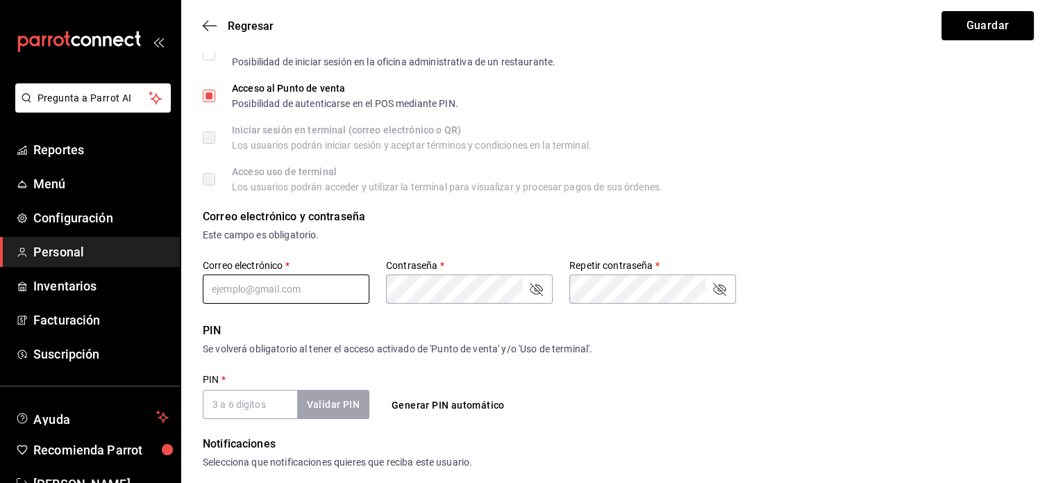
click at [252, 294] on input "text" at bounding box center [286, 288] width 167 height 29
click at [411, 399] on button "Generar PIN automático" at bounding box center [448, 405] width 124 height 26
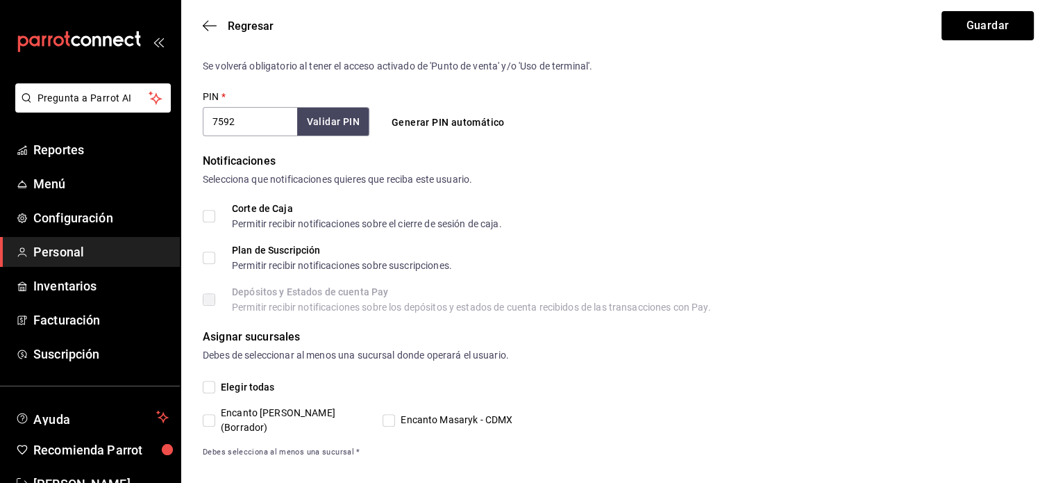
click at [211, 390] on input "Elegir todas" at bounding box center [209, 386] width 12 height 12
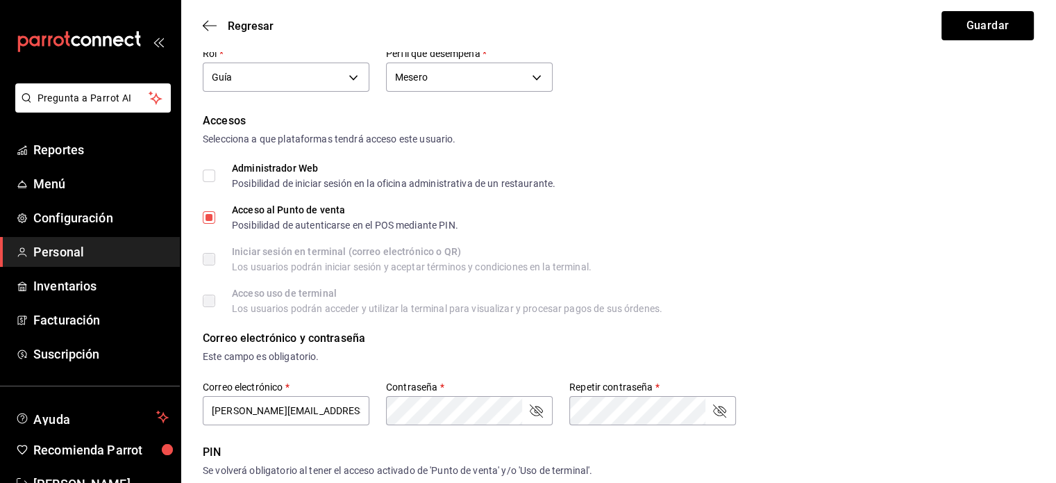
scroll to position [0, 0]
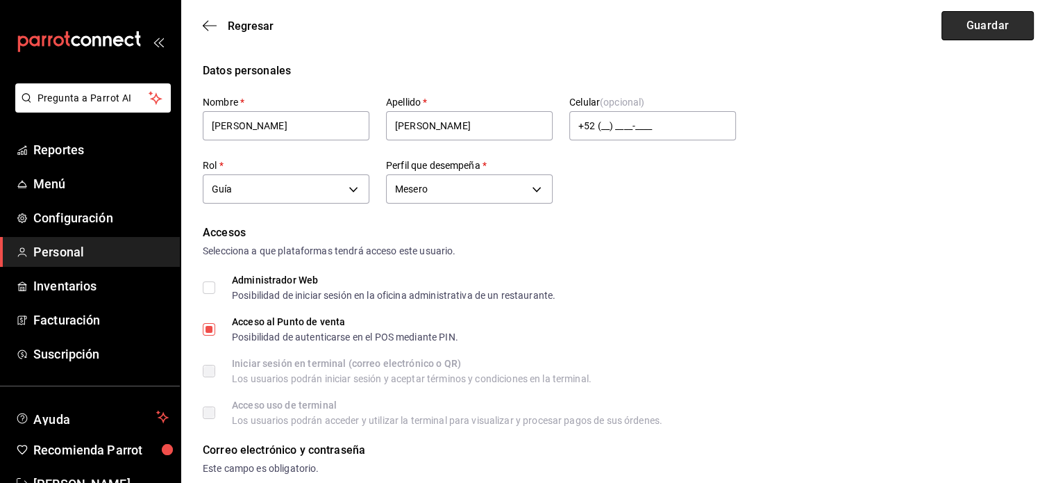
click at [961, 30] on button "Guardar" at bounding box center [987, 25] width 92 height 29
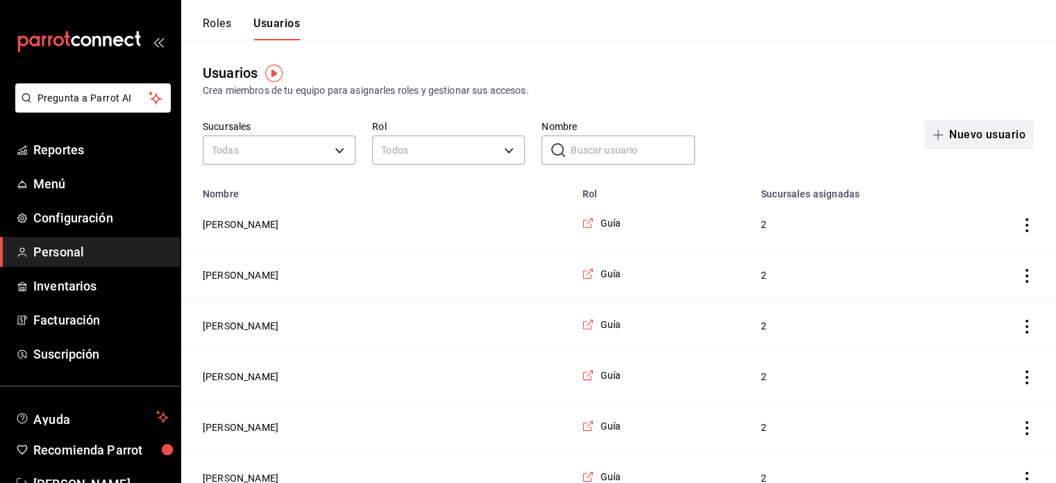
click at [980, 134] on button "Nuevo usuario" at bounding box center [979, 134] width 110 height 29
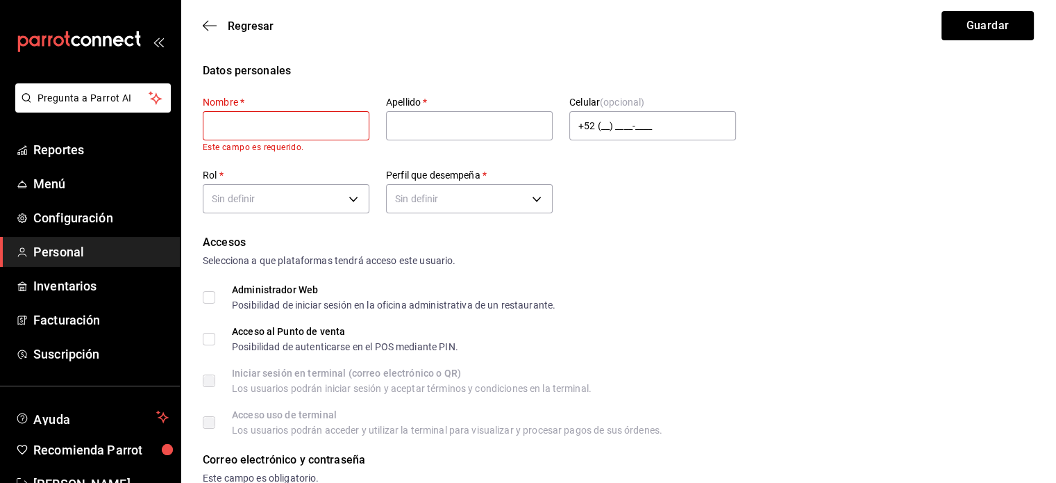
click at [284, 138] on input "text" at bounding box center [286, 125] width 167 height 29
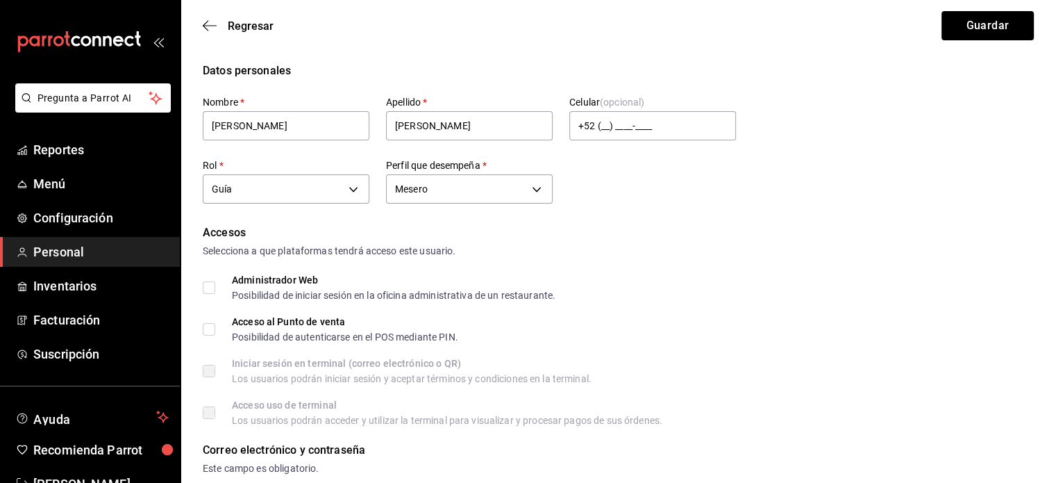
click at [204, 328] on input "Acceso al Punto de venta Posibilidad de autenticarse en el POS mediante PIN." at bounding box center [209, 329] width 12 height 12
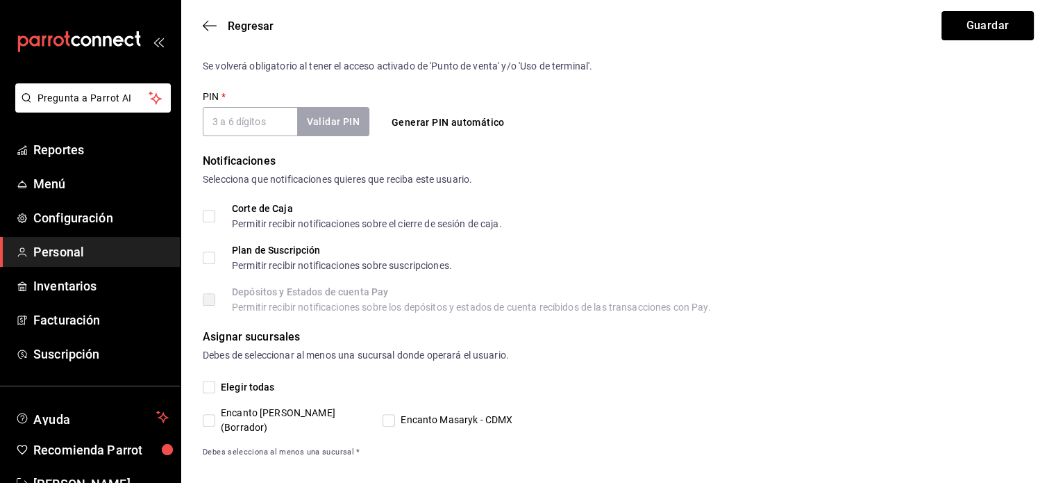
click at [221, 113] on input "PIN   *" at bounding box center [250, 121] width 94 height 29
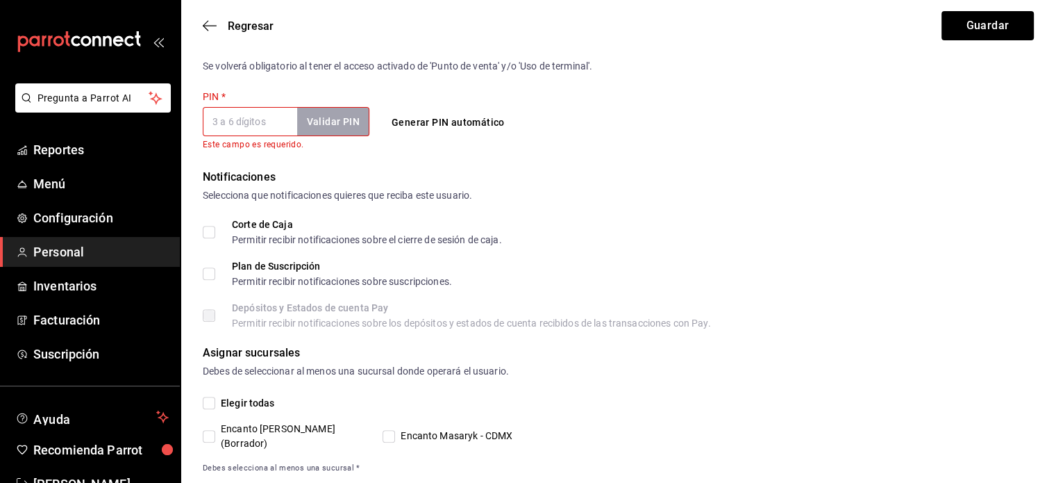
click at [420, 122] on button "Generar PIN automático" at bounding box center [448, 123] width 124 height 26
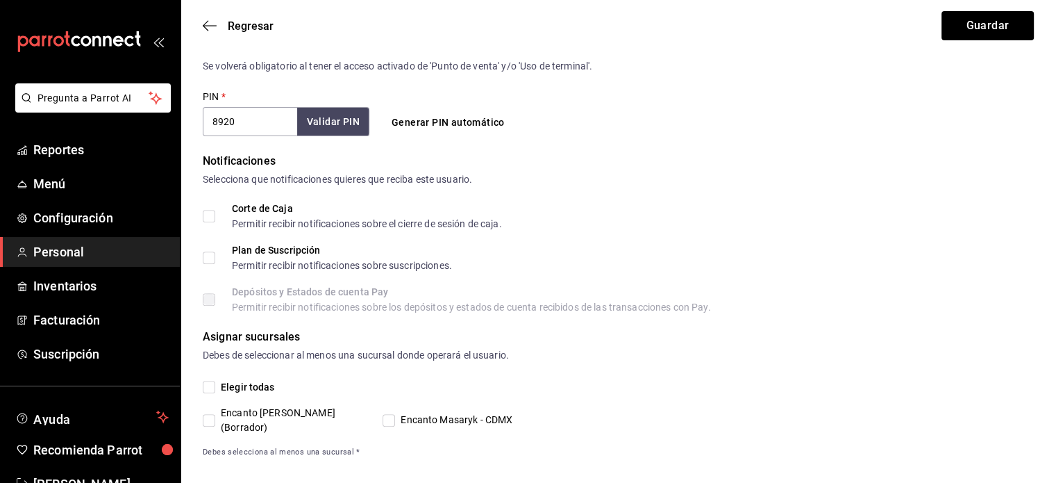
click at [208, 390] on input "Elegir todas" at bounding box center [209, 386] width 12 height 12
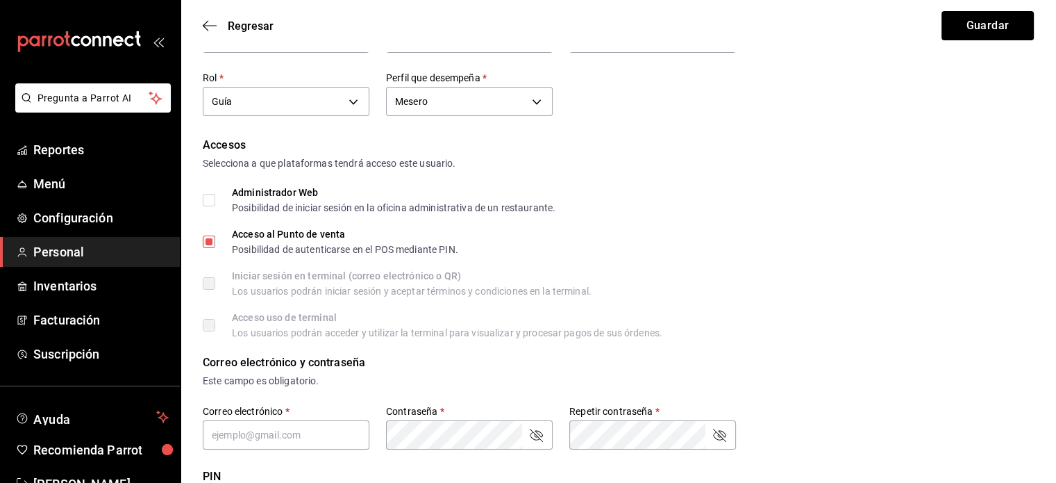
scroll to position [0, 0]
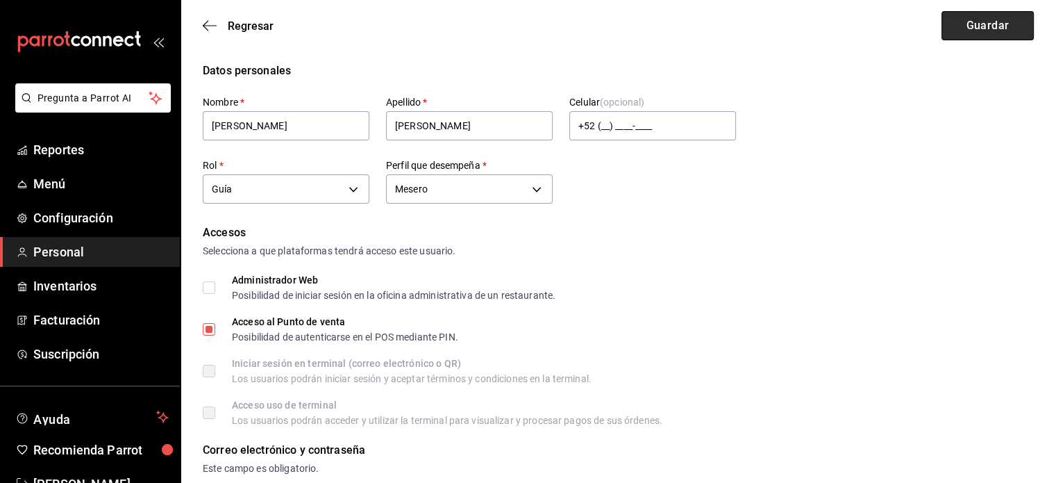
click at [971, 33] on button "Guardar" at bounding box center [987, 25] width 92 height 29
click at [963, 21] on button "Guardar" at bounding box center [987, 25] width 92 height 29
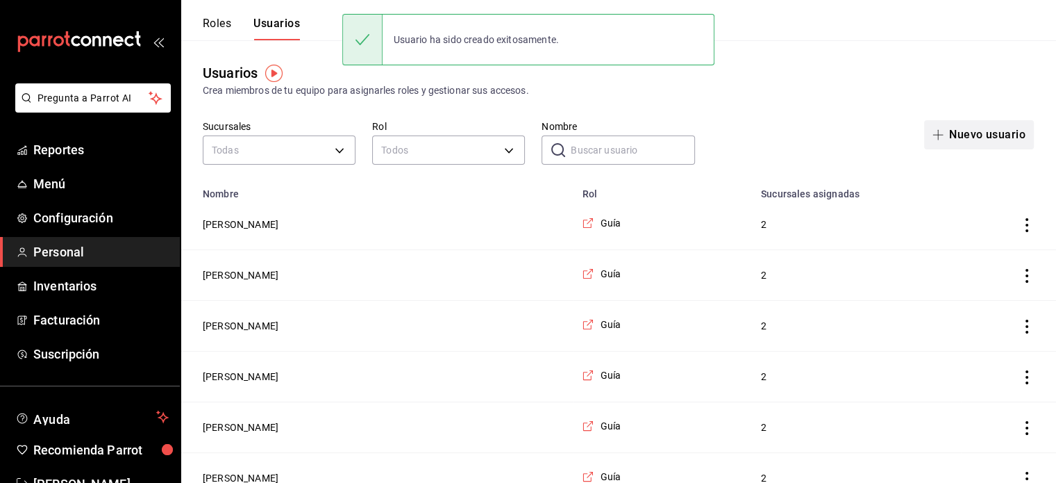
click at [982, 127] on button "Nuevo usuario" at bounding box center [979, 134] width 110 height 29
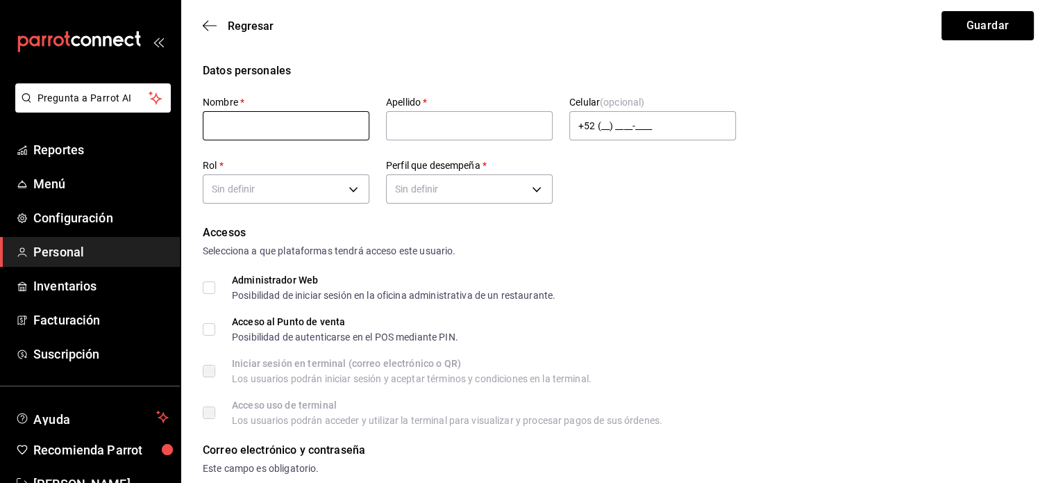
click at [258, 135] on input "text" at bounding box center [286, 125] width 167 height 29
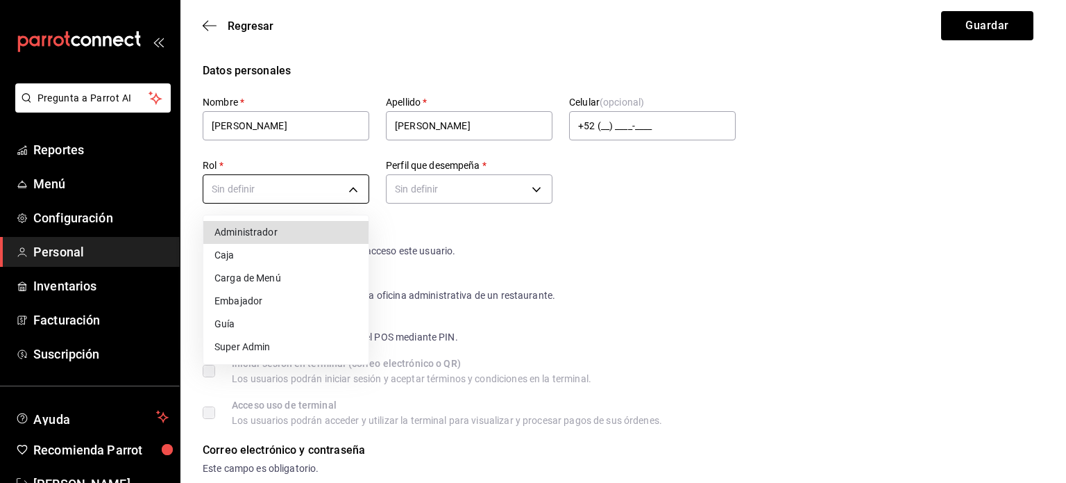
click at [236, 330] on li "Guía" at bounding box center [285, 323] width 165 height 23
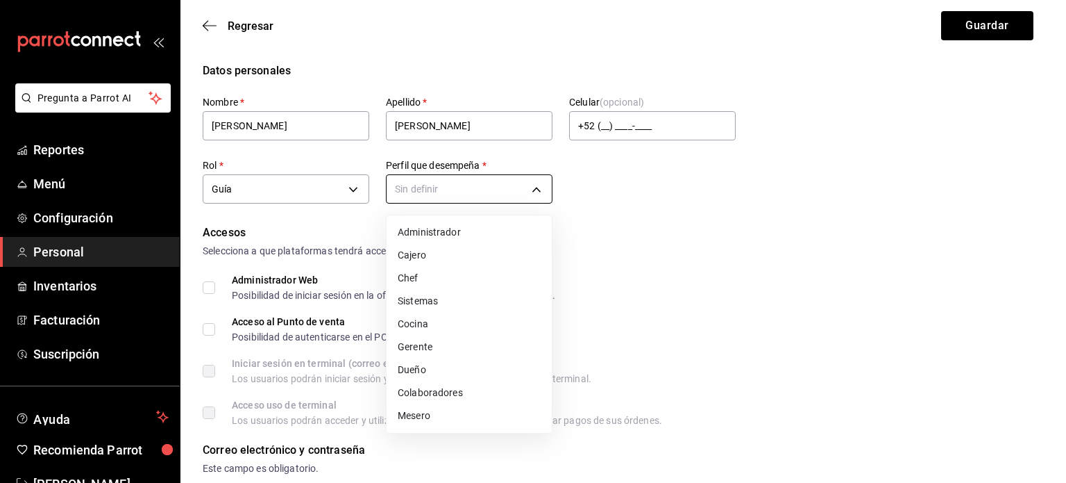
click at [406, 425] on li "Mesero" at bounding box center [469, 415] width 165 height 23
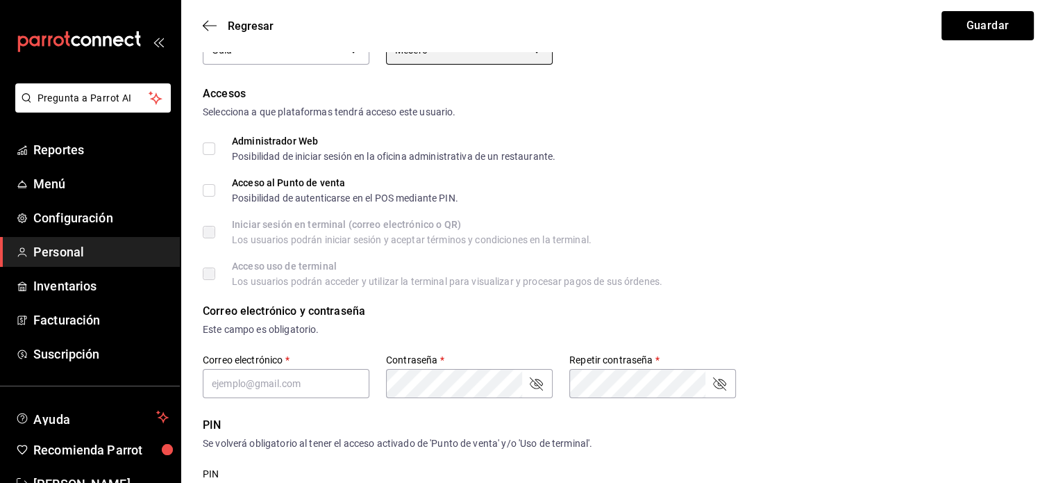
scroll to position [130, 0]
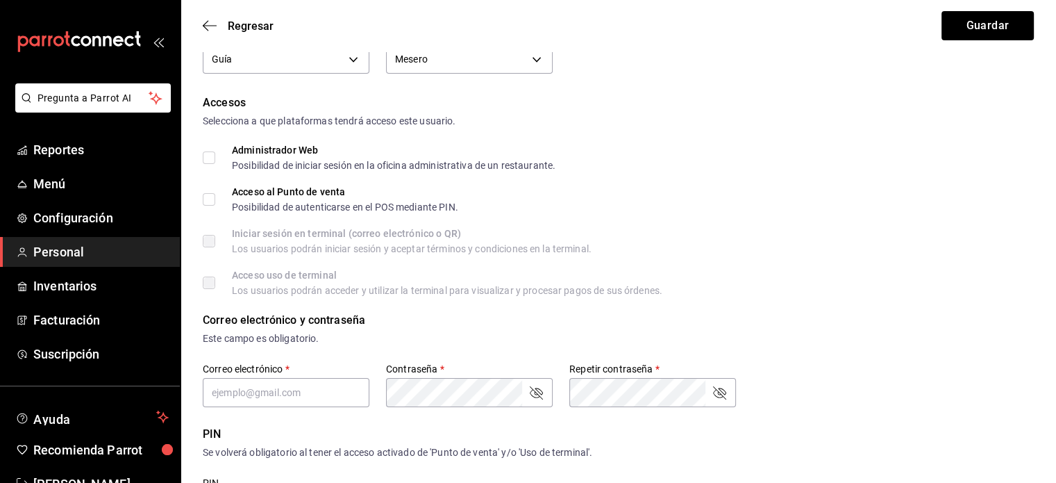
click at [206, 200] on input "Acceso al Punto de venta Posibilidad de autenticarse en el POS mediante PIN." at bounding box center [209, 199] width 12 height 12
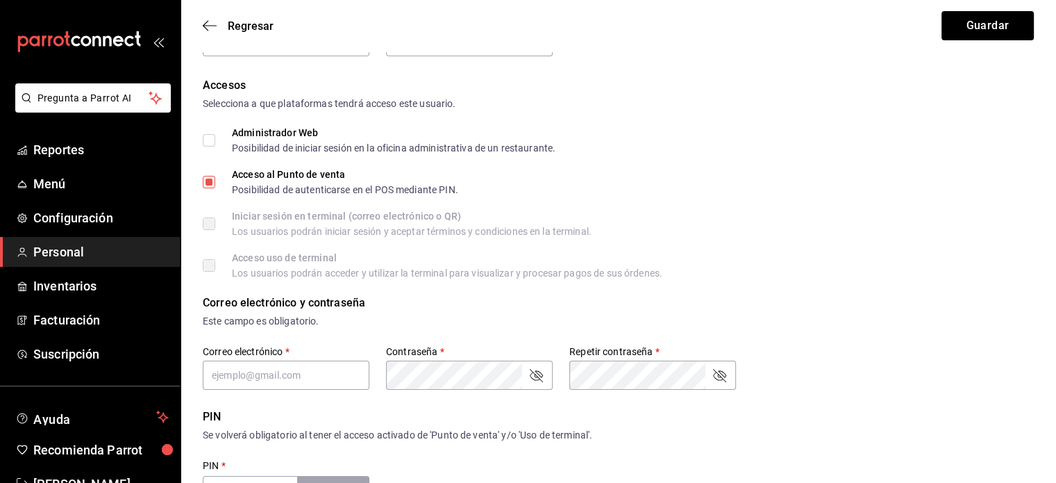
scroll to position [150, 0]
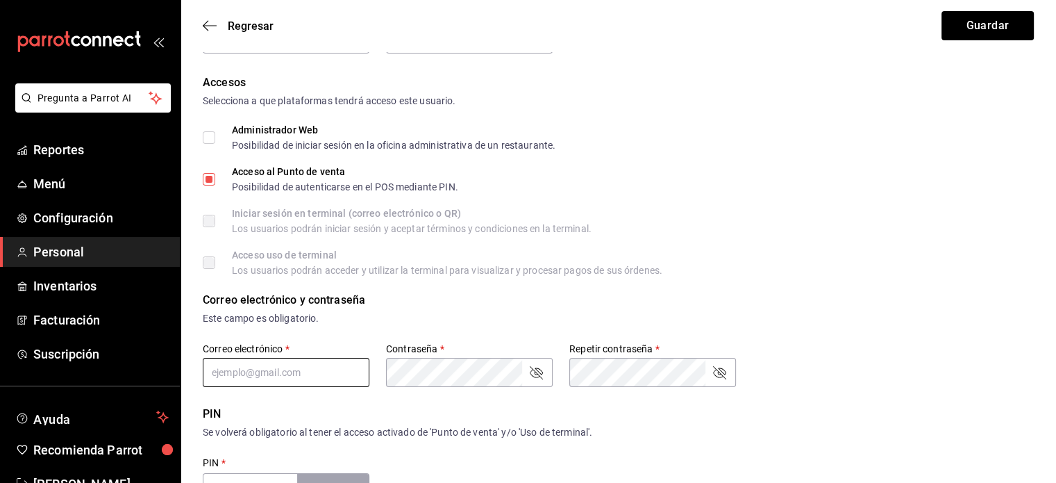
click at [253, 366] on input "text" at bounding box center [286, 372] width 167 height 29
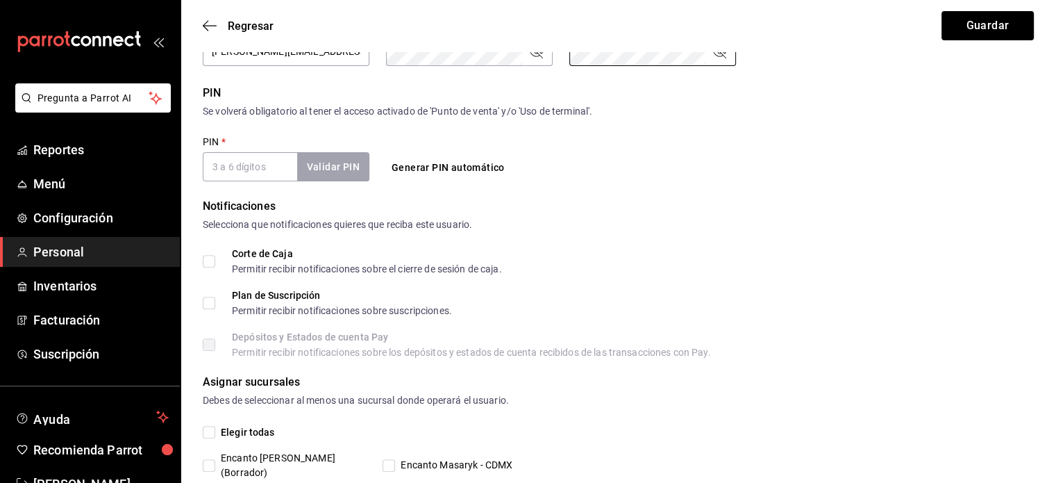
scroll to position [476, 0]
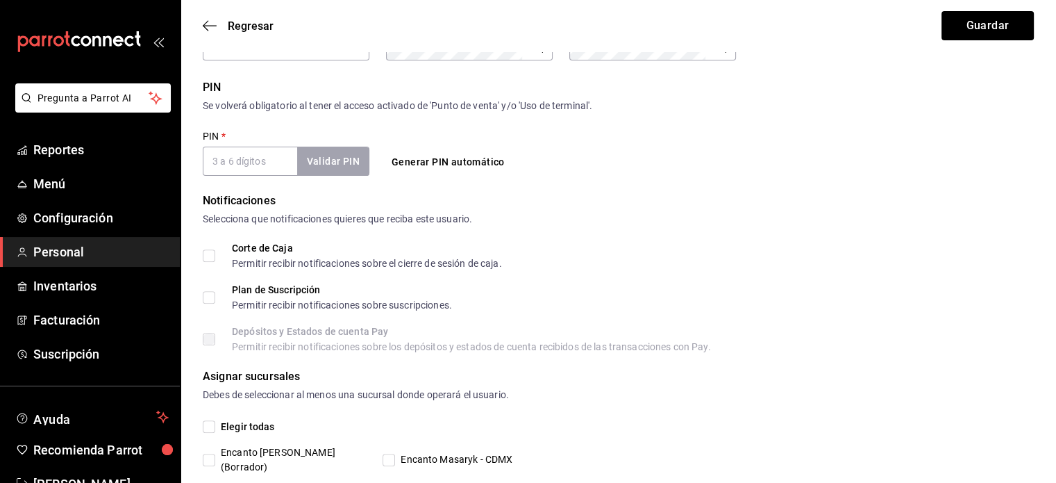
click at [413, 166] on button "Generar PIN automático" at bounding box center [448, 162] width 124 height 26
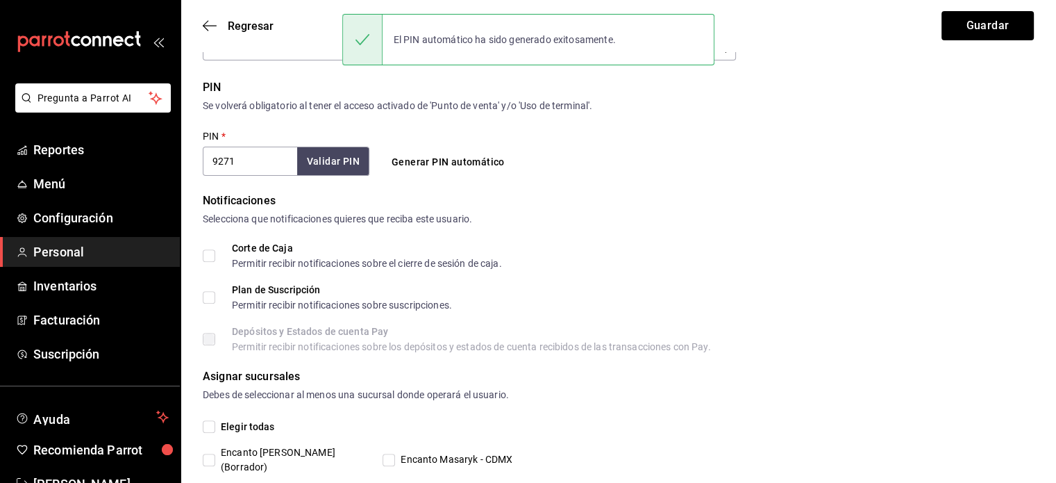
click at [215, 424] on input "Elegir todas" at bounding box center [209, 426] width 12 height 12
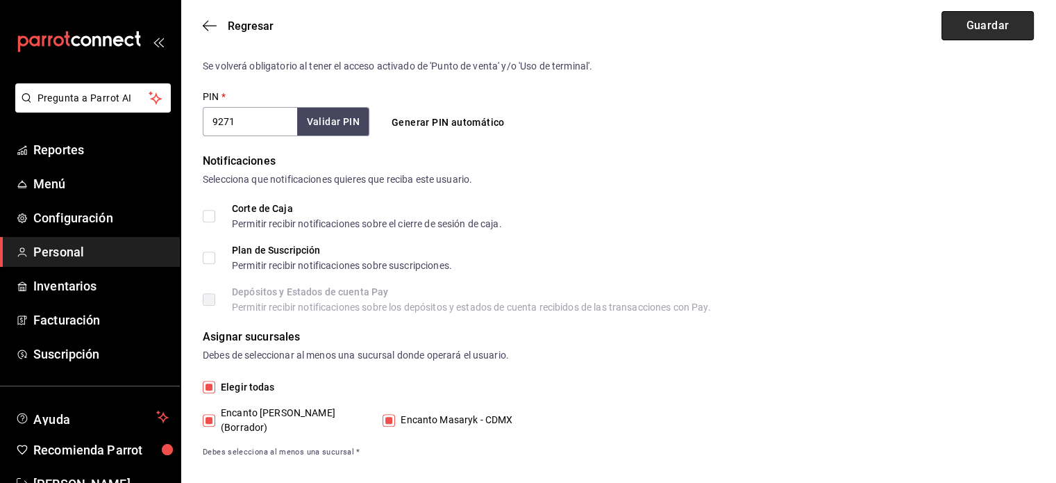
click at [985, 23] on button "Guardar" at bounding box center [987, 25] width 92 height 29
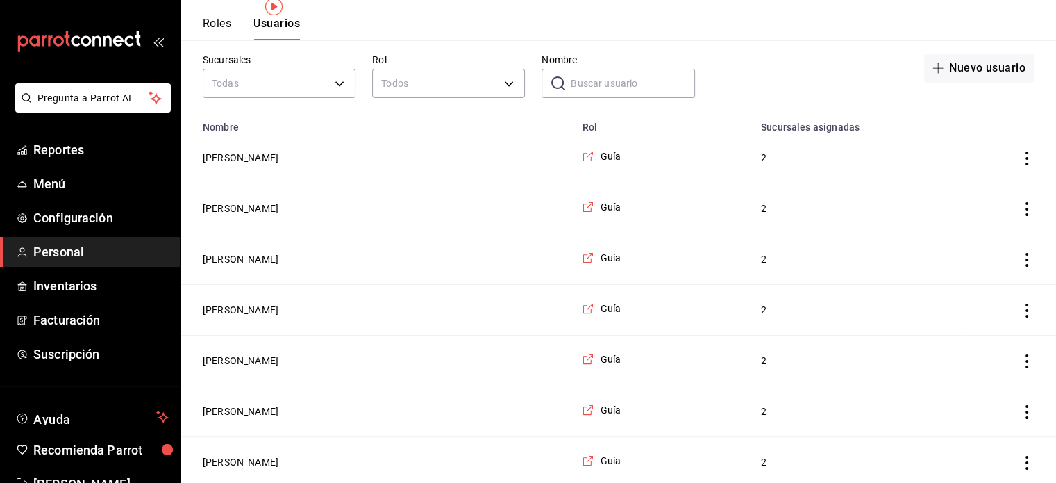
scroll to position [60, 0]
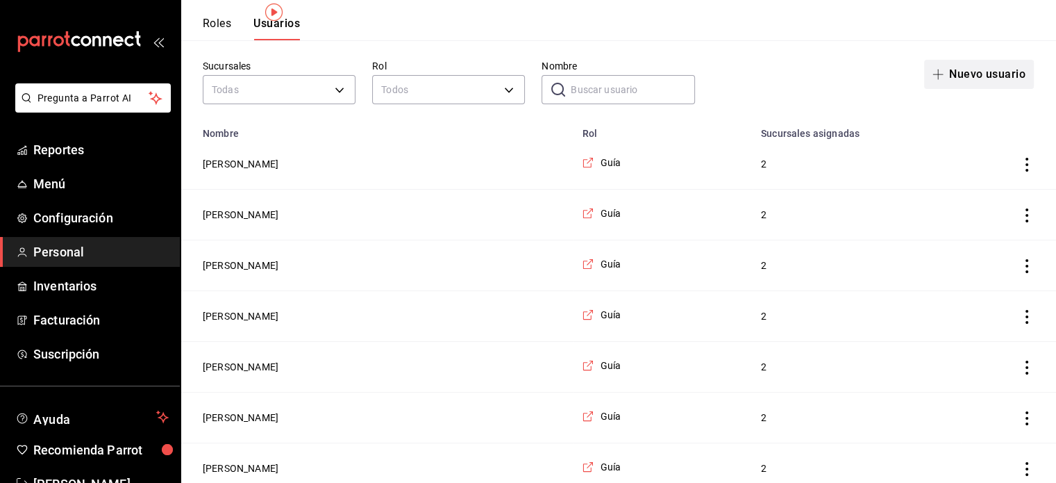
click at [971, 75] on button "Nuevo usuario" at bounding box center [979, 74] width 110 height 29
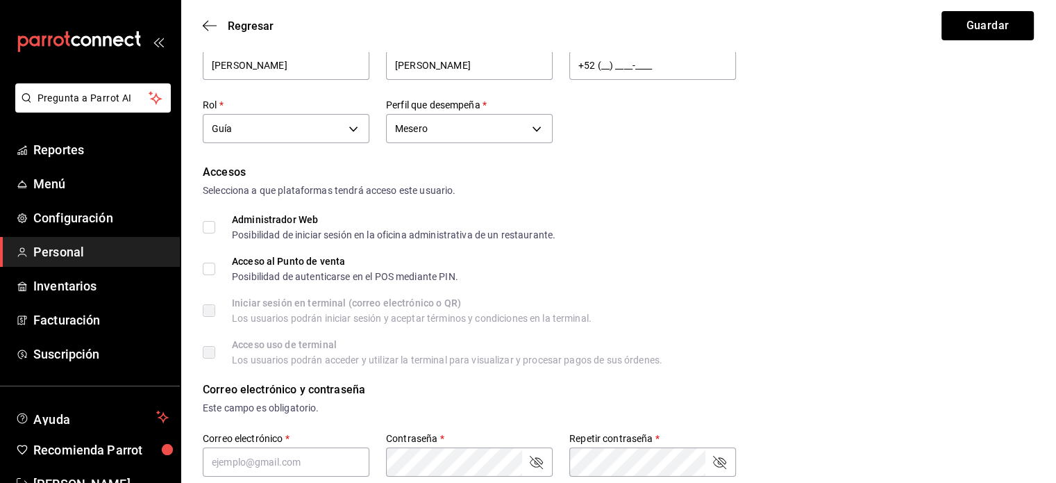
click at [218, 267] on span "Acceso al Punto de venta Posibilidad de autenticarse en el POS mediante PIN." at bounding box center [336, 268] width 243 height 25
click at [215, 267] on input "Acceso al Punto de venta Posibilidad de autenticarse en el POS mediante PIN." at bounding box center [209, 268] width 12 height 12
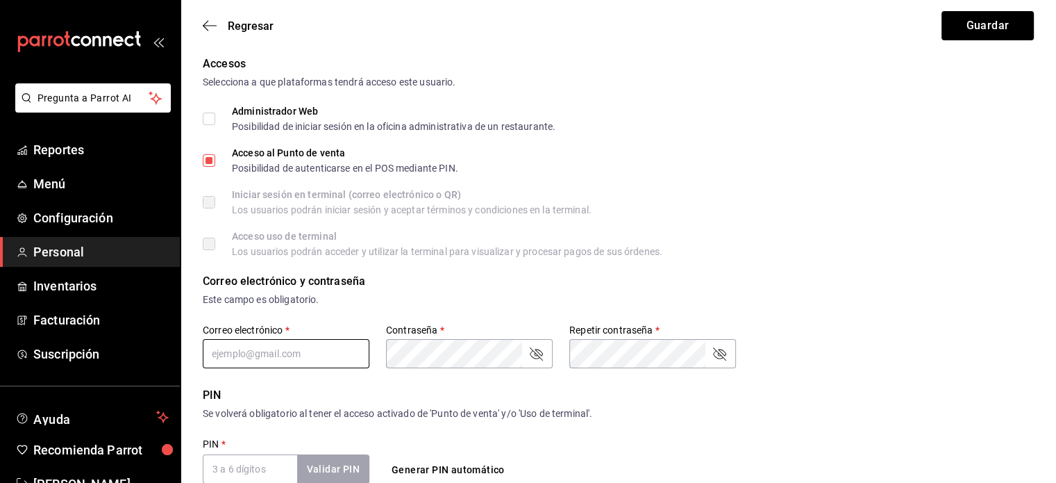
scroll to position [171, 0]
click at [246, 351] on input "text" at bounding box center [286, 351] width 167 height 29
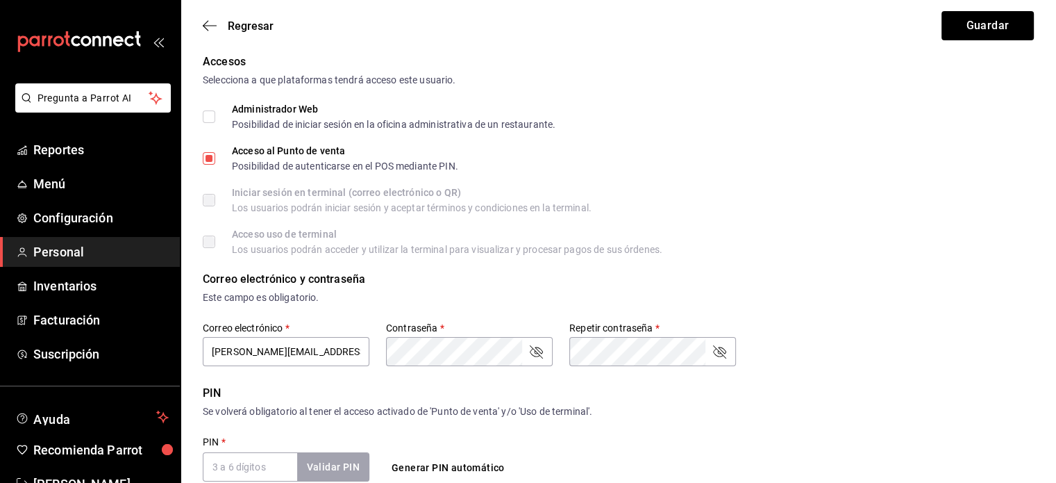
click at [437, 462] on button "Generar PIN automático" at bounding box center [448, 468] width 124 height 26
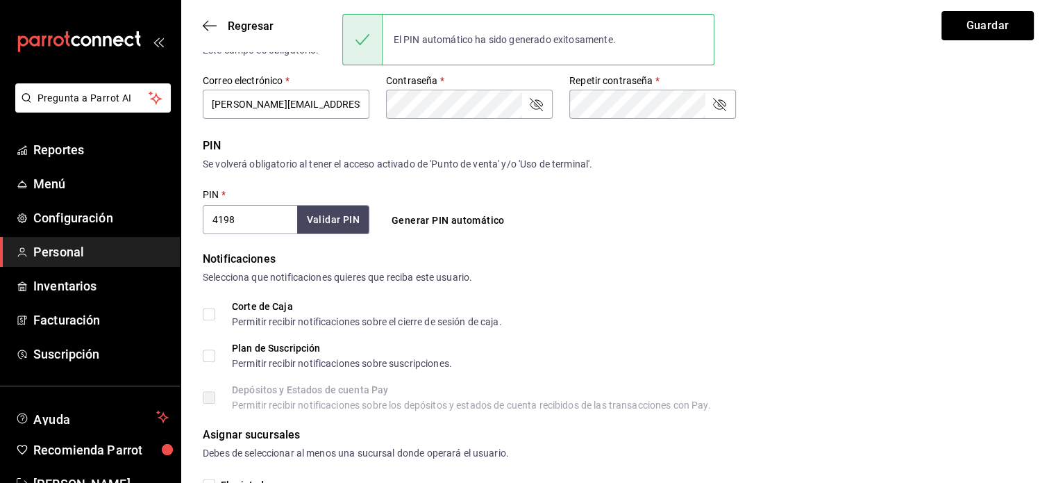
scroll to position [516, 0]
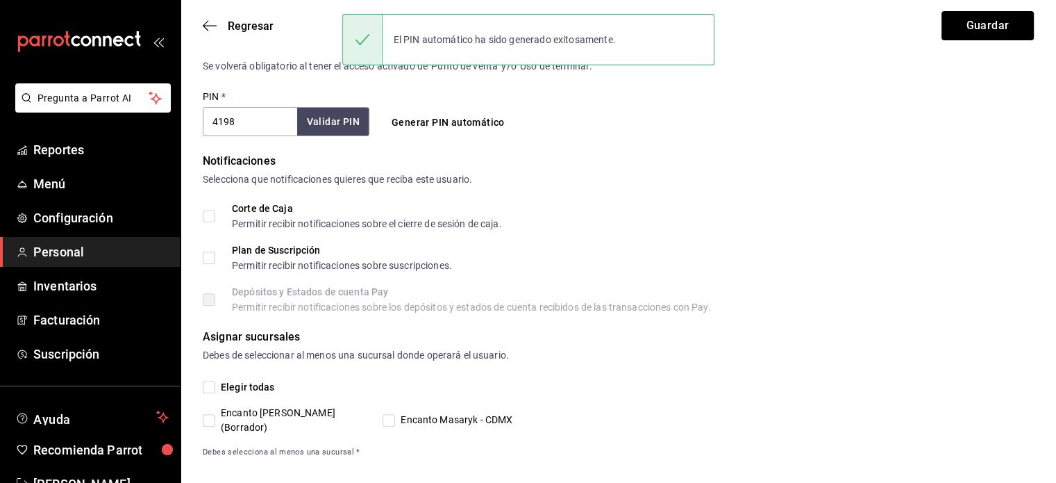
click at [217, 384] on span "Elegir todas" at bounding box center [245, 387] width 60 height 15
click at [215, 384] on input "Elegir todas" at bounding box center [209, 386] width 12 height 12
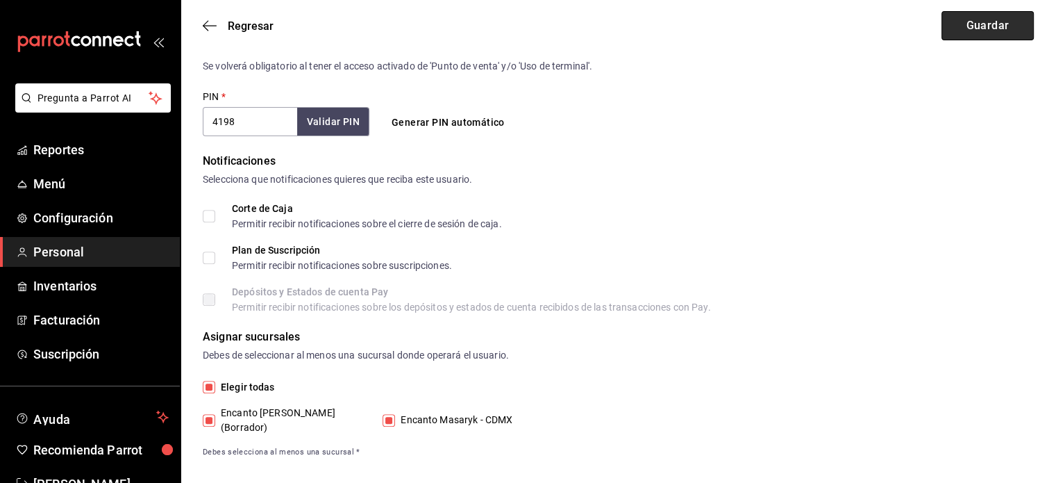
click at [975, 26] on button "Guardar" at bounding box center [987, 25] width 92 height 29
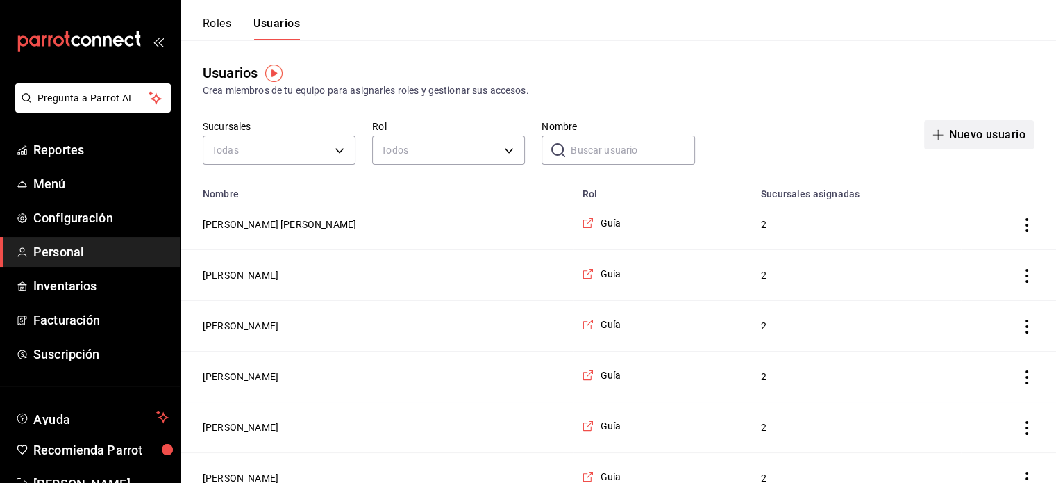
click at [949, 137] on button "Nuevo usuario" at bounding box center [979, 134] width 110 height 29
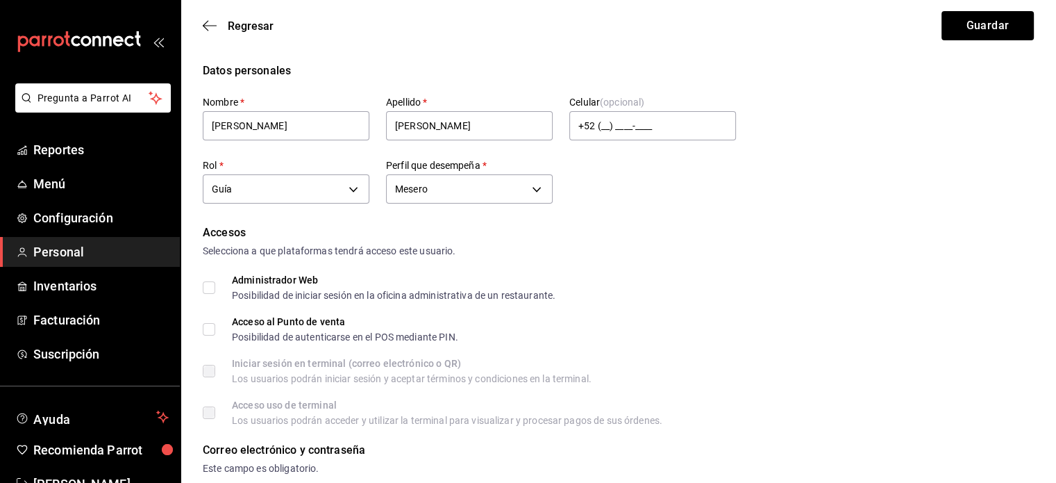
click at [206, 332] on input "Acceso al Punto de venta Posibilidad de autenticarse en el POS mediante PIN." at bounding box center [209, 329] width 12 height 12
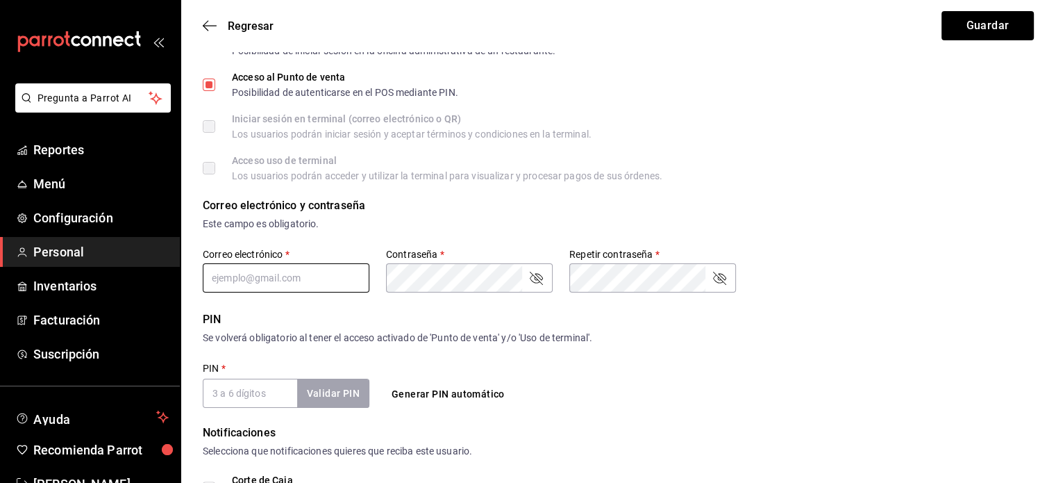
scroll to position [246, 0]
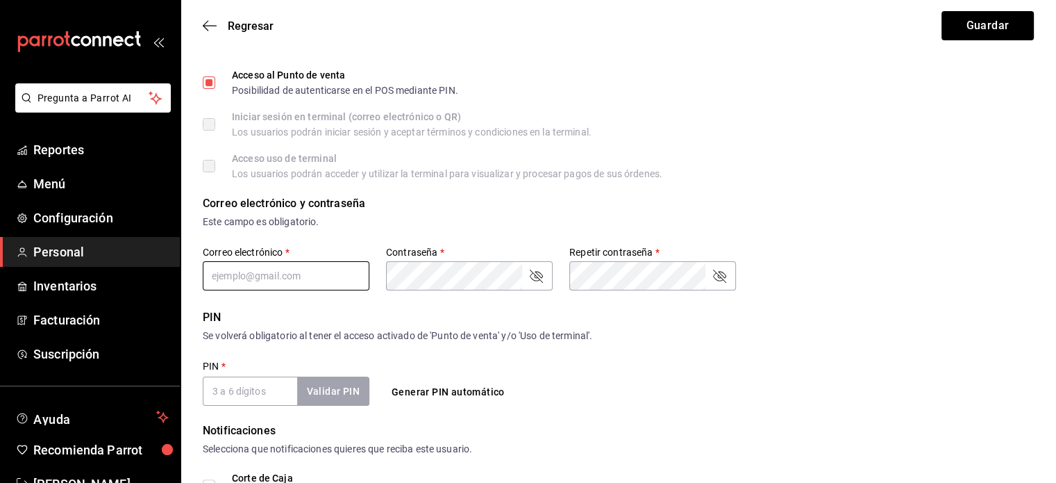
click at [239, 279] on input "text" at bounding box center [286, 275] width 167 height 29
click at [408, 392] on button "Generar PIN automático" at bounding box center [448, 392] width 124 height 26
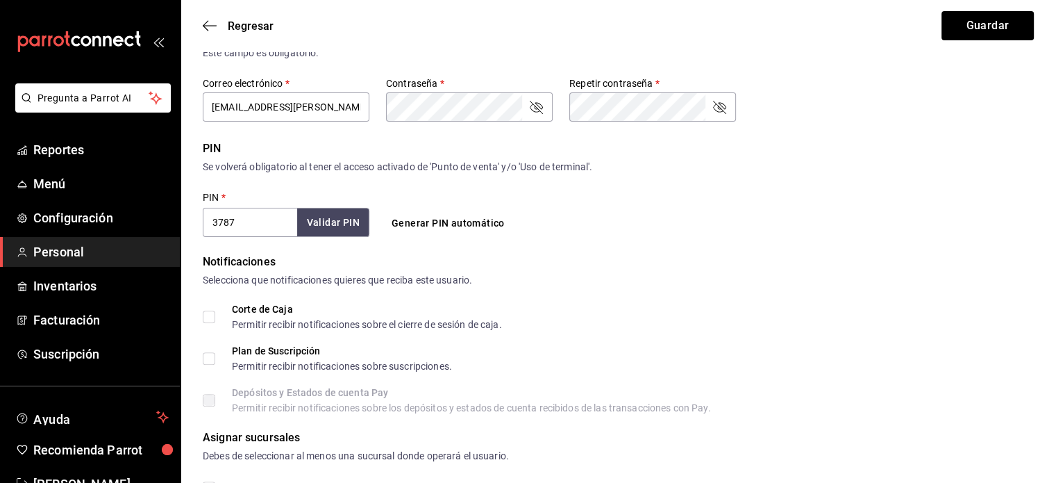
scroll to position [516, 0]
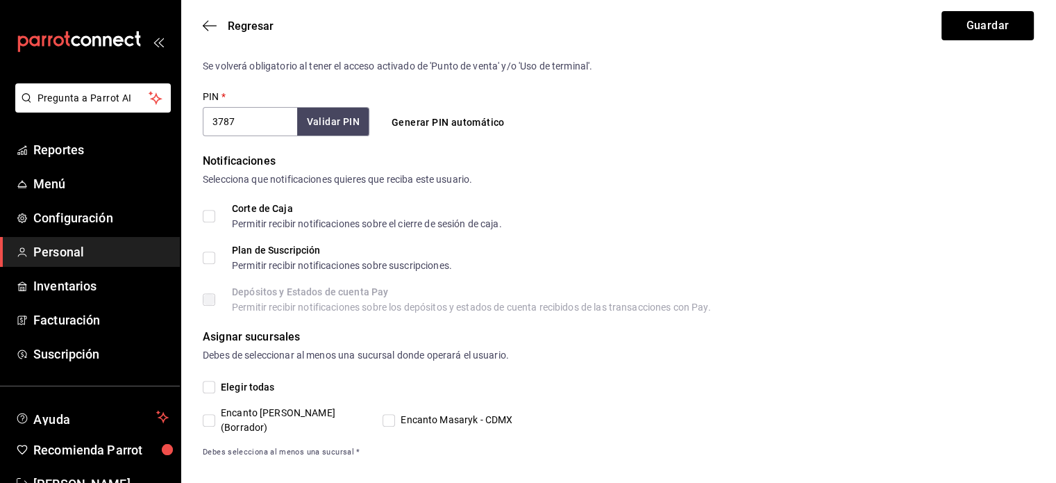
click at [228, 385] on span "Elegir todas" at bounding box center [245, 387] width 60 height 15
click at [215, 385] on input "Elegir todas" at bounding box center [209, 386] width 12 height 12
click at [985, 29] on button "Guardar" at bounding box center [987, 25] width 92 height 29
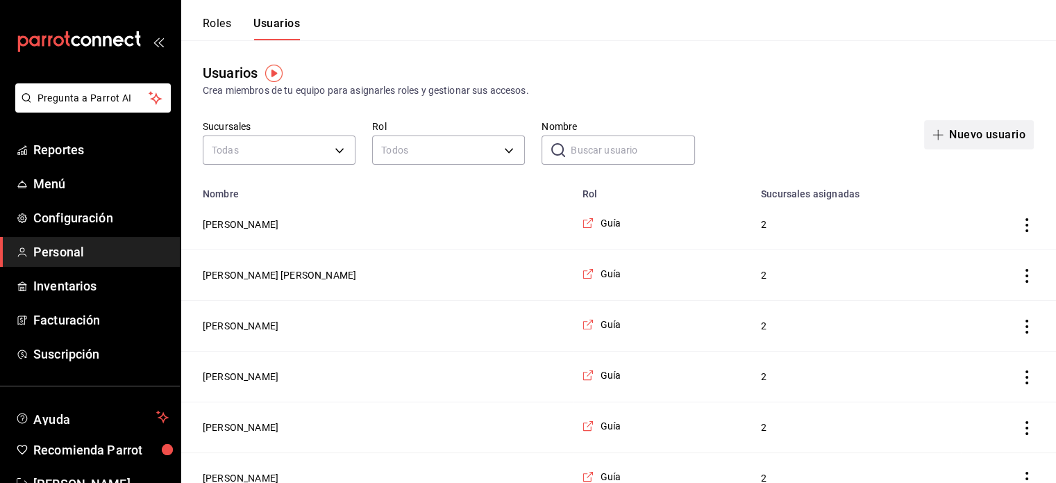
click at [972, 133] on button "Nuevo usuario" at bounding box center [979, 134] width 110 height 29
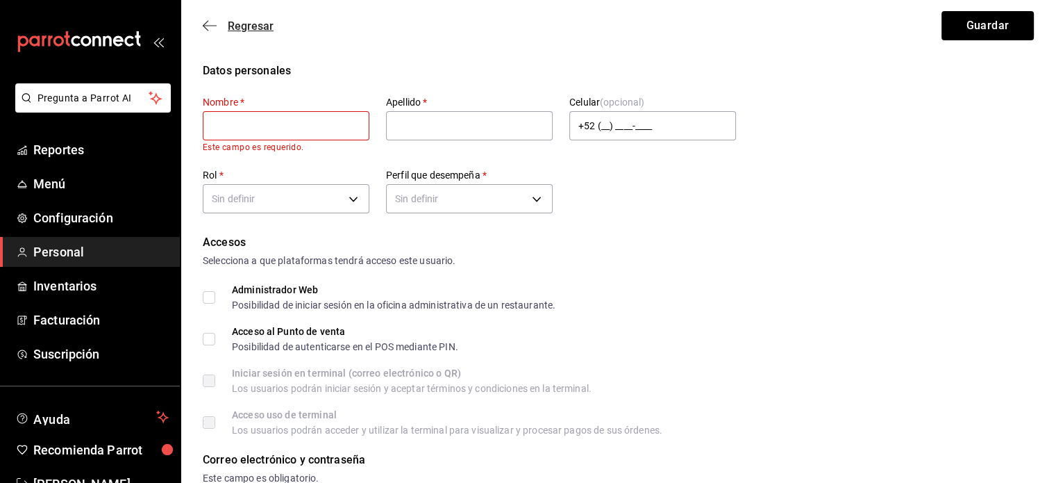
click at [211, 30] on icon "button" at bounding box center [210, 25] width 14 height 12
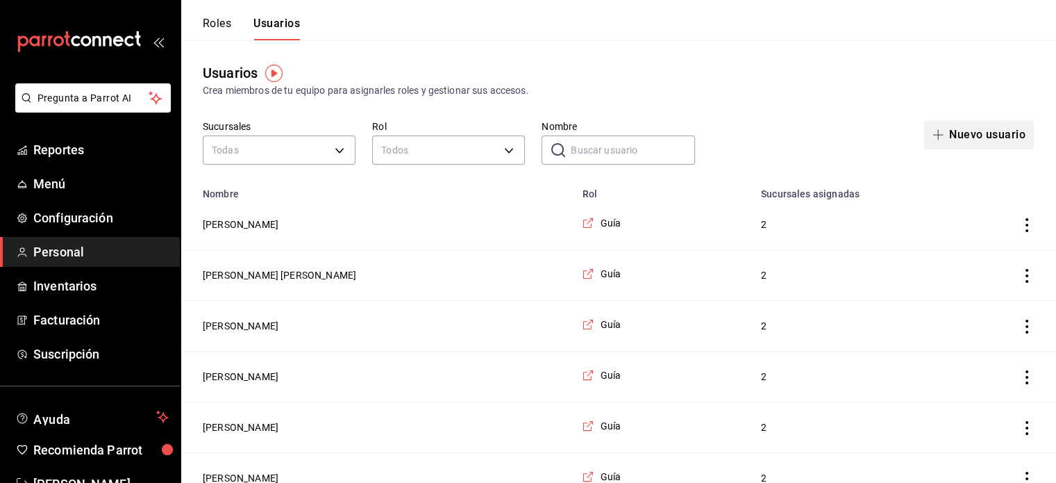
click at [980, 133] on button "Nuevo usuario" at bounding box center [979, 134] width 110 height 29
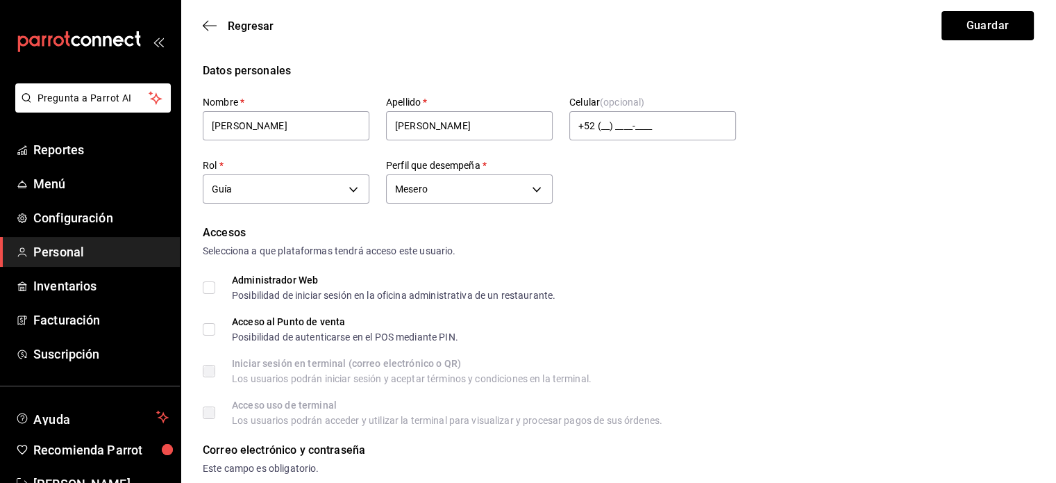
click at [203, 324] on input "Acceso al Punto de venta Posibilidad de autenticarse en el POS mediante PIN." at bounding box center [209, 329] width 12 height 12
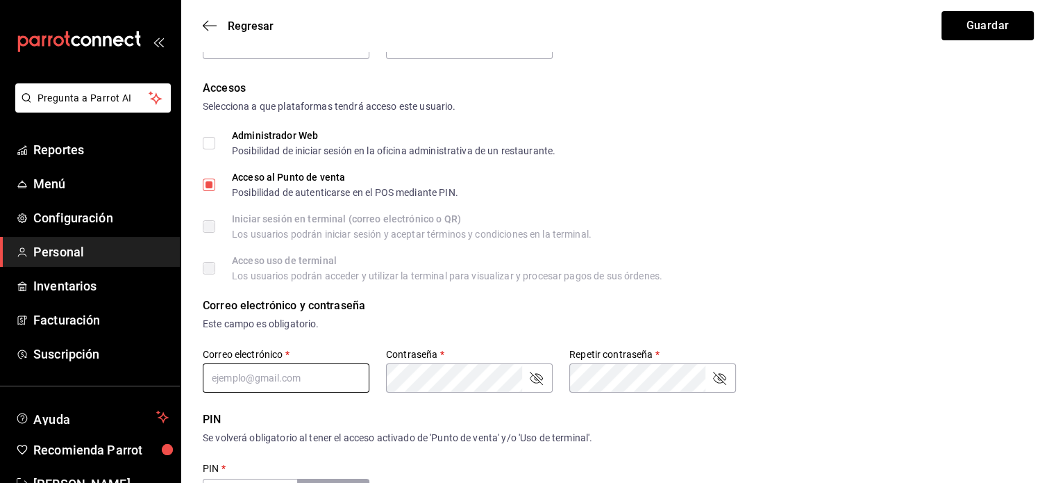
scroll to position [147, 0]
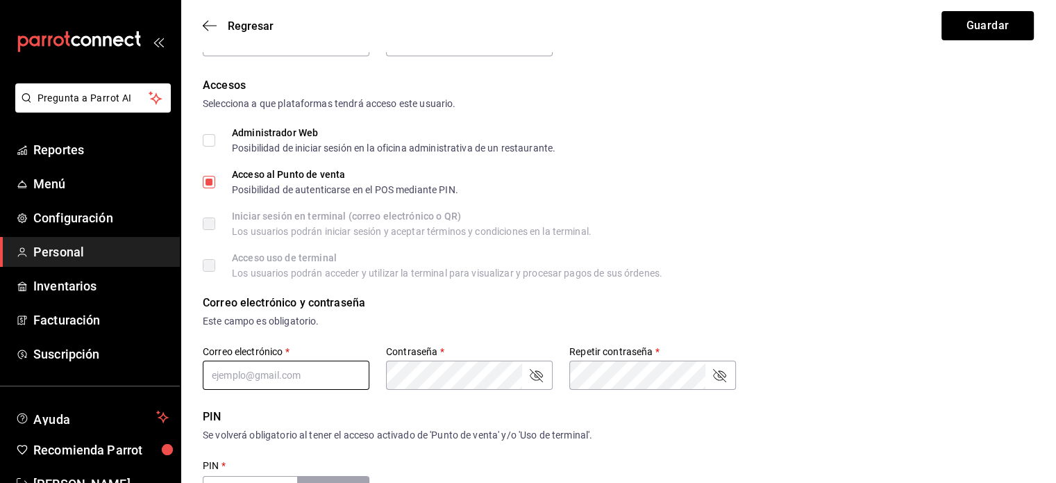
click at [267, 376] on input "text" at bounding box center [286, 374] width 167 height 29
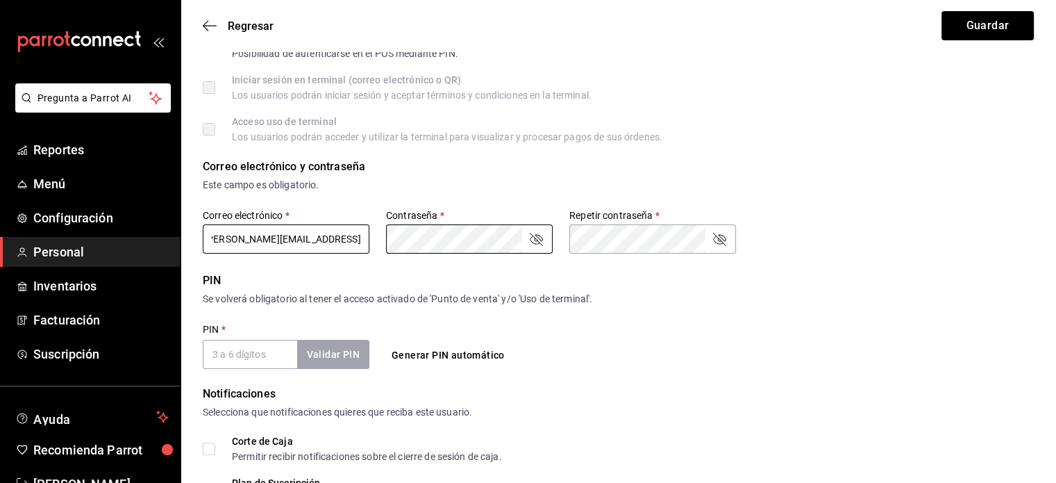
scroll to position [0, 0]
click at [444, 357] on button "Generar PIN automático" at bounding box center [448, 355] width 124 height 26
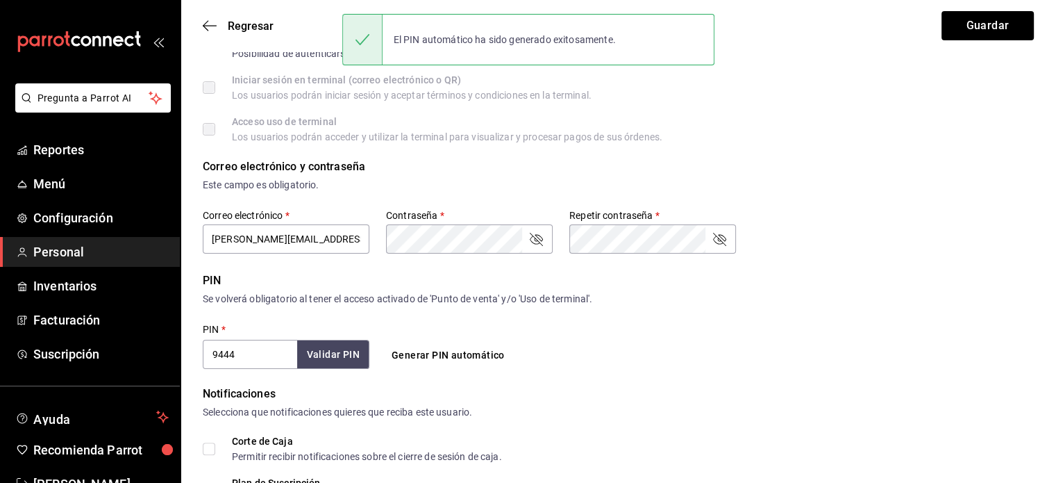
scroll to position [492, 0]
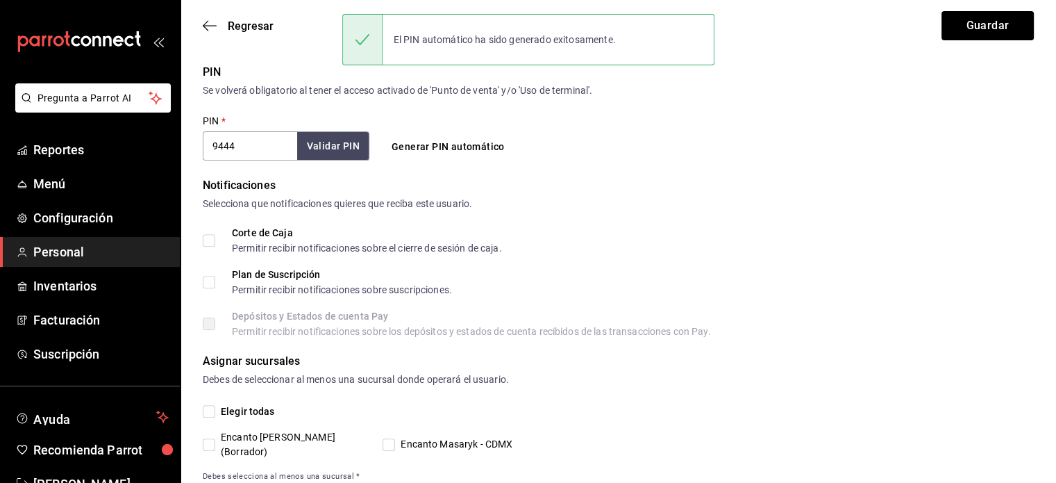
click at [239, 405] on span "Elegir todas" at bounding box center [245, 411] width 60 height 15
click at [215, 405] on input "Elegir todas" at bounding box center [209, 411] width 12 height 12
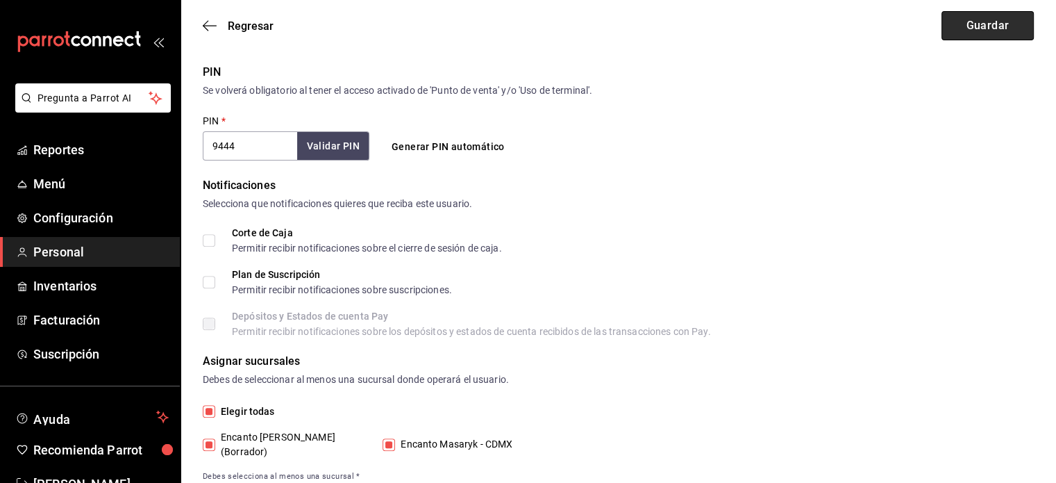
click at [989, 23] on button "Guardar" at bounding box center [987, 25] width 92 height 29
